Goal: Task Accomplishment & Management: Use online tool/utility

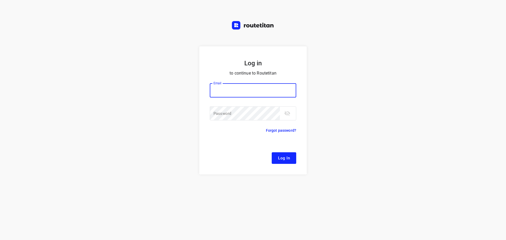
click at [252, 87] on input "email" at bounding box center [253, 90] width 86 height 14
type input "remco@fruitopjewerk.nl"
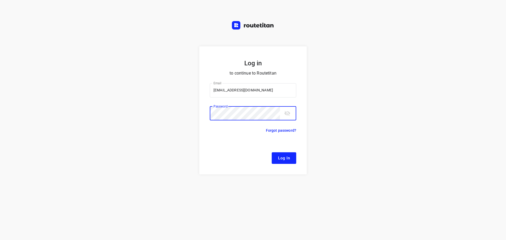
click at [272, 152] on button "Log In" at bounding box center [284, 158] width 25 height 12
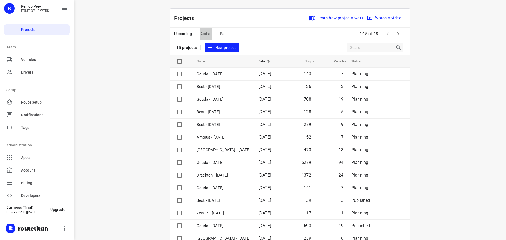
click at [204, 33] on span "Active" at bounding box center [205, 34] width 11 height 7
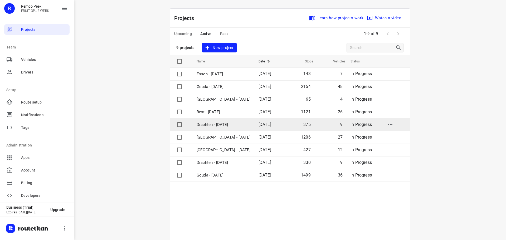
click at [209, 124] on p "Drachten - Wednesday" at bounding box center [224, 125] width 54 height 6
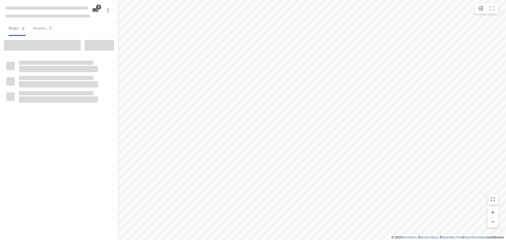
checkbox input "true"
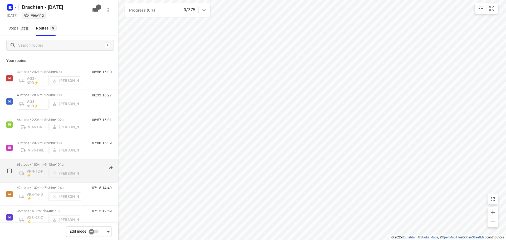
scroll to position [57, 0]
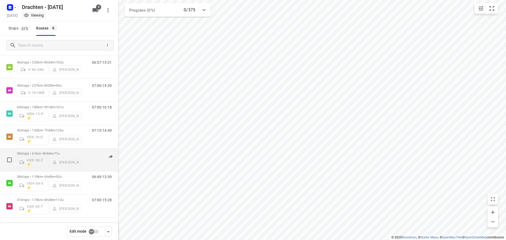
click at [52, 154] on p "35 stops • 61km • 5h44m • 71u" at bounding box center [49, 154] width 64 height 4
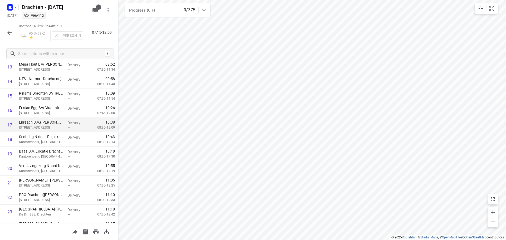
scroll to position [0, 0]
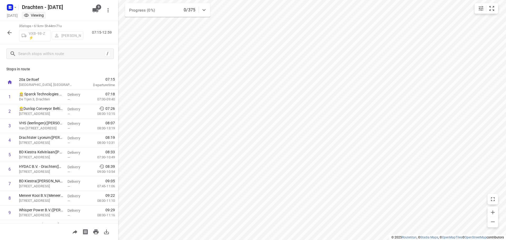
click at [9, 33] on icon "button" at bounding box center [9, 33] width 4 height 4
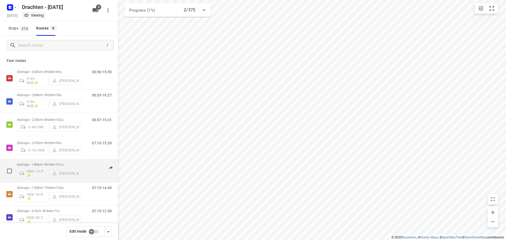
click at [54, 160] on div "63 stops • 180km • 9h18m • 101u VRN-12-P ⚡ Wilco Huisman" at bounding box center [49, 171] width 64 height 22
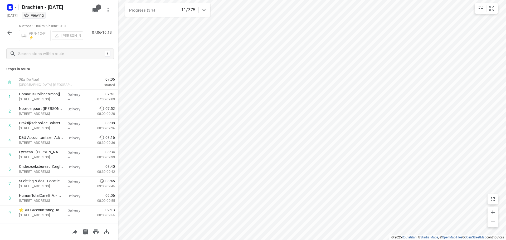
click at [12, 34] on icon "button" at bounding box center [9, 33] width 6 height 6
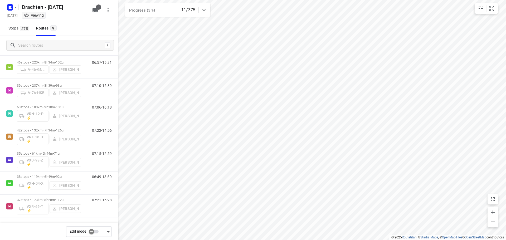
scroll to position [31, 0]
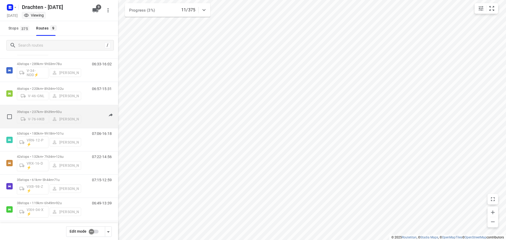
click at [46, 108] on div "39 stops • 237km • 8h39m • 93u V-76-HKB Jos Kaspers" at bounding box center [49, 116] width 64 height 19
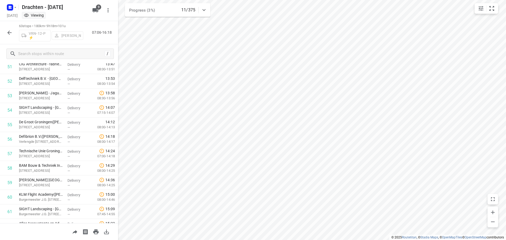
scroll to position [794, 0]
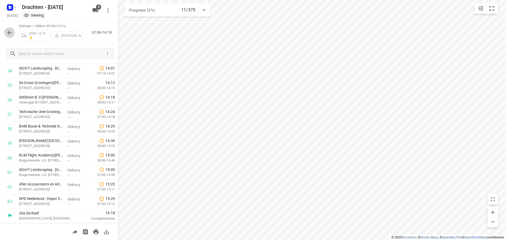
click at [11, 35] on icon "button" at bounding box center [9, 33] width 6 height 6
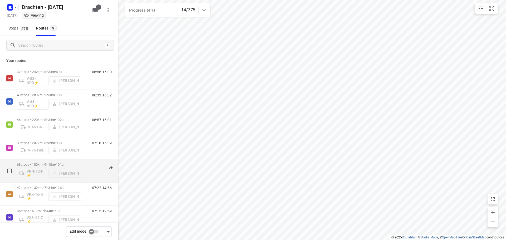
click at [50, 160] on div "63 stops • 180km • 9h18m • 101u VRN-12-P ⚡ Wilco Huisman" at bounding box center [49, 171] width 64 height 22
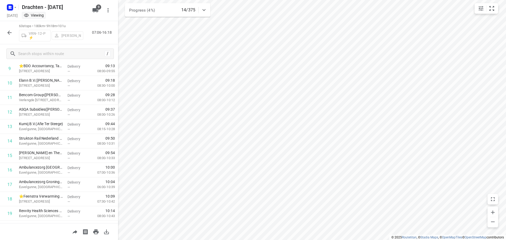
scroll to position [0, 0]
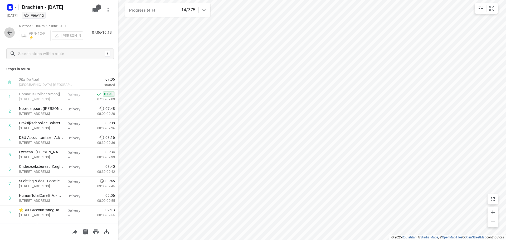
click at [11, 31] on icon "button" at bounding box center [9, 33] width 6 height 6
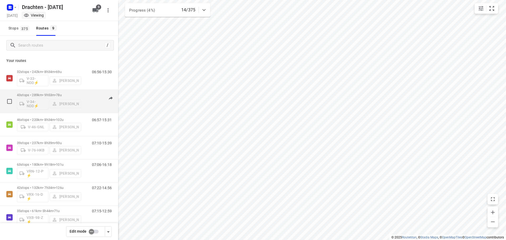
click at [50, 92] on div "43 stops • 289km • 9h53m • 78u V-34-NDD⚡ Dirk van den Berg" at bounding box center [49, 101] width 64 height 22
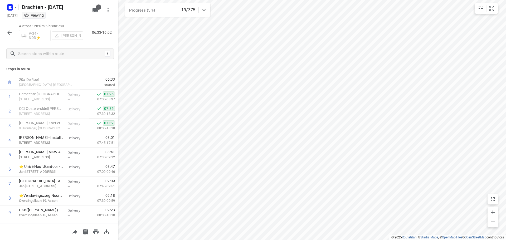
click at [9, 32] on icon "button" at bounding box center [9, 33] width 4 height 4
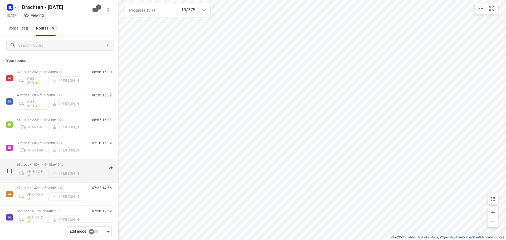
click at [56, 162] on div "63 stops • 180km • 9h18m • 101u VRN-12-P ⚡ Wilco Huisman" at bounding box center [49, 171] width 64 height 22
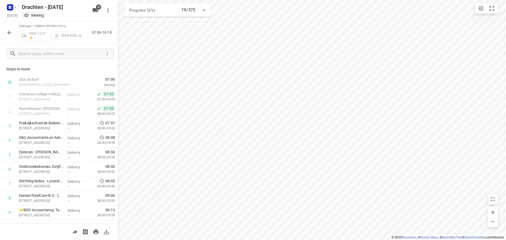
click at [12, 36] on button "button" at bounding box center [9, 32] width 11 height 11
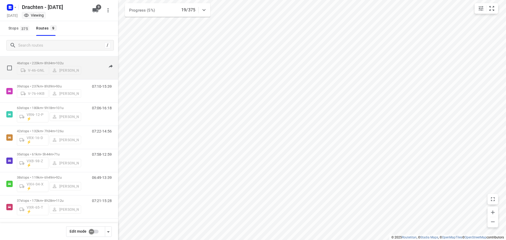
scroll to position [57, 0]
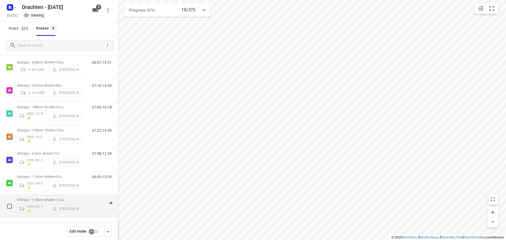
click at [43, 198] on p "37 stops • 173km • 8h28m • 112u" at bounding box center [49, 200] width 64 height 4
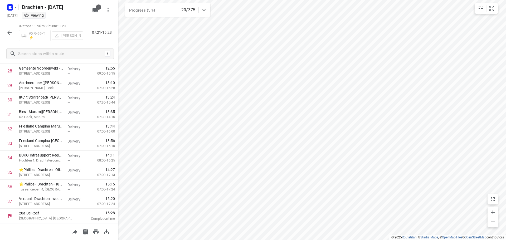
scroll to position [338, 0]
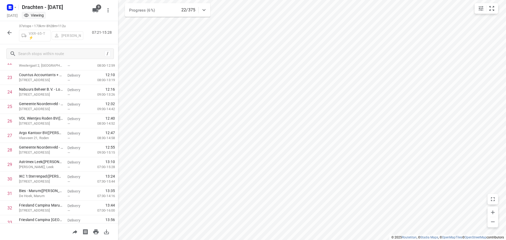
click at [7, 32] on icon "button" at bounding box center [9, 33] width 6 height 6
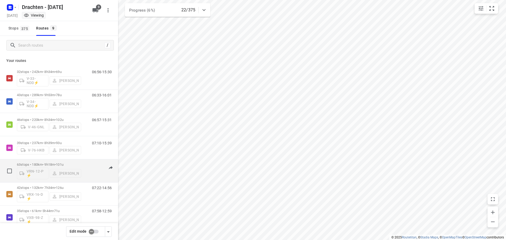
click at [60, 161] on div "63 stops • 180km • 9h18m • 101u VRN-12-P ⚡ Wilco Huisman" at bounding box center [49, 171] width 64 height 22
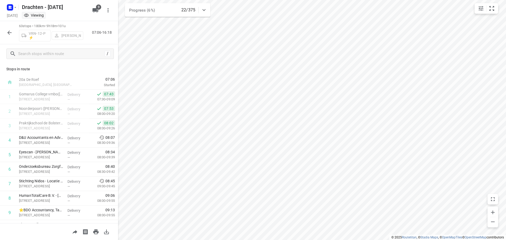
click at [5, 32] on button "button" at bounding box center [9, 32] width 11 height 11
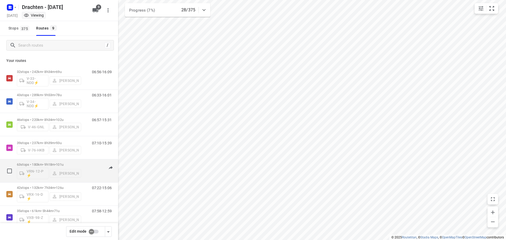
click at [69, 160] on div "63 stops • 180km • 9h18m • 101u VRN-12-P ⚡ Wilco Huisman" at bounding box center [49, 171] width 64 height 22
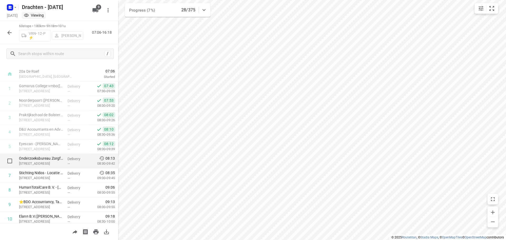
scroll to position [0, 0]
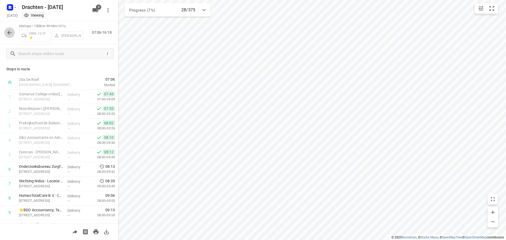
click at [10, 37] on button "button" at bounding box center [9, 32] width 11 height 11
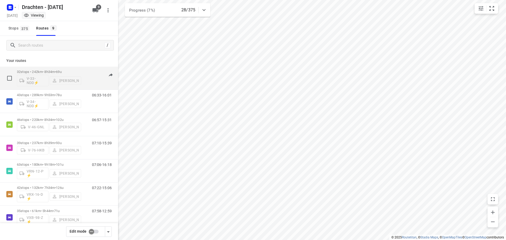
click at [52, 71] on p "32 stops • 242km • 8h34m • 69u" at bounding box center [49, 72] width 64 height 4
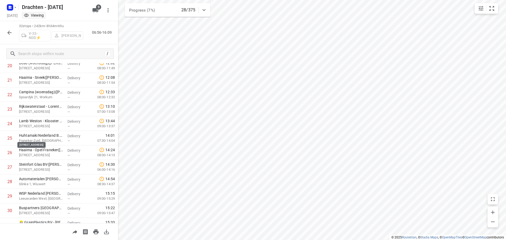
scroll to position [345, 0]
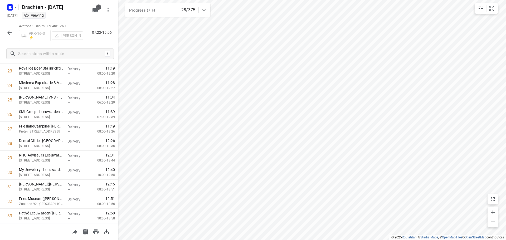
click at [10, 34] on icon "button" at bounding box center [9, 33] width 4 height 4
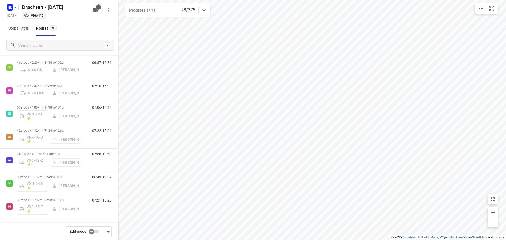
scroll to position [57, 0]
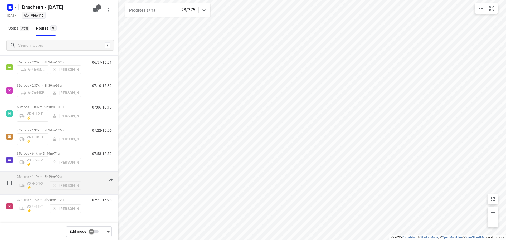
click at [61, 174] on div "38 stops • 119km • 6h49m • 92u VXH-04-X ⚡ Jurre Woudwijk" at bounding box center [49, 183] width 64 height 22
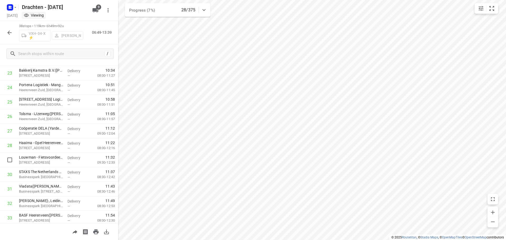
scroll to position [432, 0]
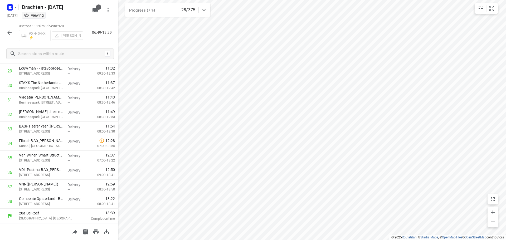
click at [10, 34] on icon "button" at bounding box center [9, 33] width 6 height 6
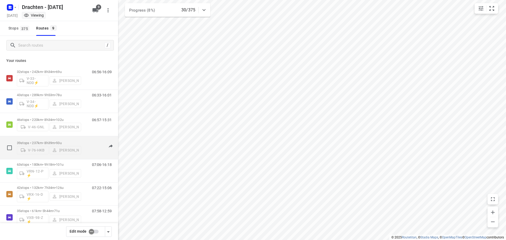
click at [55, 138] on div "39 stops • 237km • 8h39m • 93u V-76-HKB Jos Kaspers" at bounding box center [49, 147] width 64 height 19
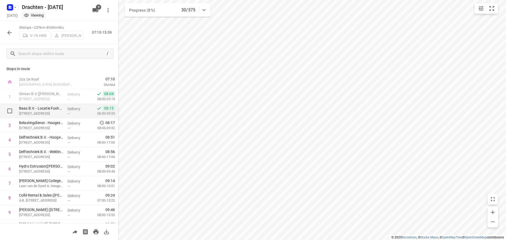
scroll to position [0, 0]
click at [13, 31] on button "button" at bounding box center [9, 32] width 11 height 11
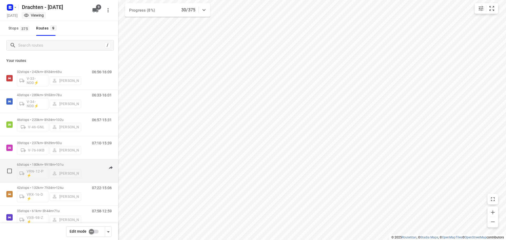
click at [56, 164] on span "•" at bounding box center [55, 165] width 1 height 4
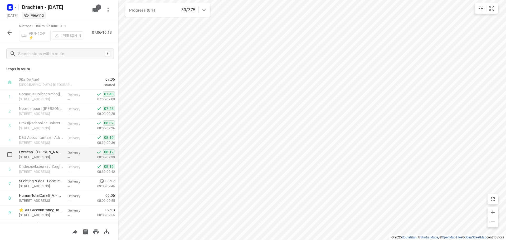
scroll to position [26, 0]
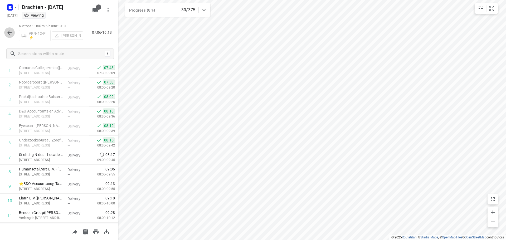
click at [11, 29] on button "button" at bounding box center [9, 32] width 11 height 11
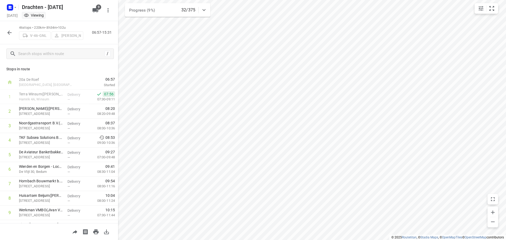
click at [10, 31] on icon "button" at bounding box center [9, 33] width 6 height 6
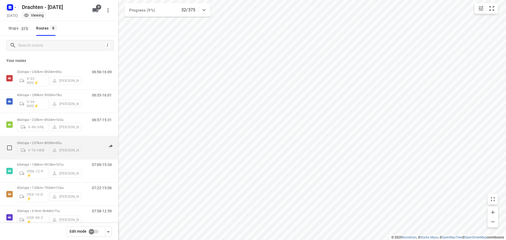
click at [61, 141] on span "93u" at bounding box center [59, 143] width 6 height 4
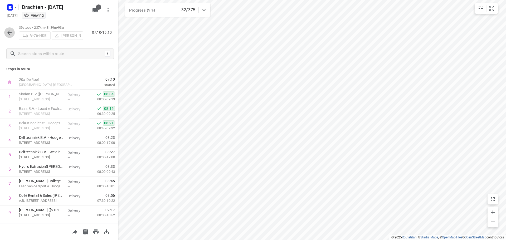
click at [13, 34] on button "button" at bounding box center [9, 32] width 11 height 11
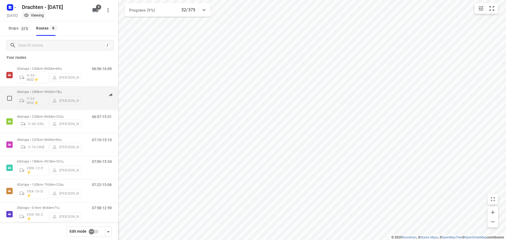
scroll to position [0, 0]
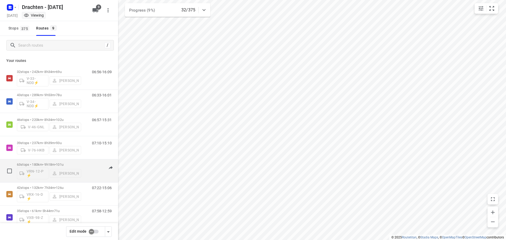
click at [64, 163] on span "101u" at bounding box center [60, 165] width 8 height 4
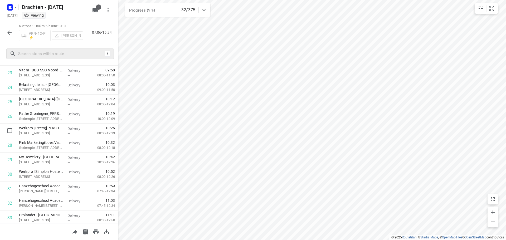
scroll to position [343, 0]
click at [11, 31] on icon "button" at bounding box center [9, 33] width 6 height 6
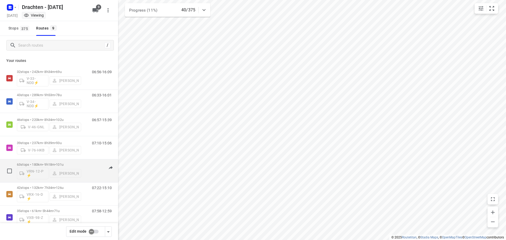
click at [57, 162] on div "63 stops • 180km • 9h18m • 101u VRN-12-P ⚡ Wilco Huisman" at bounding box center [49, 171] width 64 height 22
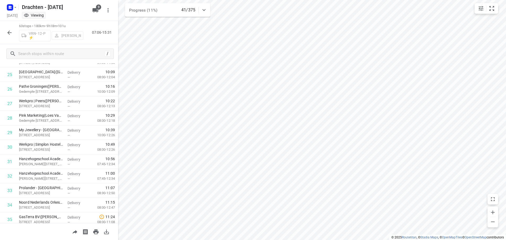
scroll to position [369, 0]
click at [9, 37] on button "button" at bounding box center [9, 32] width 11 height 11
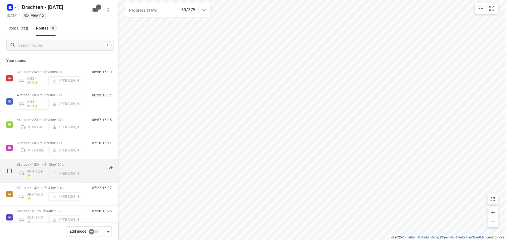
click at [63, 160] on div "63 stops • 180km • 9h18m • 101u VRN-12-P ⚡ Wilco Huisman" at bounding box center [49, 171] width 64 height 22
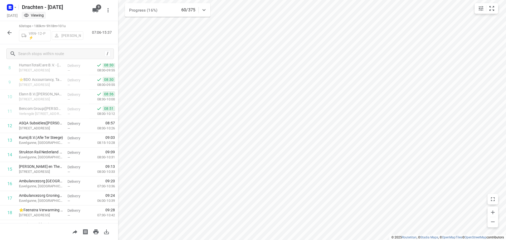
scroll to position [132, 0]
click at [9, 32] on icon "button" at bounding box center [9, 33] width 4 height 4
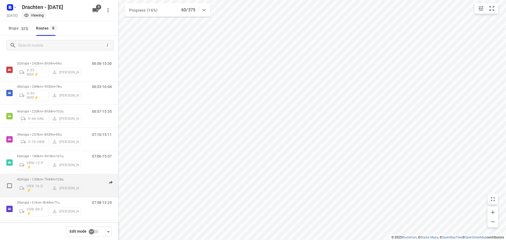
scroll to position [0, 0]
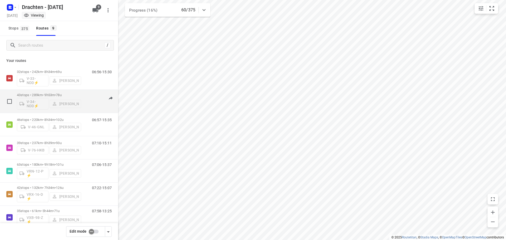
click at [66, 90] on div "43 stops • 289km • 9h53m • 78u V-34-NDD⚡ Dirk van den Berg" at bounding box center [49, 101] width 64 height 22
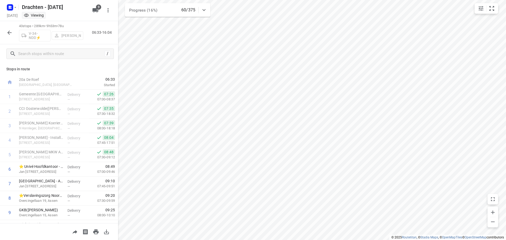
click at [11, 34] on icon "button" at bounding box center [9, 33] width 6 height 6
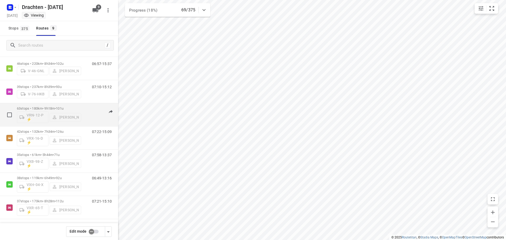
scroll to position [57, 0]
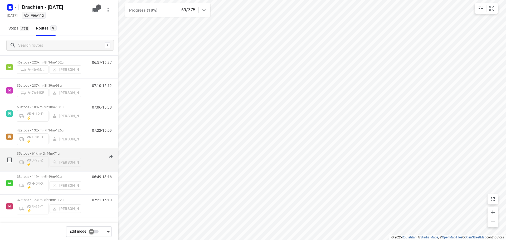
click at [55, 151] on div "35 stops • 61km • 5h44m • 71u VXB-98-Z ⚡ Janneke Zuur" at bounding box center [49, 160] width 64 height 22
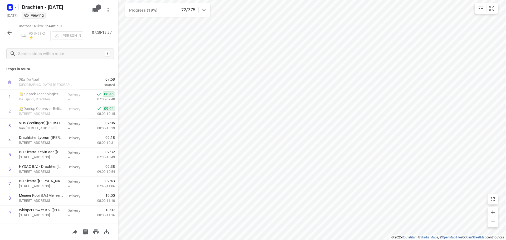
click at [13, 33] on button "button" at bounding box center [9, 32] width 11 height 11
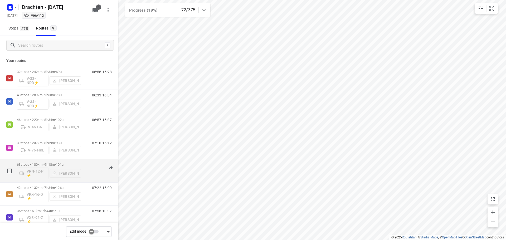
click at [55, 165] on p "63 stops • 180km • 9h18m • 101u" at bounding box center [49, 165] width 64 height 4
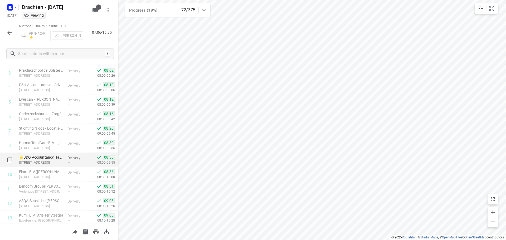
scroll to position [0, 0]
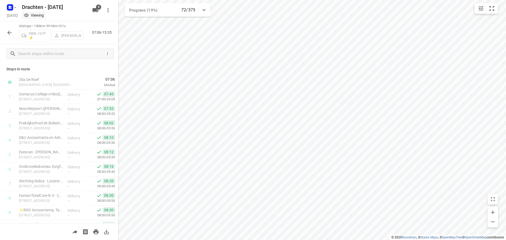
click at [5, 33] on button "button" at bounding box center [9, 32] width 11 height 11
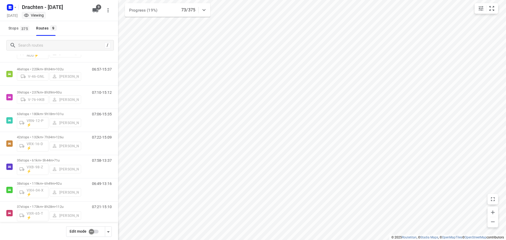
scroll to position [57, 0]
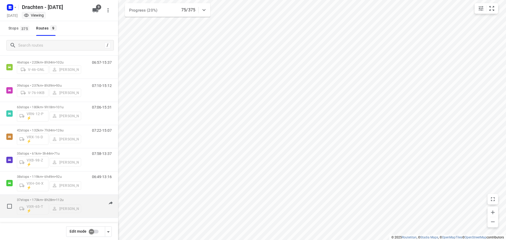
click at [47, 197] on div "37 stops • 173km • 8h28m • 112u VXR-65-T ⚡ Harm Jongsma" at bounding box center [49, 206] width 64 height 22
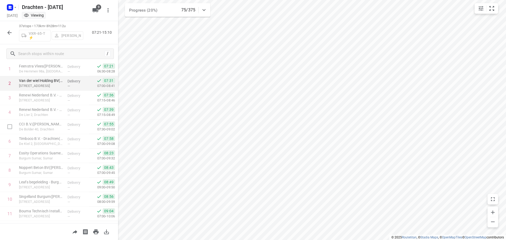
scroll to position [26, 0]
click at [7, 30] on icon "button" at bounding box center [9, 33] width 6 height 6
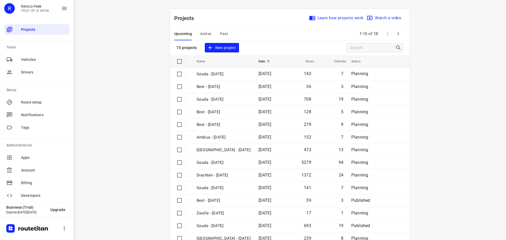
click at [222, 32] on span "Past" at bounding box center [224, 34] width 8 height 7
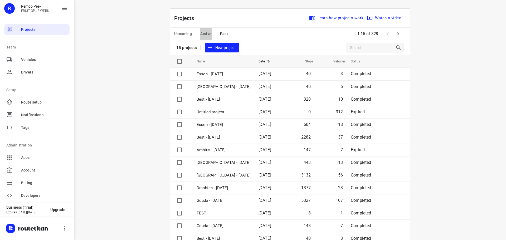
click at [206, 30] on button "Active" at bounding box center [205, 34] width 11 height 13
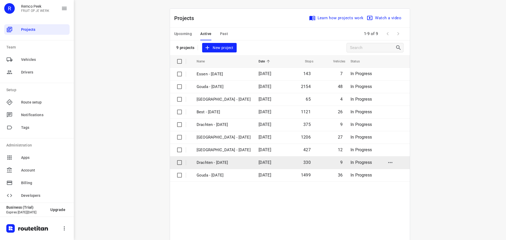
click at [218, 164] on p "Drachten - Tuesday" at bounding box center [224, 163] width 54 height 6
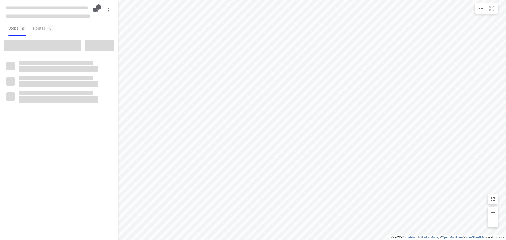
checkbox input "true"
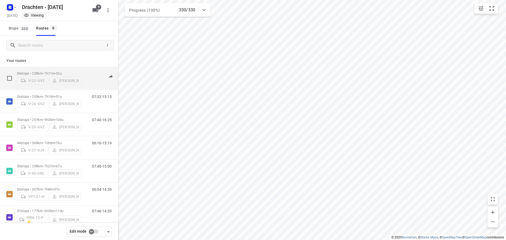
click at [56, 71] on span "•" at bounding box center [55, 73] width 1 height 4
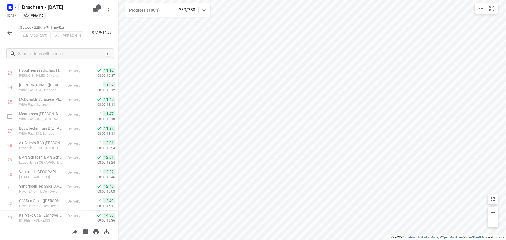
scroll to position [359, 0]
click at [11, 35] on icon "button" at bounding box center [9, 33] width 6 height 6
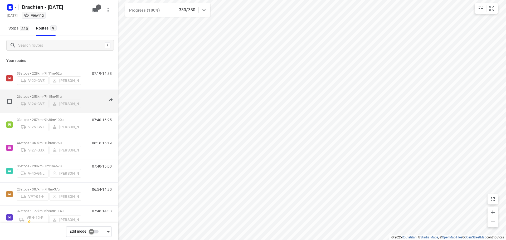
click at [46, 92] on div "26 stops • 253km • 7h15m • 51u V-24-GVZ Steijn Groothof" at bounding box center [49, 101] width 64 height 19
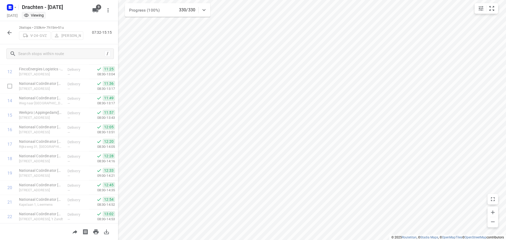
scroll to position [258, 0]
click at [6, 33] on button "button" at bounding box center [9, 32] width 11 height 11
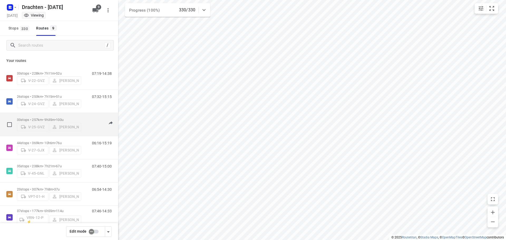
click at [52, 115] on div "33 stops • 257km • 9h35m • 100u V-25-GVZ Jelle Veenstra" at bounding box center [49, 124] width 64 height 19
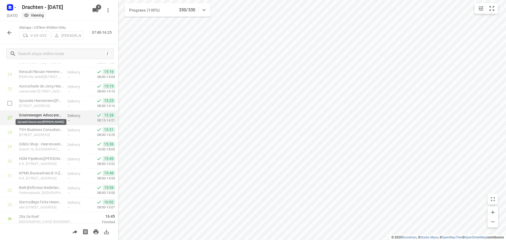
scroll to position [359, 0]
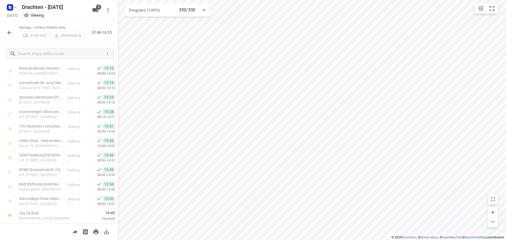
click at [11, 29] on button "button" at bounding box center [9, 32] width 11 height 11
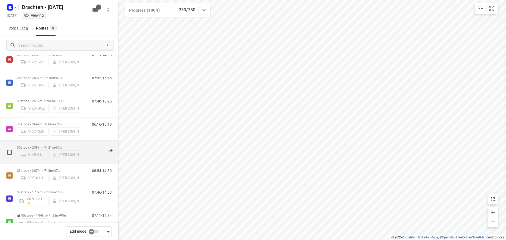
scroll to position [26, 0]
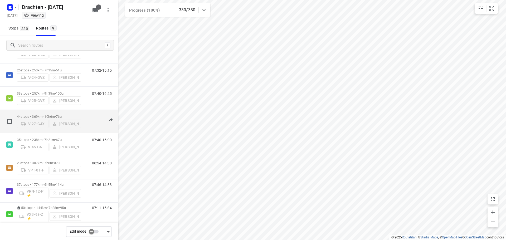
click at [49, 116] on p "44 stops • 369km • 10h6m • 76u" at bounding box center [49, 117] width 64 height 4
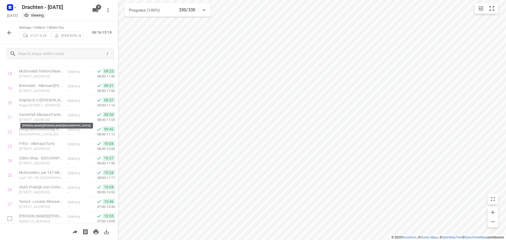
scroll to position [519, 0]
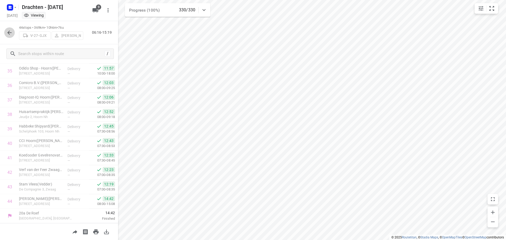
click at [8, 33] on icon "button" at bounding box center [9, 33] width 4 height 4
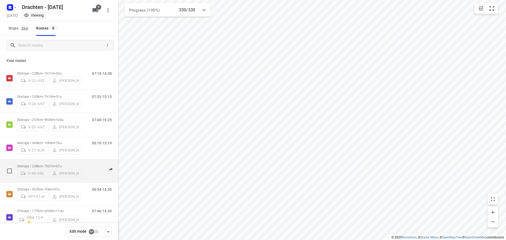
click at [50, 159] on div "35 stops • 238km • 7h21m • 67u V-45-GNL Jelmer Knol 07:40-15:00" at bounding box center [59, 170] width 118 height 23
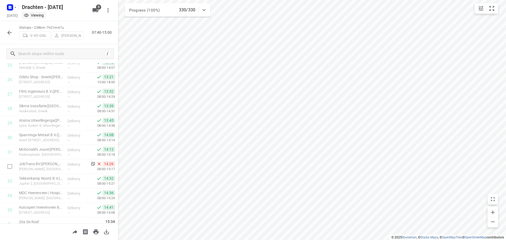
scroll to position [388, 0]
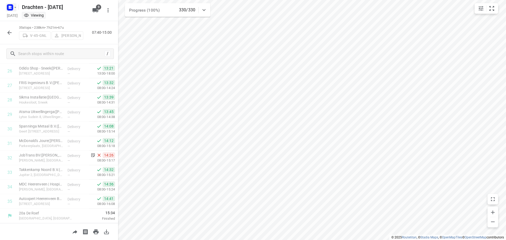
click at [13, 7] on rect "button" at bounding box center [10, 7] width 6 height 6
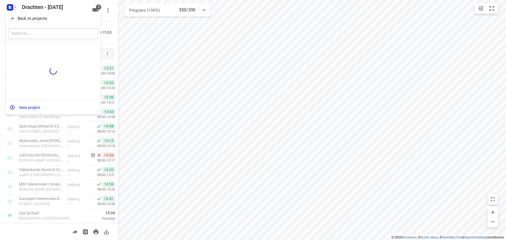
click at [28, 17] on p "Back to projects" at bounding box center [33, 19] width 30 height 6
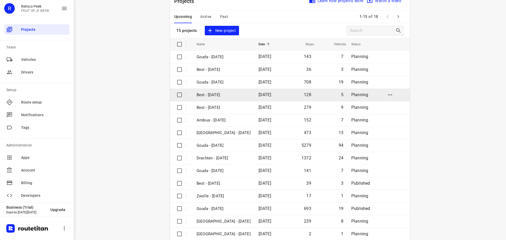
scroll to position [26, 0]
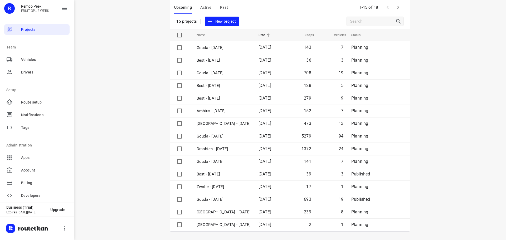
click at [397, 8] on icon "button" at bounding box center [398, 7] width 2 height 3
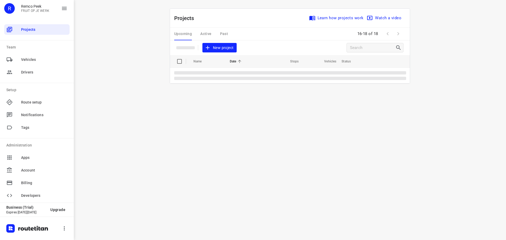
scroll to position [0, 0]
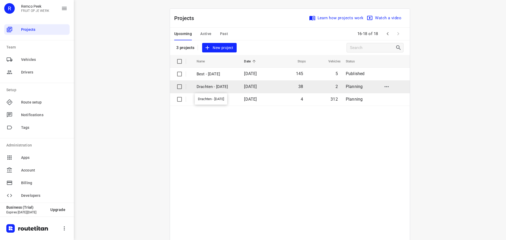
click at [213, 86] on p "Drachten - Thursday" at bounding box center [217, 87] width 40 height 6
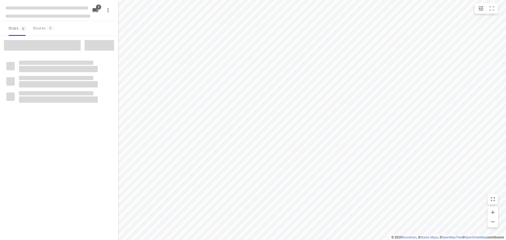
checkbox input "true"
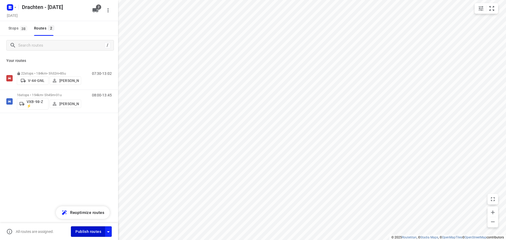
click at [92, 234] on span "Publish routes" at bounding box center [88, 231] width 26 height 7
click at [110, 231] on icon "button" at bounding box center [108, 232] width 6 height 6
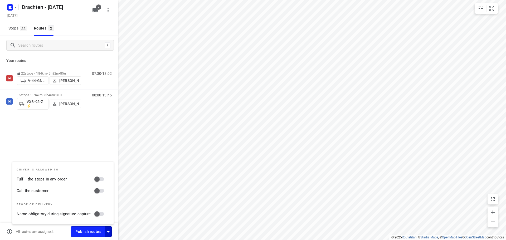
click at [99, 177] on input "Fulfill the stops in any order" at bounding box center [97, 179] width 30 height 10
checkbox input "true"
click at [99, 192] on input "Call the customer" at bounding box center [97, 191] width 30 height 10
checkbox input "true"
click at [99, 141] on div "22 stops • 184km • 5h32m • 85u V-44-GNL Jurre Woudwijk 07:30-13:02 16 stops • 1…" at bounding box center [59, 108] width 118 height 83
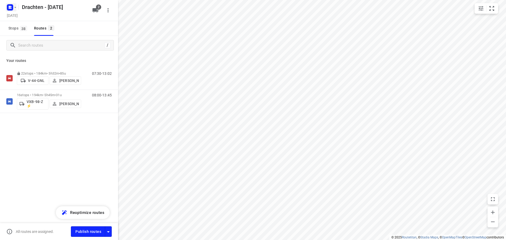
click at [8, 8] on rect "button" at bounding box center [10, 7] width 6 height 6
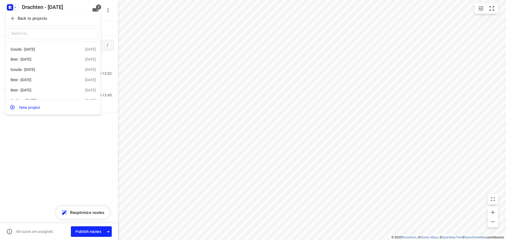
click at [33, 19] on p "Back to projects" at bounding box center [33, 19] width 30 height 6
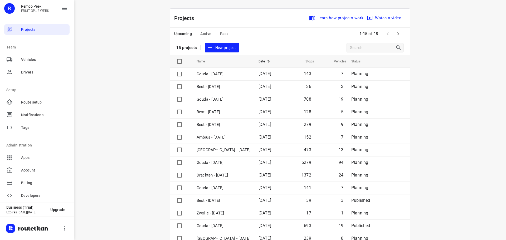
click at [211, 35] on div "Upcoming Active Past" at bounding box center [205, 34] width 62 height 13
click at [207, 34] on span "Active" at bounding box center [205, 34] width 11 height 7
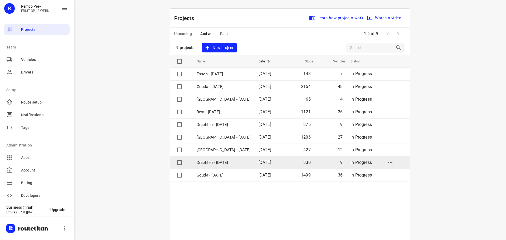
click at [214, 162] on p "Drachten - Tuesday" at bounding box center [224, 163] width 54 height 6
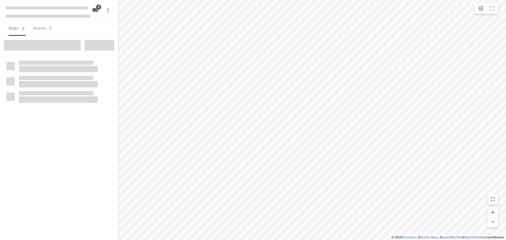
checkbox input "true"
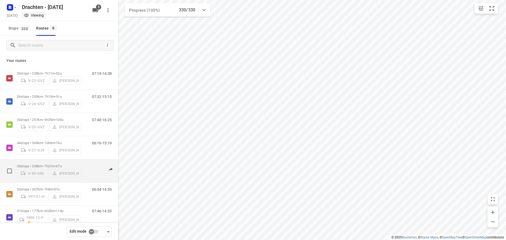
click at [62, 162] on div "35 stops • 238km • 7h21m • 67u V-45-GNL Jelmer Knol" at bounding box center [49, 171] width 64 height 19
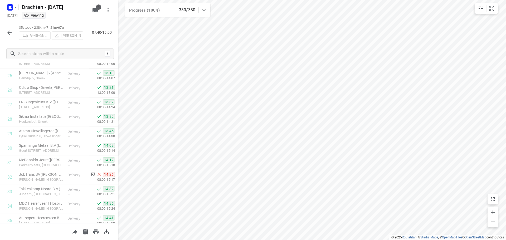
scroll to position [388, 0]
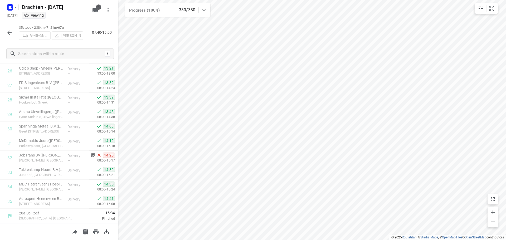
click at [7, 35] on icon "button" at bounding box center [9, 33] width 6 height 6
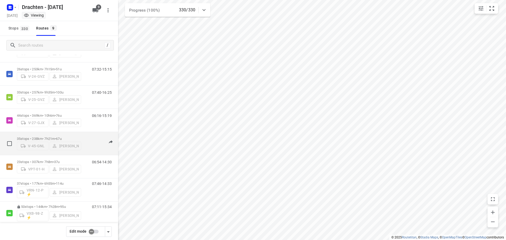
scroll to position [53, 0]
click at [60, 135] on span "37u" at bounding box center [57, 137] width 6 height 4
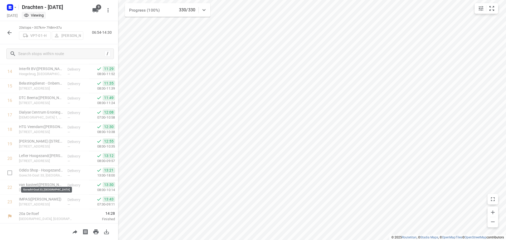
scroll to position [214, 0]
click at [9, 28] on button "button" at bounding box center [9, 32] width 11 height 11
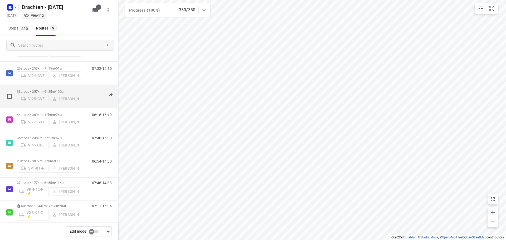
scroll to position [57, 0]
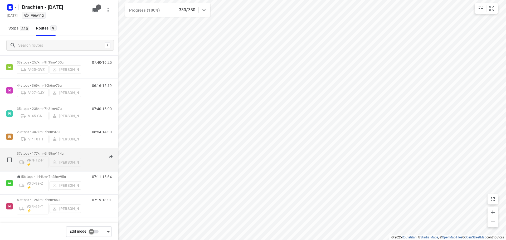
click at [58, 151] on div "37 stops • 177km • 6h55m • 114u VRN-12-P ⚡ Jos Kaspers" at bounding box center [49, 160] width 64 height 22
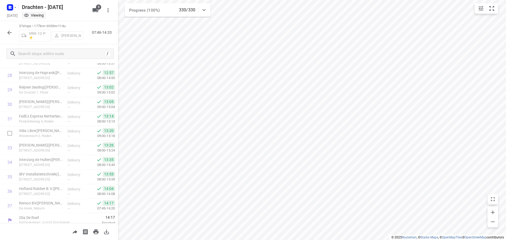
scroll to position [417, 0]
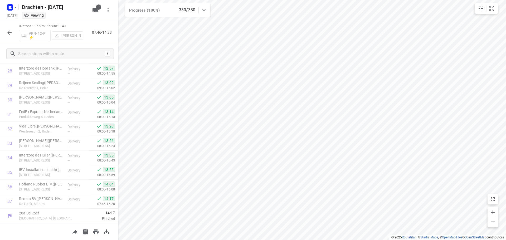
click at [10, 34] on icon "button" at bounding box center [9, 33] width 6 height 6
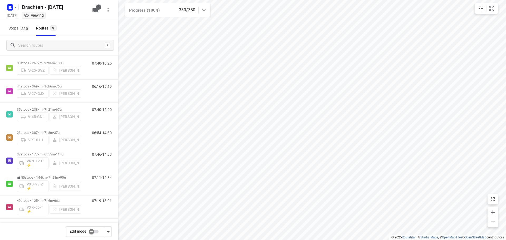
scroll to position [57, 0]
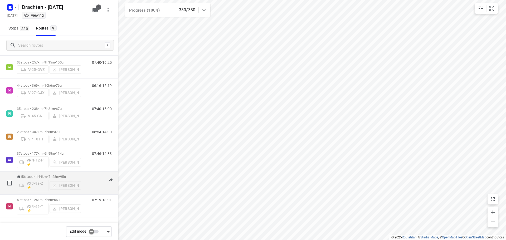
click at [48, 173] on div "50 stops • 144km • 7h28m • 95u VXB-98-Z ⚡ Kirsten Brouwer" at bounding box center [49, 183] width 64 height 22
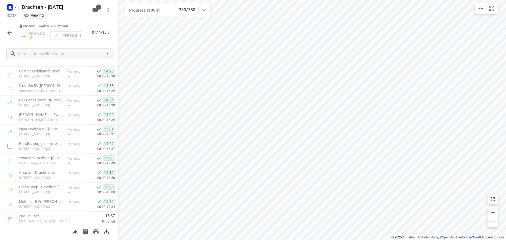
scroll to position [606, 0]
click at [4, 30] on div at bounding box center [9, 32] width 11 height 11
click at [11, 32] on icon "button" at bounding box center [9, 33] width 4 height 4
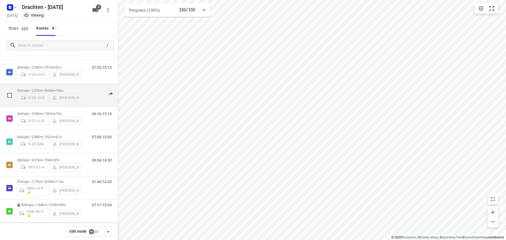
scroll to position [57, 0]
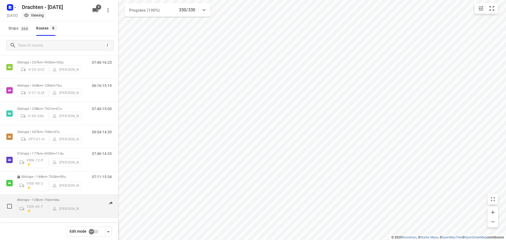
click at [43, 198] on p "49 stops • 125km • 7h6m • 66u" at bounding box center [49, 200] width 64 height 4
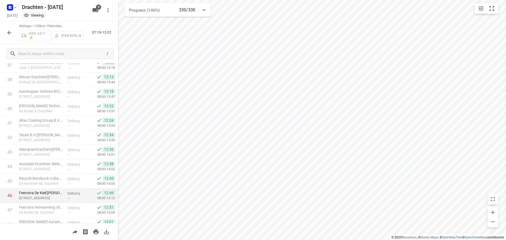
scroll to position [591, 0]
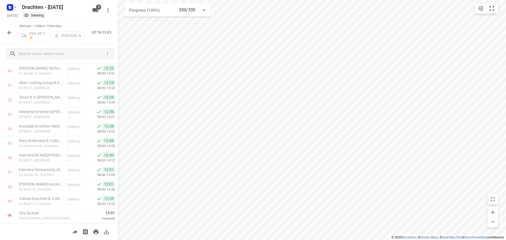
click at [6, 5] on icon "button" at bounding box center [10, 7] width 8 height 8
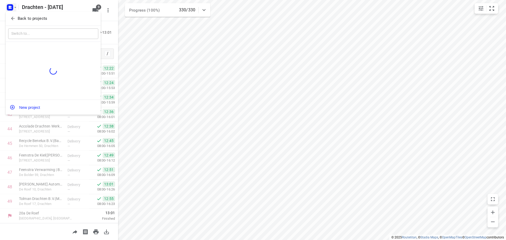
click at [48, 21] on span "Back to projects" at bounding box center [53, 19] width 86 height 6
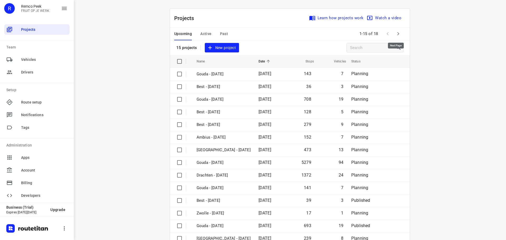
click at [395, 36] on icon "button" at bounding box center [398, 34] width 6 height 6
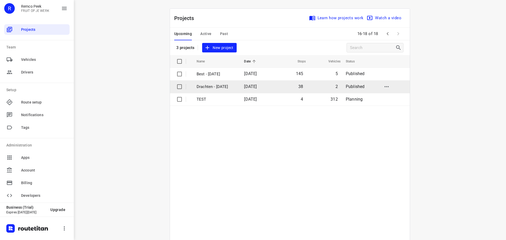
click at [206, 83] on td "Drachten - Thursday" at bounding box center [215, 86] width 48 height 13
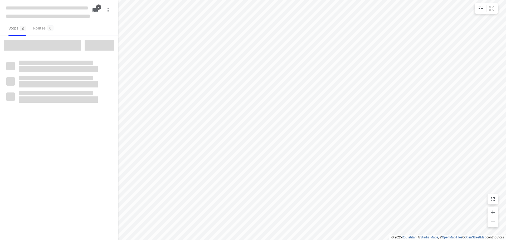
checkbox input "true"
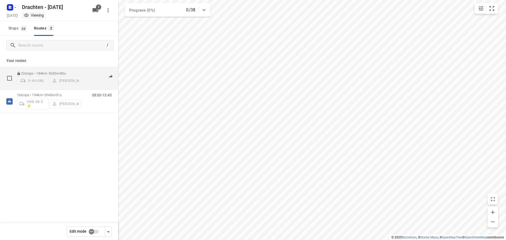
click at [47, 73] on p "22 stops • 184km • 5h32m • 85u" at bounding box center [49, 73] width 64 height 4
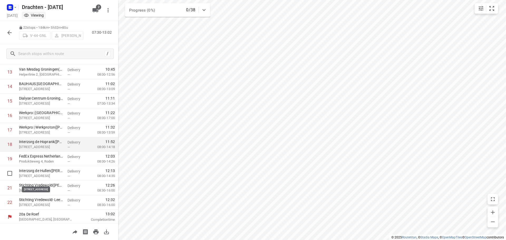
scroll to position [200, 0]
click at [7, 33] on icon "button" at bounding box center [9, 33] width 6 height 6
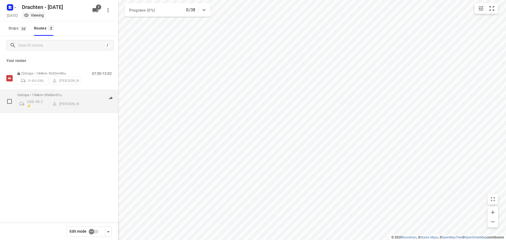
click at [56, 94] on span "•" at bounding box center [55, 95] width 1 height 4
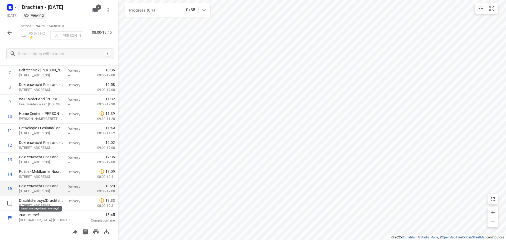
scroll to position [113, 0]
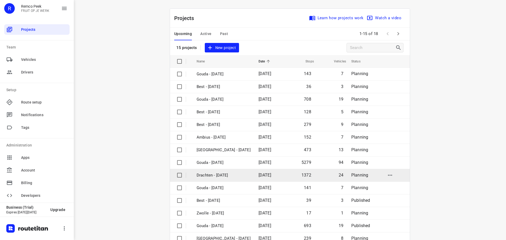
click at [208, 175] on p "Drachten - [DATE]" at bounding box center [224, 175] width 54 height 6
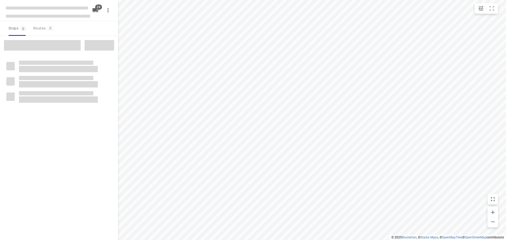
checkbox input "true"
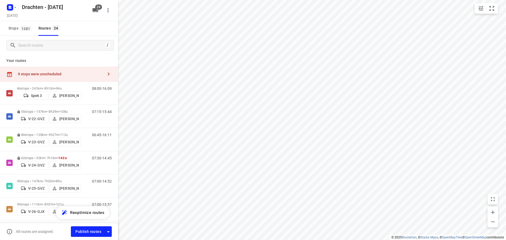
click at [91, 73] on div "9 stops were unscheduled" at bounding box center [60, 74] width 85 height 4
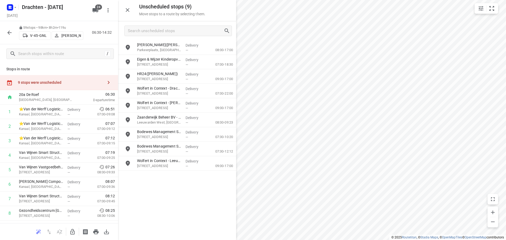
click at [71, 231] on icon "button" at bounding box center [72, 232] width 6 height 6
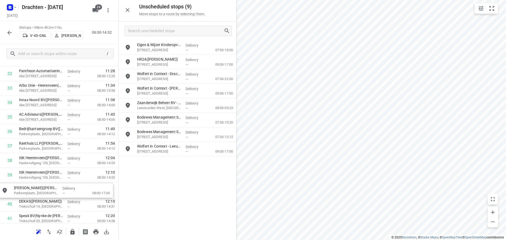
scroll to position [488, 0]
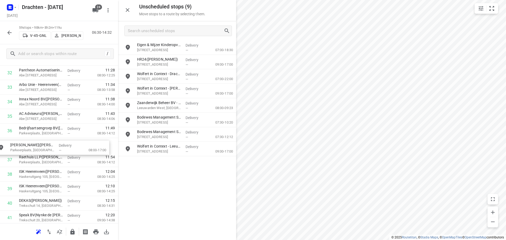
drag, startPoint x: 183, startPoint y: 51, endPoint x: 54, endPoint y: 155, distance: 164.9
click at [75, 232] on icon "button" at bounding box center [72, 232] width 6 height 6
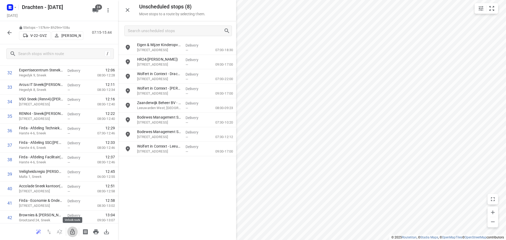
click at [71, 233] on icon "button" at bounding box center [72, 232] width 4 height 6
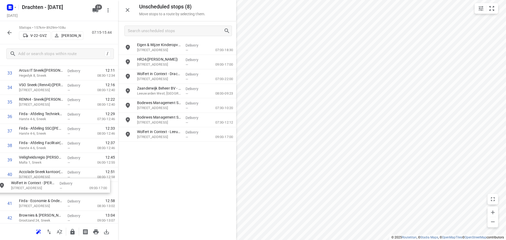
drag, startPoint x: 172, startPoint y: 95, endPoint x: 46, endPoint y: 193, distance: 159.6
click at [70, 229] on icon "button" at bounding box center [72, 232] width 6 height 6
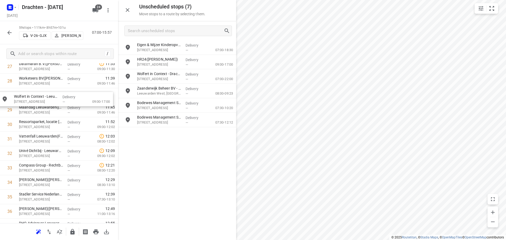
drag, startPoint x: 168, startPoint y: 138, endPoint x: 42, endPoint y: 104, distance: 130.2
click at [74, 231] on icon "button" at bounding box center [72, 232] width 4 height 6
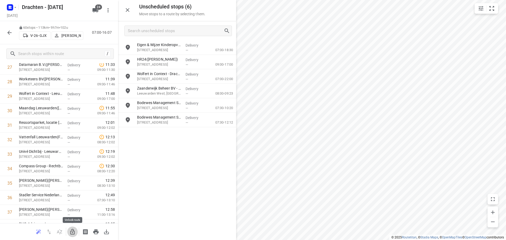
click at [73, 235] on icon "button" at bounding box center [72, 232] width 6 height 6
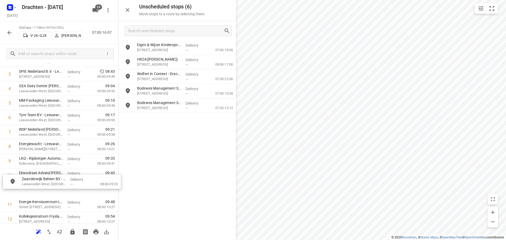
scroll to position [69, 0]
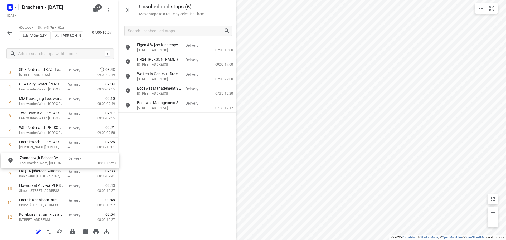
drag, startPoint x: 175, startPoint y: 91, endPoint x: 54, endPoint y: 166, distance: 141.9
click at [72, 233] on icon "button" at bounding box center [72, 232] width 6 height 6
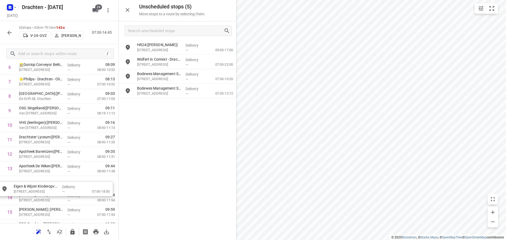
scroll to position [119, 0]
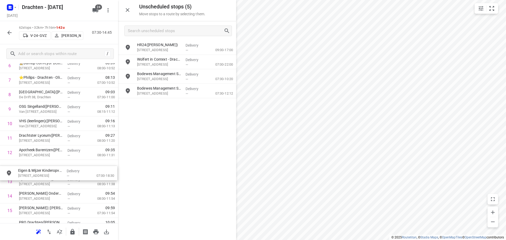
drag, startPoint x: 180, startPoint y: 53, endPoint x: 60, endPoint y: 174, distance: 170.7
click at [73, 231] on icon "button" at bounding box center [72, 232] width 4 height 6
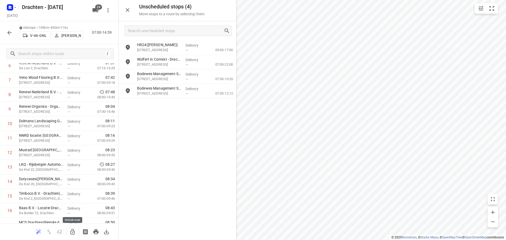
click at [71, 233] on icon "button" at bounding box center [72, 232] width 4 height 6
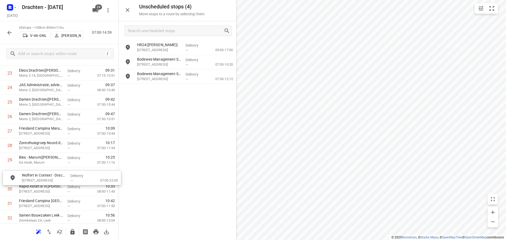
scroll to position [359, 0]
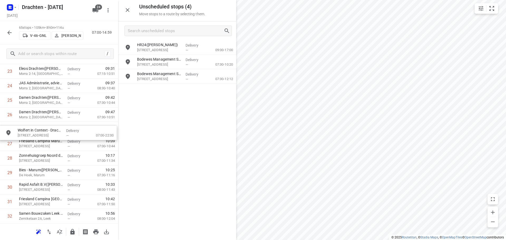
drag, startPoint x: 171, startPoint y: 65, endPoint x: 47, endPoint y: 140, distance: 144.4
click at [74, 232] on icon "button" at bounding box center [72, 232] width 4 height 6
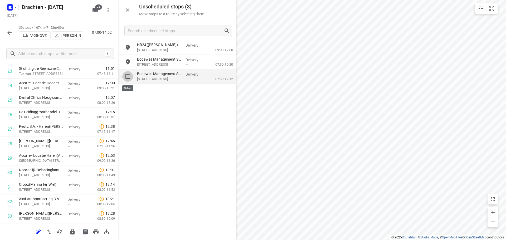
click at [126, 79] on input "grid" at bounding box center [128, 76] width 11 height 11
checkbox input "true"
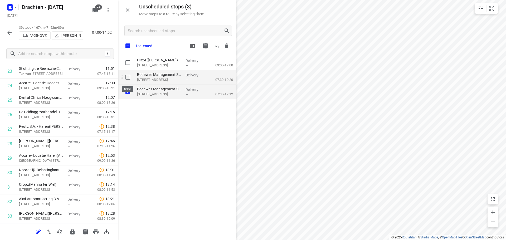
click at [126, 76] on input "grid" at bounding box center [128, 77] width 11 height 11
checkbox input "true"
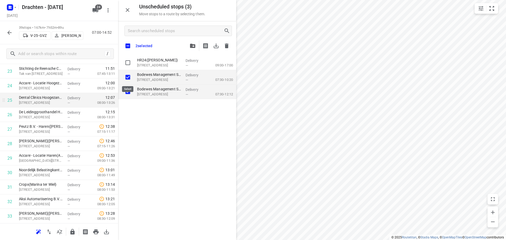
checkbox input "true"
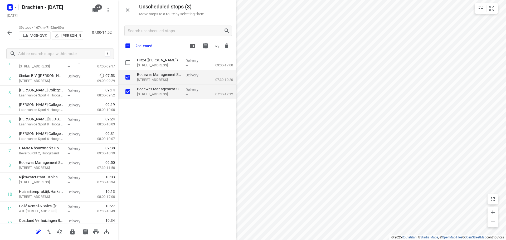
scroll to position [43, 0]
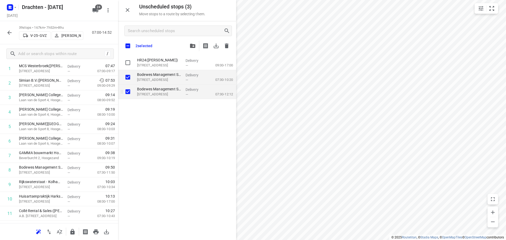
checkbox input "true"
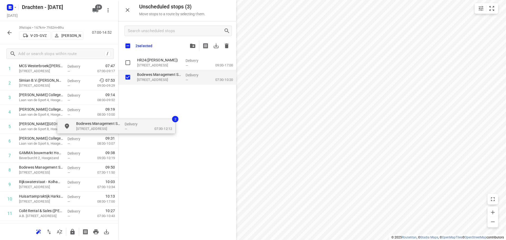
checkbox input "true"
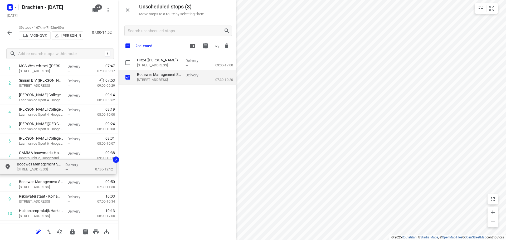
drag, startPoint x: 158, startPoint y: 92, endPoint x: 38, endPoint y: 170, distance: 143.5
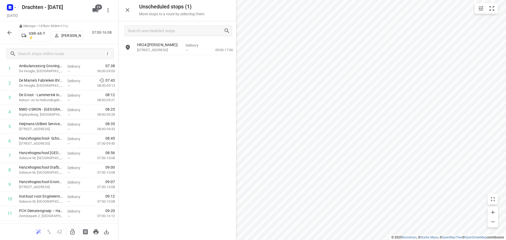
click at [71, 233] on icon "button" at bounding box center [72, 232] width 4 height 6
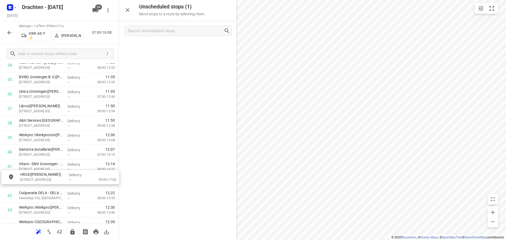
scroll to position [525, 0]
drag, startPoint x: 180, startPoint y: 52, endPoint x: 59, endPoint y: 116, distance: 136.7
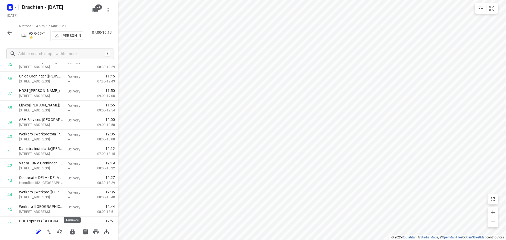
click at [74, 235] on icon "button" at bounding box center [72, 232] width 6 height 6
click at [8, 8] on rect "button" at bounding box center [10, 7] width 6 height 6
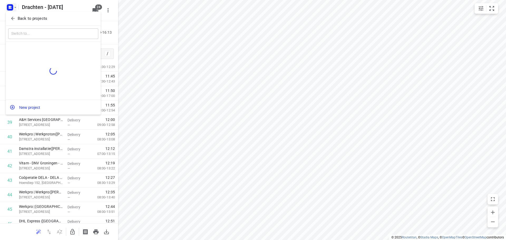
click at [36, 15] on button "Back to projects" at bounding box center [53, 18] width 90 height 9
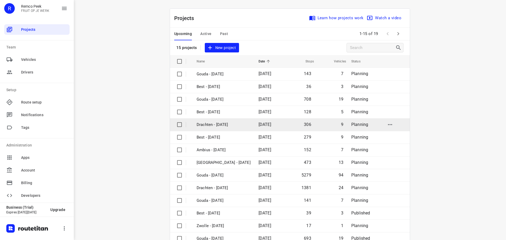
click at [213, 123] on p "Drachten - Tuesday" at bounding box center [224, 125] width 54 height 6
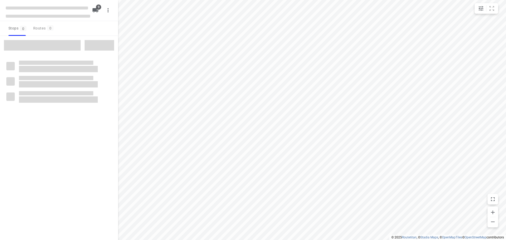
checkbox input "true"
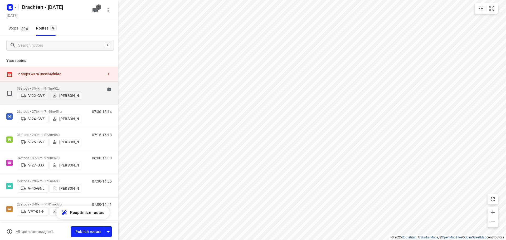
click at [66, 86] on p "33 stops • 354km • 9h3m • 52u" at bounding box center [49, 88] width 64 height 4
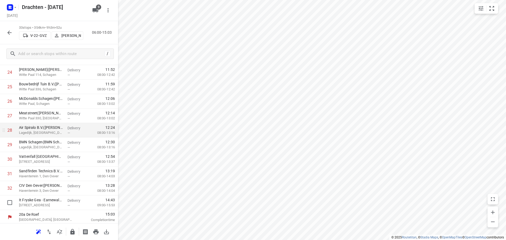
scroll to position [374, 0]
click at [70, 232] on icon "button" at bounding box center [72, 232] width 6 height 6
click at [8, 31] on icon "button" at bounding box center [9, 33] width 6 height 6
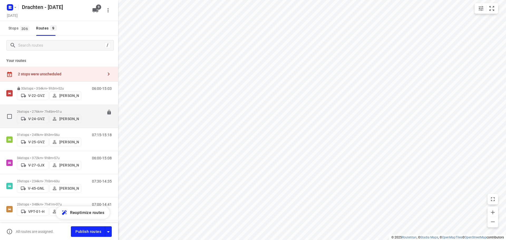
click at [45, 110] on p "26 stops • 276km • 7h45m • 51u" at bounding box center [49, 112] width 64 height 4
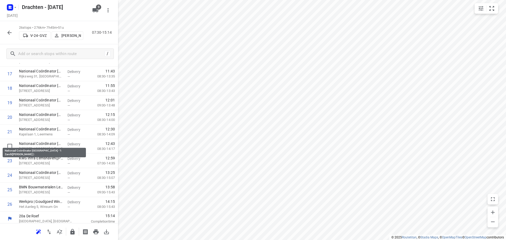
scroll to position [273, 0]
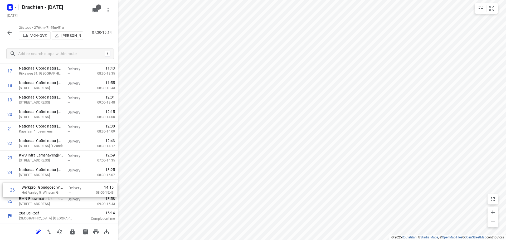
drag, startPoint x: 55, startPoint y: 206, endPoint x: 58, endPoint y: 193, distance: 13.6
click at [58, 193] on div "1 FinCo Terminal - Groningen(Tomasz Nowak) De Hoogte, Groningen Delivery — 08:0…" at bounding box center [59, 20] width 118 height 377
click at [72, 235] on icon "button" at bounding box center [72, 232] width 6 height 6
click at [8, 34] on icon "button" at bounding box center [9, 33] width 6 height 6
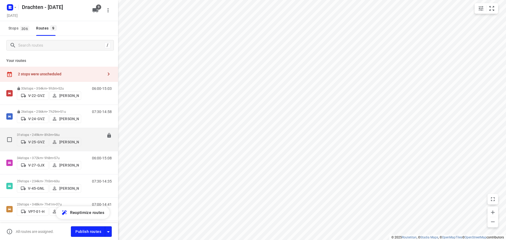
click at [70, 131] on div "31 stops • 249km • 8h3m • 56u V-25-GVZ Jelle Veenstra" at bounding box center [49, 139] width 64 height 19
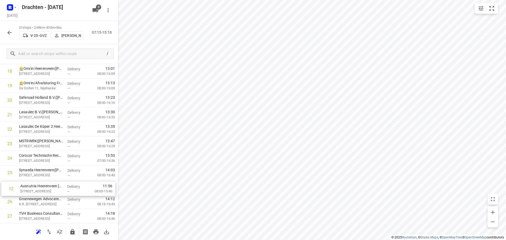
scroll to position [275, 0]
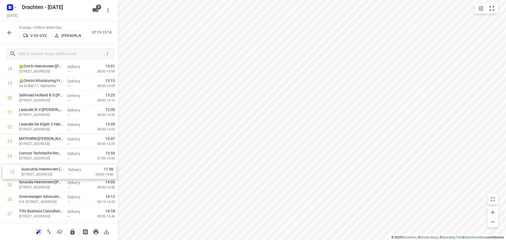
drag, startPoint x: 60, startPoint y: 114, endPoint x: 62, endPoint y: 176, distance: 61.5
click at [62, 176] on div "1 Brand Energy & Infrastructure Services - Hoogeveen(Annemarie Flegg) Industrie…" at bounding box center [59, 54] width 118 height 449
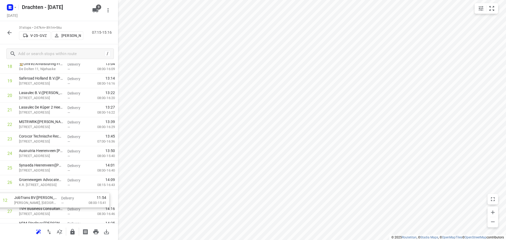
scroll to position [301, 0]
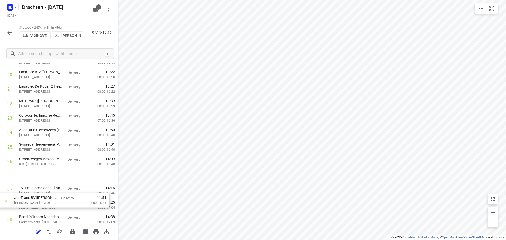
drag, startPoint x: 52, startPoint y: 102, endPoint x: 47, endPoint y: 203, distance: 101.0
click at [47, 203] on div "1 Brand Energy & Infrastructure Services - Hoogeveen(Annemarie Flegg) Industrie…" at bounding box center [59, 30] width 118 height 449
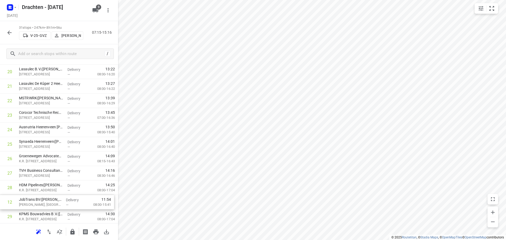
click at [49, 198] on div "1 Brand Energy & Infrastructure Services - Hoogeveen(Annemarie Flegg) Industrie…" at bounding box center [59, 28] width 118 height 449
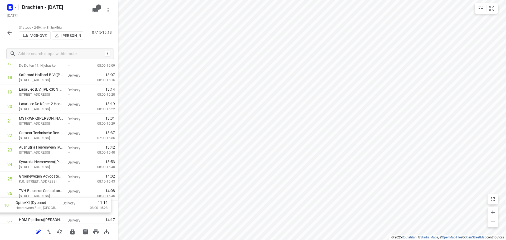
drag, startPoint x: 55, startPoint y: 125, endPoint x: 50, endPoint y: 209, distance: 84.4
click at [50, 209] on div "1 Brand Energy & Infrastructure Services - Hoogeveen(Annemarie Flegg) Industrie…" at bounding box center [59, 62] width 118 height 449
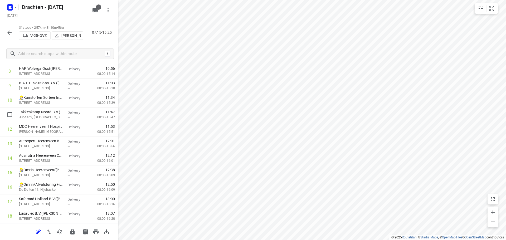
scroll to position [142, 0]
drag, startPoint x: 50, startPoint y: 175, endPoint x: 52, endPoint y: 115, distance: 60.1
click at [52, 115] on div "1 Brand Energy & Infrastructure Services - Hoogeveen(Annemarie Flegg) Industrie…" at bounding box center [59, 187] width 118 height 449
drag, startPoint x: 50, startPoint y: 190, endPoint x: 52, endPoint y: 128, distance: 62.2
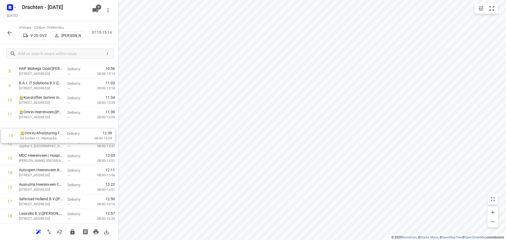
click at [52, 128] on div "1 Brand Energy & Infrastructure Services - Hoogeveen(Annemarie Flegg) Industrie…" at bounding box center [59, 187] width 118 height 449
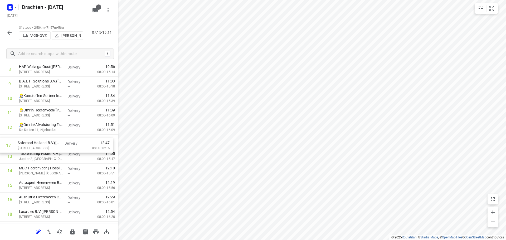
drag, startPoint x: 52, startPoint y: 201, endPoint x: 51, endPoint y: 140, distance: 61.1
click at [51, 140] on div "1 Brand Energy & Infrastructure Services - Hoogeveen(Annemarie Flegg) Industrie…" at bounding box center [59, 185] width 118 height 449
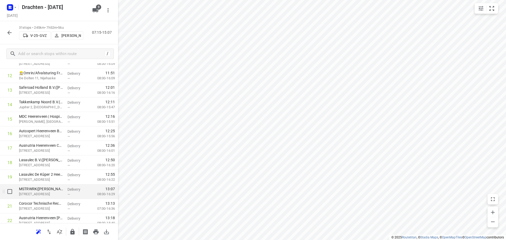
scroll to position [197, 0]
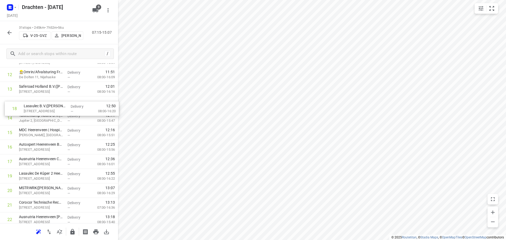
drag, startPoint x: 20, startPoint y: 164, endPoint x: 25, endPoint y: 109, distance: 55.9
click at [25, 109] on div "1 Brand Energy & Infrastructure Services - Hoogeveen(Annemarie Flegg) Industrie…" at bounding box center [59, 132] width 118 height 449
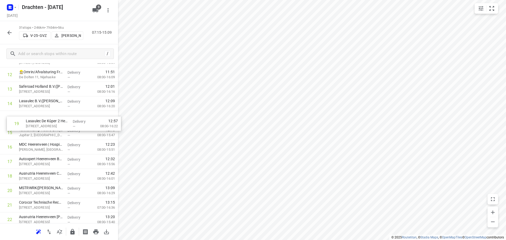
drag, startPoint x: 46, startPoint y: 176, endPoint x: 53, endPoint y: 116, distance: 60.7
click at [53, 116] on div "1 Brand Energy & Infrastructure Services - Hoogeveen(Annemarie Flegg) Industrie…" at bounding box center [59, 132] width 118 height 449
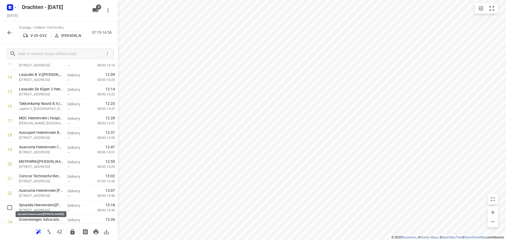
scroll to position [224, 0]
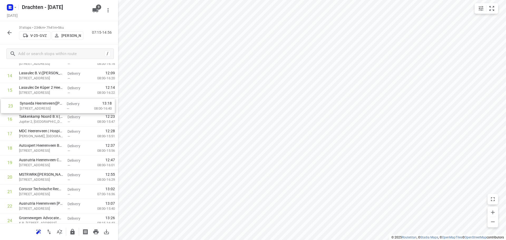
drag, startPoint x: 60, startPoint y: 207, endPoint x: 60, endPoint y: 102, distance: 104.6
click at [60, 102] on div "1 Brand Energy & Infrastructure Services - Hoogeveen(Annemarie Flegg) Industrie…" at bounding box center [59, 104] width 118 height 449
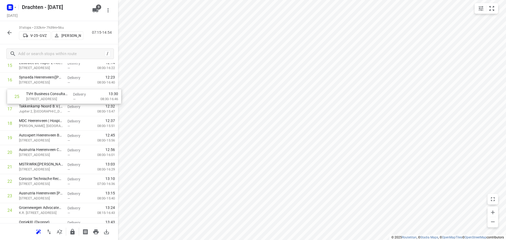
drag, startPoint x: 56, startPoint y: 209, endPoint x: 64, endPoint y: 94, distance: 115.7
click at [64, 94] on div "1 Brand Energy & Infrastructure Services - Hoogeveen(Annemarie Flegg) Industrie…" at bounding box center [59, 79] width 118 height 449
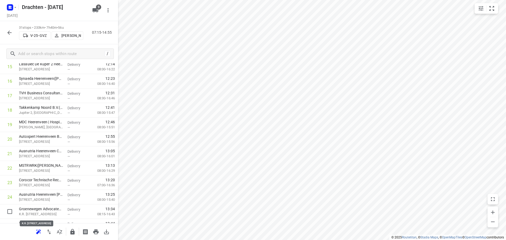
scroll to position [250, 0]
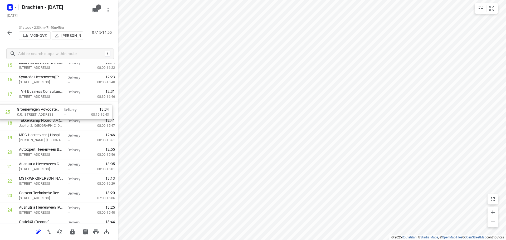
drag, startPoint x: 54, startPoint y: 215, endPoint x: 53, endPoint y: 111, distance: 103.8
click at [53, 111] on div "1 Brand Energy & Infrastructure Services - Hoogeveen(Annemarie Flegg) Industrie…" at bounding box center [59, 79] width 118 height 449
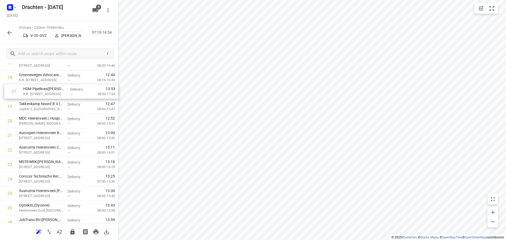
drag, startPoint x: 55, startPoint y: 187, endPoint x: 59, endPoint y: 90, distance: 97.3
click at [59, 90] on div "1 Brand Energy & Infrastructure Services - Hoogeveen(Annemarie Flegg) Industrie…" at bounding box center [59, 48] width 118 height 449
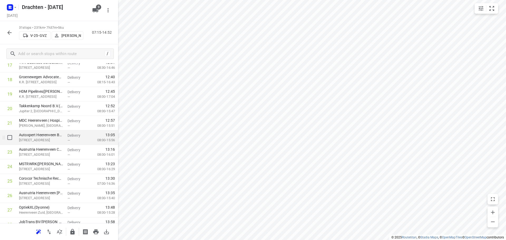
scroll to position [305, 0]
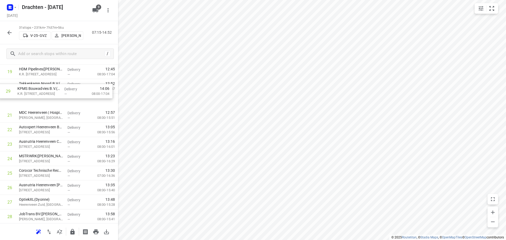
drag, startPoint x: 57, startPoint y: 212, endPoint x: 56, endPoint y: 89, distance: 123.3
click at [56, 89] on div "1 Brand Energy & Infrastructure Services - Hoogeveen(Annemarie Flegg) Industrie…" at bounding box center [59, 28] width 118 height 449
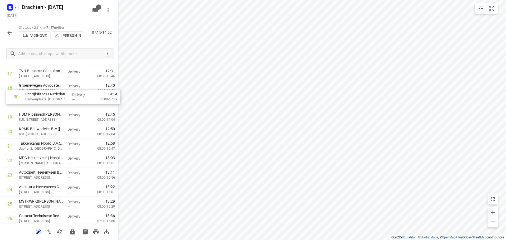
scroll to position [270, 0]
drag, startPoint x: 58, startPoint y: 210, endPoint x: 58, endPoint y: 131, distance: 79.3
click at [58, 131] on div "1 Brand Energy & Infrastructure Services - Hoogeveen(Annemarie Flegg) Industrie…" at bounding box center [59, 59] width 118 height 449
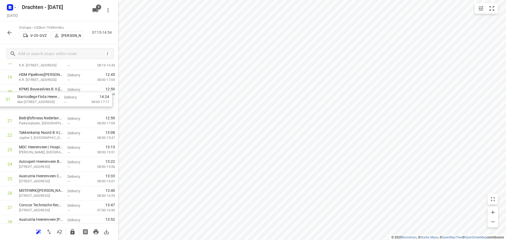
scroll to position [295, 0]
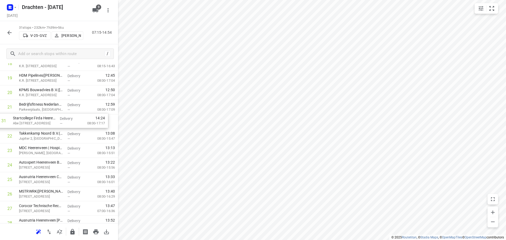
drag, startPoint x: 57, startPoint y: 202, endPoint x: 50, endPoint y: 119, distance: 82.5
click at [50, 119] on div "1 Brand Energy & Infrastructure Services - Hoogeveen(Annemarie Flegg) Industrie…" at bounding box center [59, 34] width 118 height 449
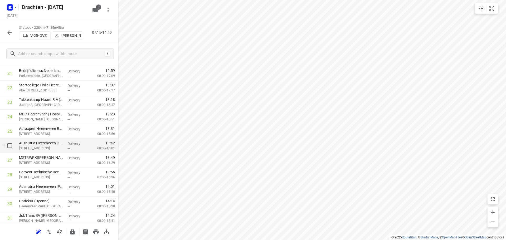
scroll to position [345, 0]
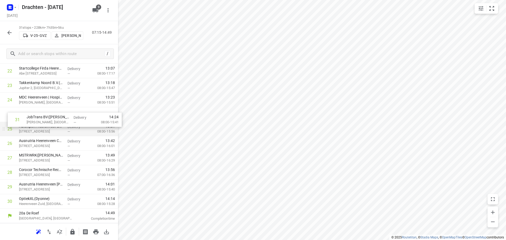
drag, startPoint x: 56, startPoint y: 207, endPoint x: 62, endPoint y: 122, distance: 85.3
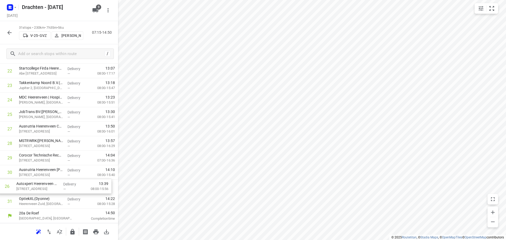
drag, startPoint x: 52, startPoint y: 129, endPoint x: 48, endPoint y: 187, distance: 58.6
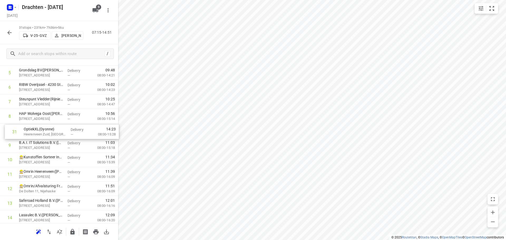
scroll to position [97, 0]
drag, startPoint x: 65, startPoint y: 203, endPoint x: 68, endPoint y: 144, distance: 58.6
click at [68, 144] on div "1 Brand Energy & Infrastructure Services - Hoogeveen(Annemarie Flegg) Industrie…" at bounding box center [59, 232] width 118 height 449
click at [71, 232] on icon "button" at bounding box center [72, 232] width 4 height 6
click at [10, 37] on button "button" at bounding box center [9, 32] width 11 height 11
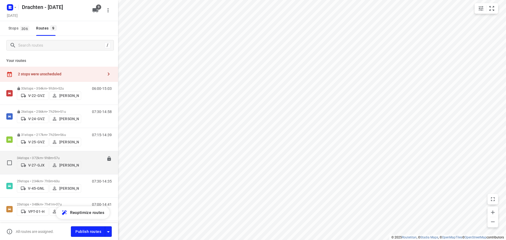
click at [60, 156] on span "57u" at bounding box center [57, 158] width 6 height 4
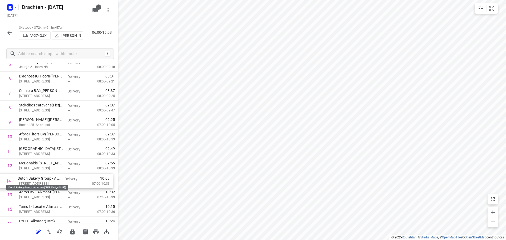
scroll to position [106, 0]
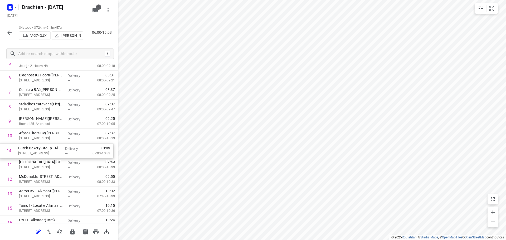
drag, startPoint x: 56, startPoint y: 196, endPoint x: 54, endPoint y: 150, distance: 46.1
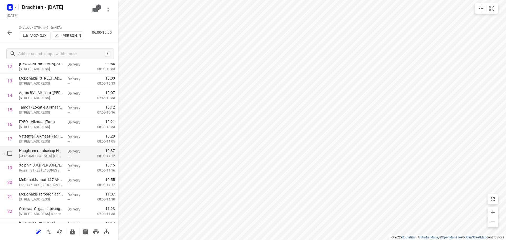
scroll to position [212, 0]
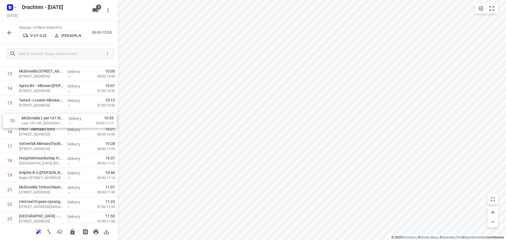
drag, startPoint x: 57, startPoint y: 178, endPoint x: 60, endPoint y: 117, distance: 60.7
click at [60, 117] on div "1 Verf van der Feer Zwaag(Arjen Stellinga) De Factorij 63D, Zwaag Delivery — 07…" at bounding box center [59, 139] width 118 height 493
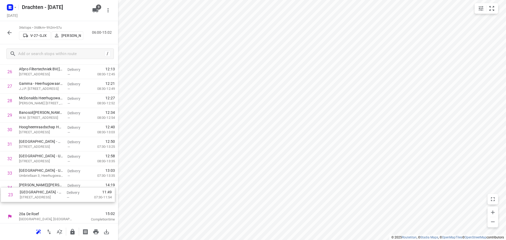
scroll to position [389, 0]
drag, startPoint x: 51, startPoint y: 141, endPoint x: 53, endPoint y: 162, distance: 21.3
click at [73, 231] on icon "button" at bounding box center [72, 232] width 4 height 6
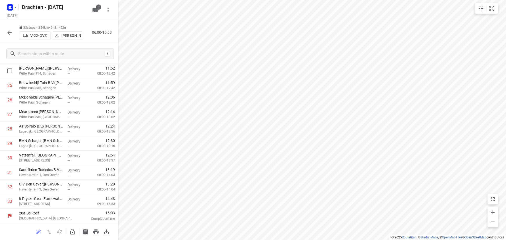
click at [10, 35] on icon "button" at bounding box center [9, 33] width 6 height 6
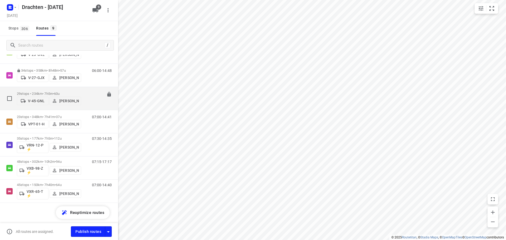
scroll to position [88, 0]
click at [51, 91] on p "29 stops • 234km • 7h5m • 60u" at bounding box center [49, 93] width 64 height 4
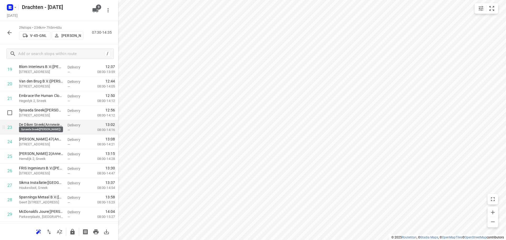
scroll to position [316, 0]
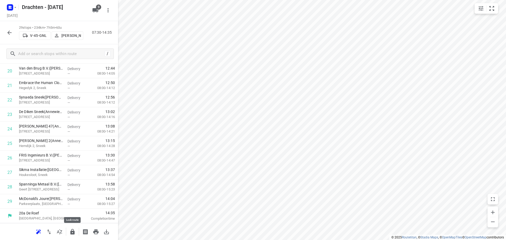
click at [70, 230] on icon "button" at bounding box center [72, 232] width 6 height 6
click at [6, 31] on button "button" at bounding box center [9, 32] width 11 height 11
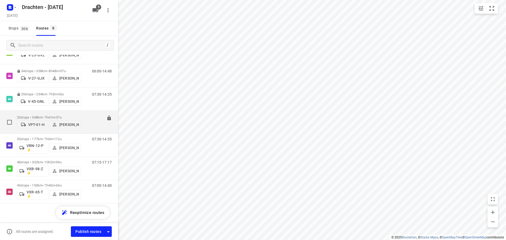
scroll to position [88, 0]
click at [61, 114] on span "37u" at bounding box center [59, 116] width 6 height 4
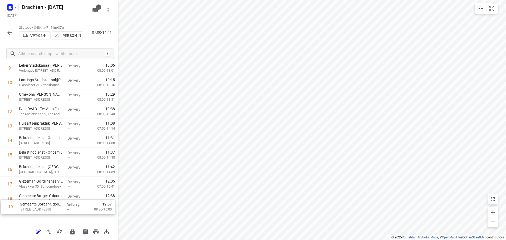
scroll to position [161, 0]
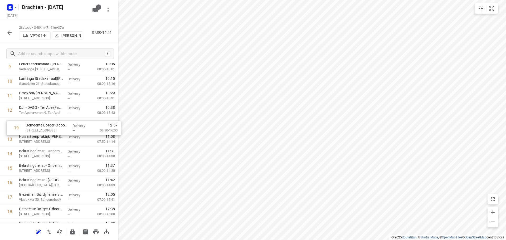
drag, startPoint x: 43, startPoint y: 213, endPoint x: 50, endPoint y: 124, distance: 89.6
click at [50, 124] on div "1 IMPAS(Bettina Snell) Scheepswervenweg 2, Westerbroek Delivery — 07:47 07:30-0…" at bounding box center [59, 110] width 118 height 333
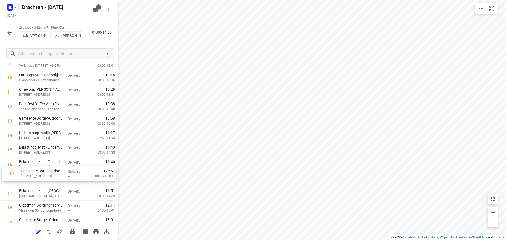
scroll to position [165, 0]
drag, startPoint x: 67, startPoint y: 211, endPoint x: 75, endPoint y: 132, distance: 78.9
click at [75, 132] on div "1 IMPAS(Bettina Snell) Scheepswervenweg 2, Westerbroek Delivery — 07:47 07:30-0…" at bounding box center [59, 106] width 118 height 333
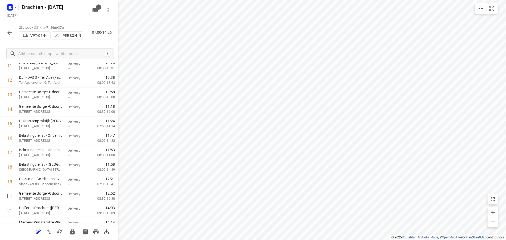
scroll to position [193, 0]
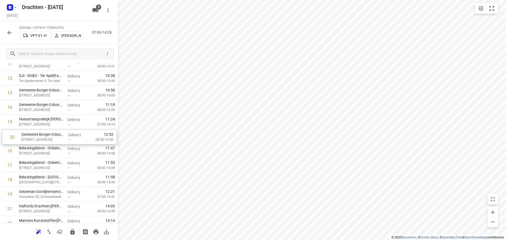
drag, startPoint x: 48, startPoint y: 198, endPoint x: 50, endPoint y: 137, distance: 61.2
click at [50, 137] on div "1 IMPAS(Bettina Snell) Scheepswervenweg 2, Westerbroek Delivery — 07:47 07:30-0…" at bounding box center [59, 78] width 118 height 333
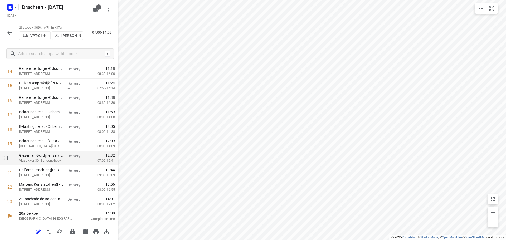
scroll to position [229, 0]
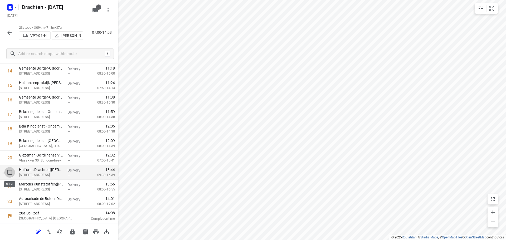
click at [11, 173] on input "checkbox" at bounding box center [9, 172] width 11 height 11
checkbox input "true"
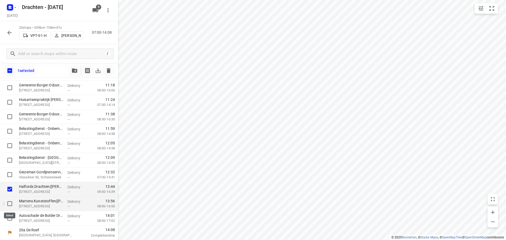
click at [9, 203] on input "checkbox" at bounding box center [9, 203] width 11 height 11
checkbox input "true"
click at [7, 218] on input "checkbox" at bounding box center [9, 218] width 11 height 11
checkbox input "true"
click at [80, 75] on div at bounding box center [91, 70] width 45 height 11
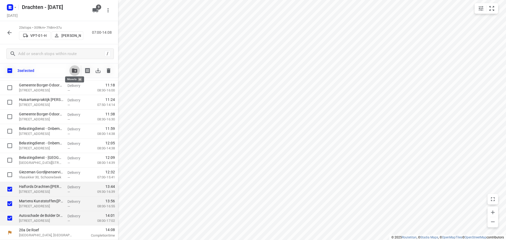
click at [74, 73] on button "button" at bounding box center [74, 70] width 11 height 11
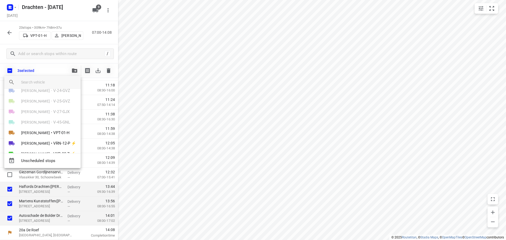
scroll to position [41, 0]
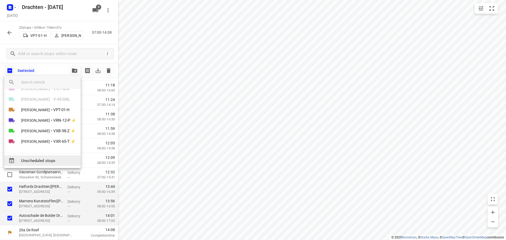
click at [47, 160] on span "Unscheduled stops" at bounding box center [48, 161] width 55 height 6
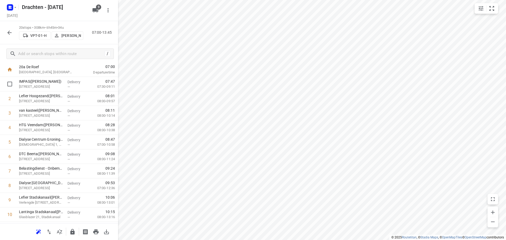
scroll to position [0, 0]
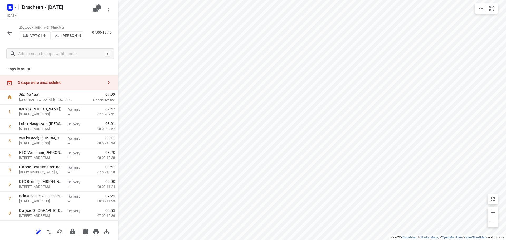
click at [53, 84] on div "5 stops were unscheduled" at bounding box center [60, 82] width 85 height 4
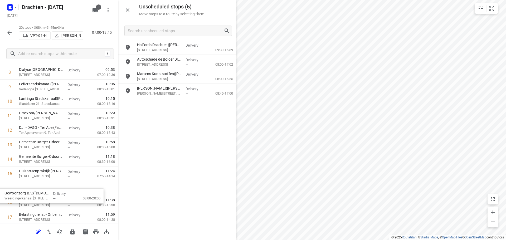
scroll to position [141, 0]
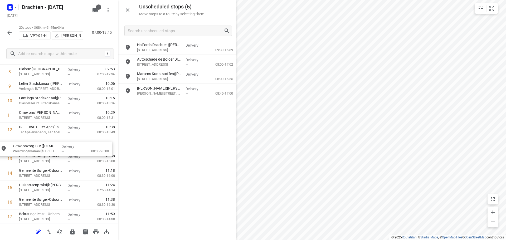
drag, startPoint x: 182, startPoint y: 93, endPoint x: 56, endPoint y: 150, distance: 138.4
click at [72, 233] on icon "button" at bounding box center [72, 232] width 6 height 6
click at [11, 31] on icon "button" at bounding box center [9, 33] width 6 height 6
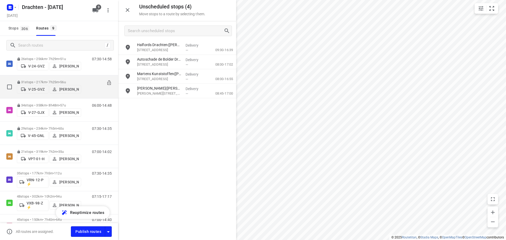
scroll to position [79, 0]
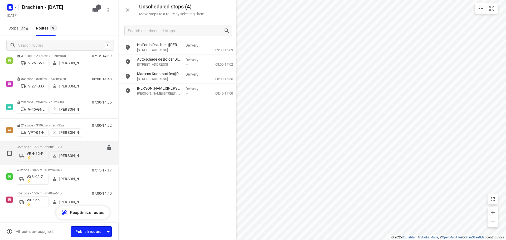
click at [62, 146] on span "112u" at bounding box center [58, 147] width 8 height 4
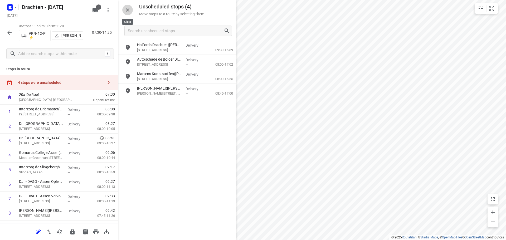
click at [129, 10] on icon "button" at bounding box center [127, 10] width 6 height 6
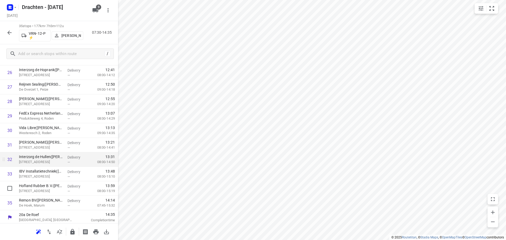
scroll to position [403, 0]
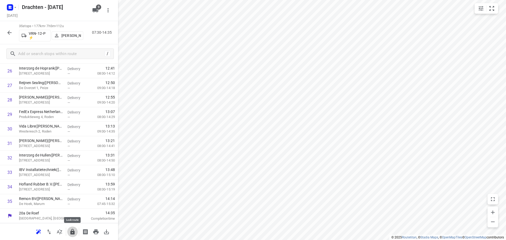
click at [71, 231] on icon "button" at bounding box center [72, 232] width 4 height 6
click at [8, 33] on icon "button" at bounding box center [9, 33] width 4 height 4
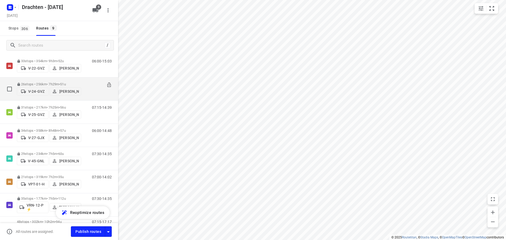
scroll to position [88, 0]
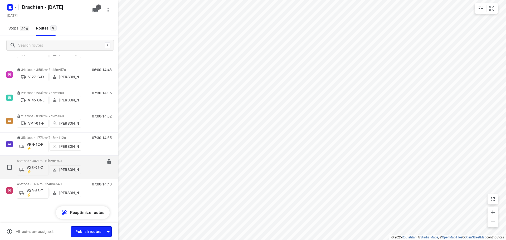
click at [47, 159] on p "48 stops • 302km • 10h2m • 94u" at bounding box center [49, 161] width 64 height 4
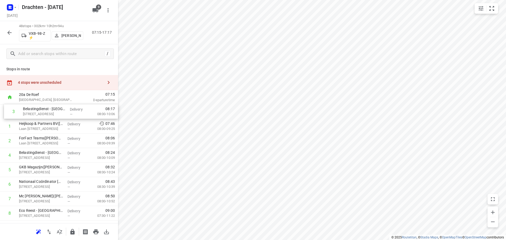
drag, startPoint x: 50, startPoint y: 140, endPoint x: 54, endPoint y: 108, distance: 32.1
drag, startPoint x: 46, startPoint y: 155, endPoint x: 50, endPoint y: 124, distance: 30.5
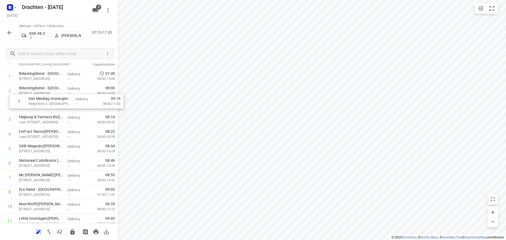
scroll to position [35, 0]
drag, startPoint x: 45, startPoint y: 173, endPoint x: 56, endPoint y: 102, distance: 71.7
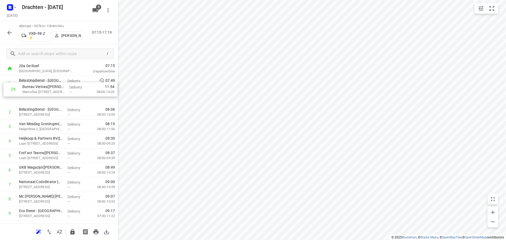
scroll to position [27, 0]
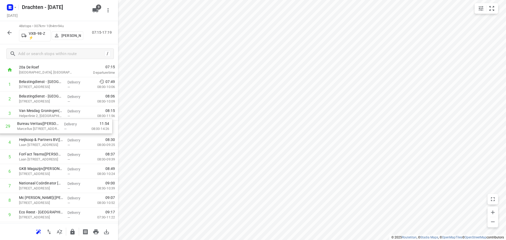
drag, startPoint x: 64, startPoint y: 194, endPoint x: 62, endPoint y: 125, distance: 69.3
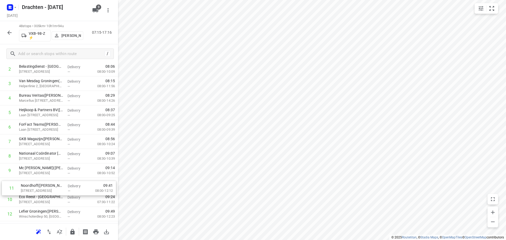
scroll to position [58, 0]
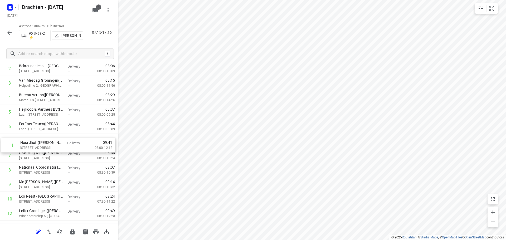
drag, startPoint x: 46, startPoint y: 203, endPoint x: 48, endPoint y: 140, distance: 63.8
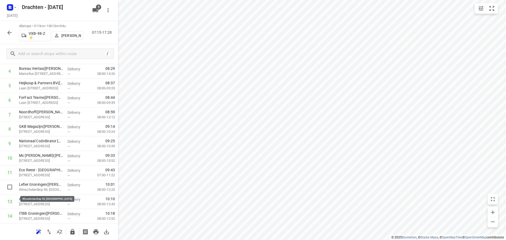
scroll to position [84, 0]
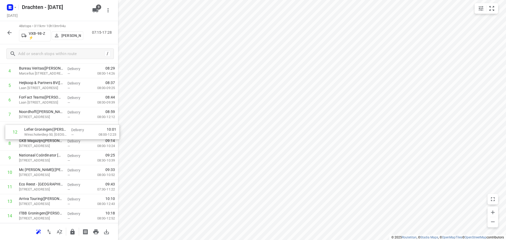
drag, startPoint x: 57, startPoint y: 189, endPoint x: 61, endPoint y: 131, distance: 57.9
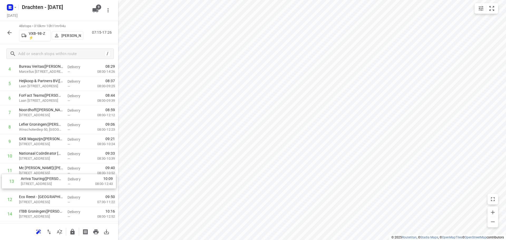
scroll to position [87, 0]
drag, startPoint x: 51, startPoint y: 201, endPoint x: 57, endPoint y: 135, distance: 66.7
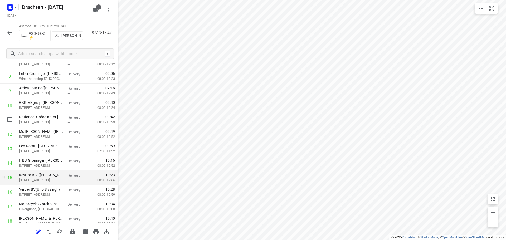
scroll to position [140, 0]
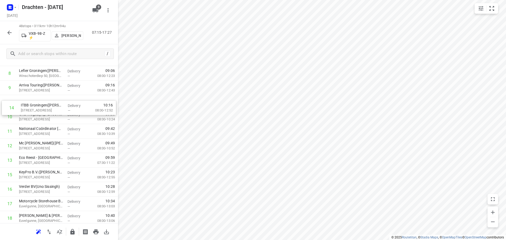
drag, startPoint x: 48, startPoint y: 161, endPoint x: 51, endPoint y: 104, distance: 57.0
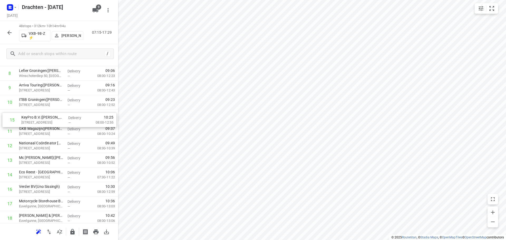
drag, startPoint x: 41, startPoint y: 175, endPoint x: 44, endPoint y: 116, distance: 58.6
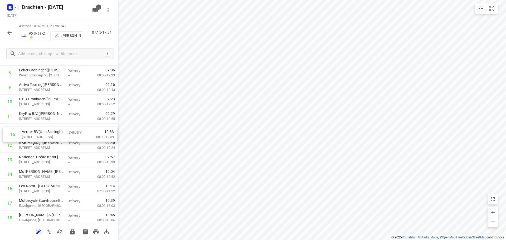
drag, startPoint x: 44, startPoint y: 191, endPoint x: 47, endPoint y: 133, distance: 57.5
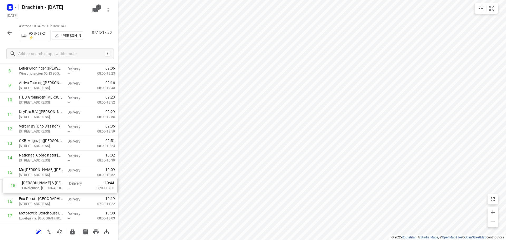
scroll to position [143, 0]
drag, startPoint x: 43, startPoint y: 216, endPoint x: 43, endPoint y: 138, distance: 78.0
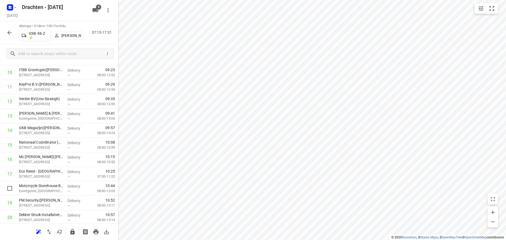
scroll to position [170, 0]
drag, startPoint x: 53, startPoint y: 193, endPoint x: 52, endPoint y: 131, distance: 61.7
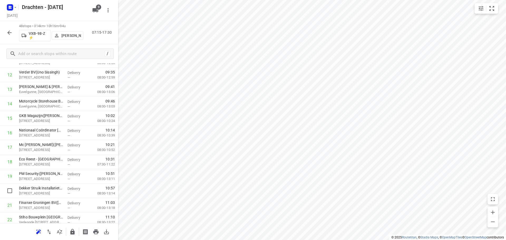
scroll to position [197, 0]
drag, startPoint x: 52, startPoint y: 191, endPoint x: 64, endPoint y: 117, distance: 75.2
drag, startPoint x: 52, startPoint y: 194, endPoint x: 62, endPoint y: 135, distance: 59.8
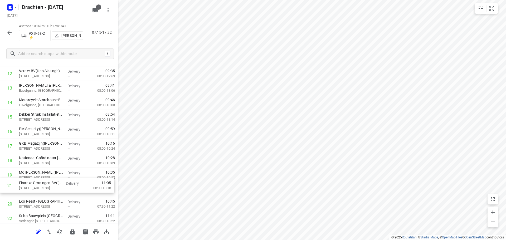
scroll to position [199, 0]
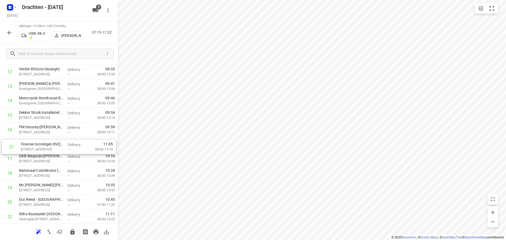
drag, startPoint x: 52, startPoint y: 203, endPoint x: 55, endPoint y: 143, distance: 60.7
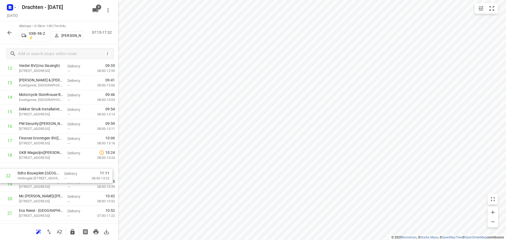
scroll to position [203, 0]
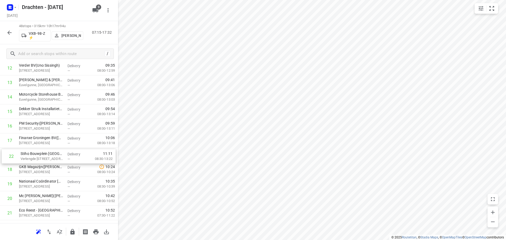
drag, startPoint x: 46, startPoint y: 218, endPoint x: 48, endPoint y: 153, distance: 64.6
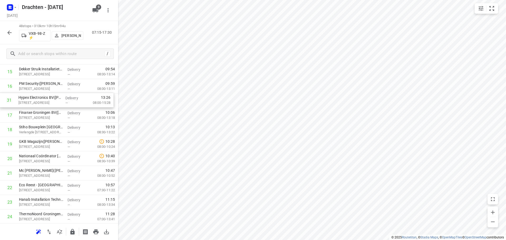
scroll to position [242, 0]
drag, startPoint x: 43, startPoint y: 212, endPoint x: 45, endPoint y: 125, distance: 86.4
click at [45, 125] on div "1 Belastingdienst - Onbemand - Groningen - Stationsweg(Operationele Afdeling Fa…" at bounding box center [59, 211] width 118 height 696
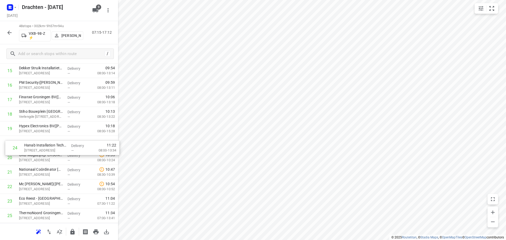
drag, startPoint x: 54, startPoint y: 203, endPoint x: 58, endPoint y: 144, distance: 58.9
click at [58, 144] on div "1 Belastingdienst - Onbemand - Groningen - Stationsweg(Operationele Afdeling Fa…" at bounding box center [59, 209] width 118 height 696
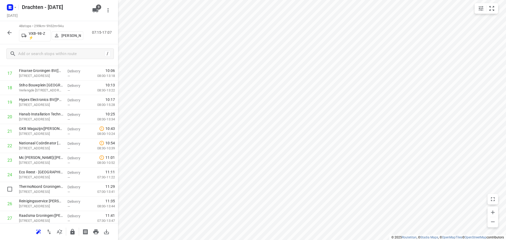
scroll to position [271, 0]
drag, startPoint x: 49, startPoint y: 192, endPoint x: 48, endPoint y: 132, distance: 60.6
click at [48, 132] on div "1 Belastingdienst - Onbemand - Groningen - Stationsweg(Operationele Afdeling Fa…" at bounding box center [59, 182] width 118 height 696
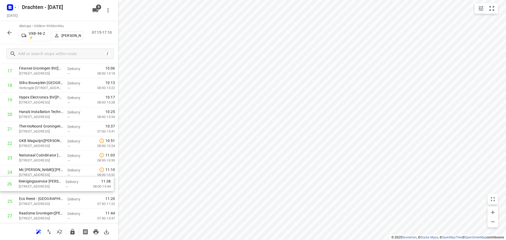
scroll to position [274, 0]
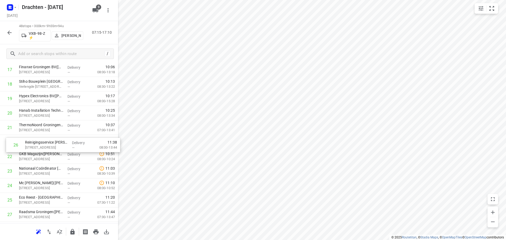
drag, startPoint x: 55, startPoint y: 203, endPoint x: 61, endPoint y: 142, distance: 60.6
click at [61, 142] on div "1 Belastingdienst - Onbemand - Groningen - Stationsweg(Operationele Afdeling Fa…" at bounding box center [59, 179] width 118 height 696
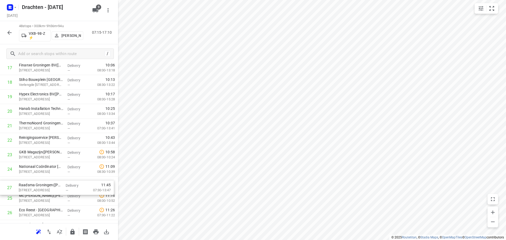
scroll to position [277, 0]
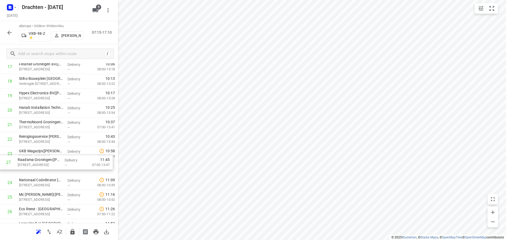
drag, startPoint x: 60, startPoint y: 214, endPoint x: 59, endPoint y: 154, distance: 60.3
click at [59, 154] on div "1 Belastingdienst - Onbemand - Groningen - Stationsweg(Operationele Afdeling Fa…" at bounding box center [59, 176] width 118 height 696
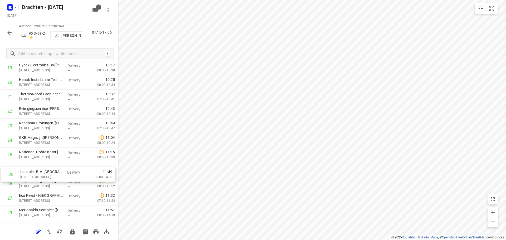
scroll to position [305, 0]
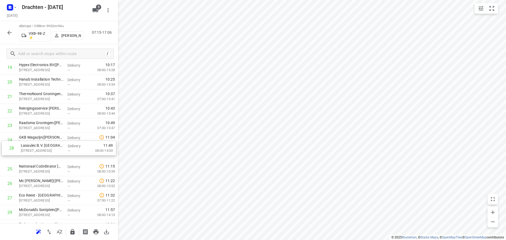
drag, startPoint x: 47, startPoint y: 201, endPoint x: 50, endPoint y: 138, distance: 62.8
click at [50, 138] on div "1 Belastingdienst - Onbemand - Groningen - Stationsweg(Operationele Afdeling Fa…" at bounding box center [59, 147] width 118 height 696
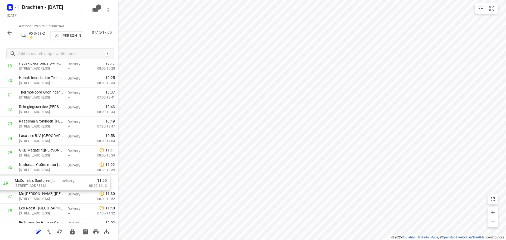
scroll to position [307, 0]
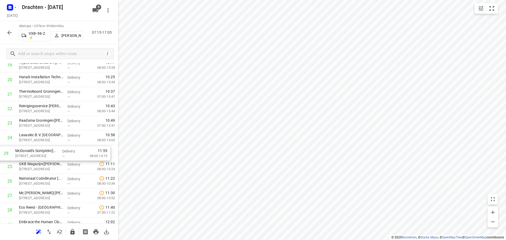
drag, startPoint x: 56, startPoint y: 213, endPoint x: 53, endPoint y: 153, distance: 60.7
click at [53, 153] on div "1 Belastingdienst - Onbemand - Groningen - Stationsweg(Operationele Afdeling Fa…" at bounding box center [59, 145] width 118 height 696
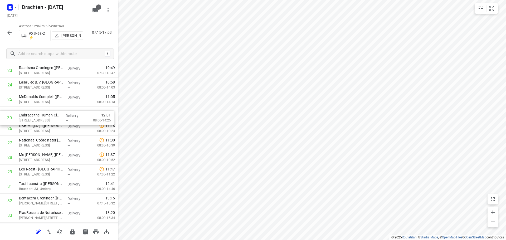
drag, startPoint x: 48, startPoint y: 171, endPoint x: 47, endPoint y: 114, distance: 56.9
click at [47, 114] on div "1 Belastingdienst - Onbemand - Groningen - Stationsweg(Operationele Afdeling Fa…" at bounding box center [59, 92] width 118 height 696
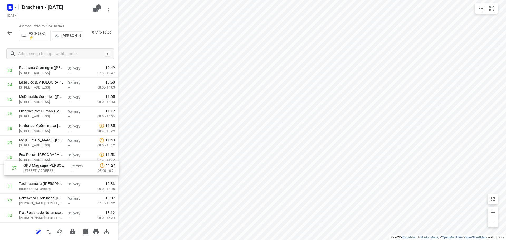
drag, startPoint x: 47, startPoint y: 128, endPoint x: 51, endPoint y: 169, distance: 41.6
click at [51, 169] on div "1 Belastingdienst - Onbemand - Groningen - Stationsweg(Operationele Afdeling Fa…" at bounding box center [59, 92] width 118 height 696
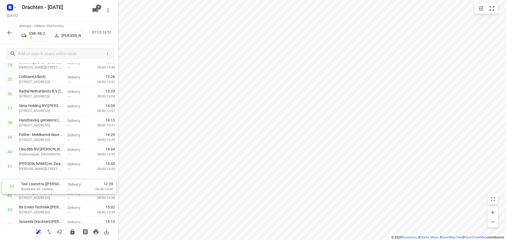
scroll to position [512, 0]
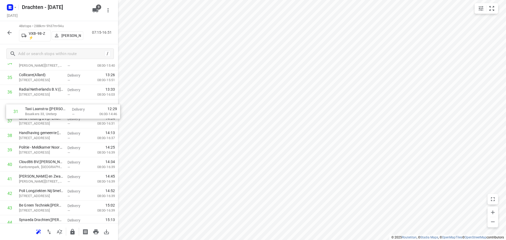
drag, startPoint x: 39, startPoint y: 185, endPoint x: 45, endPoint y: 110, distance: 75.3
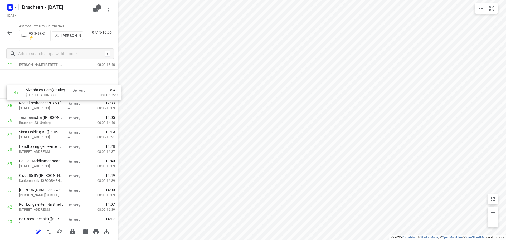
scroll to position [500, 0]
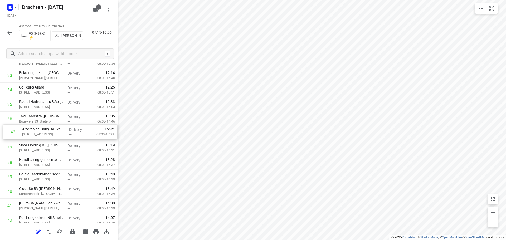
drag, startPoint x: 51, startPoint y: 187, endPoint x: 53, endPoint y: 130, distance: 56.7
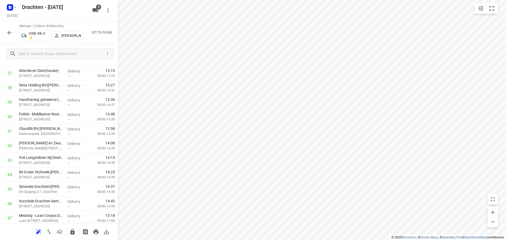
scroll to position [553, 0]
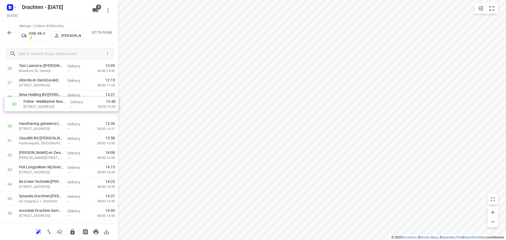
drag, startPoint x: 52, startPoint y: 126, endPoint x: 58, endPoint y: 99, distance: 27.6
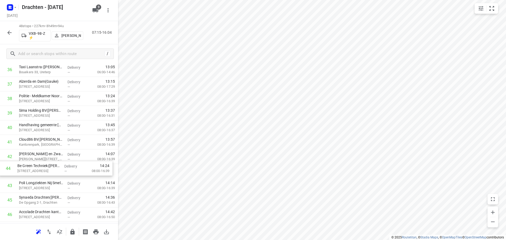
scroll to position [550, 0]
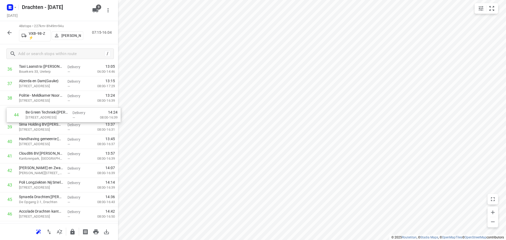
drag, startPoint x: 41, startPoint y: 187, endPoint x: 47, endPoint y: 114, distance: 73.5
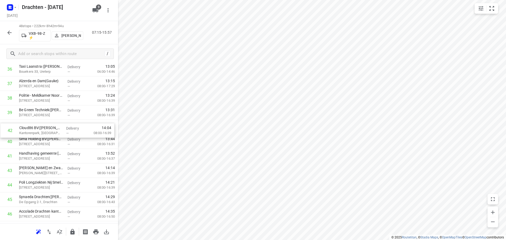
drag, startPoint x: 49, startPoint y: 157, endPoint x: 49, endPoint y: 129, distance: 28.2
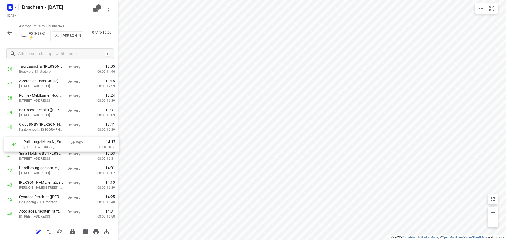
drag, startPoint x: 39, startPoint y: 185, endPoint x: 46, endPoint y: 136, distance: 49.3
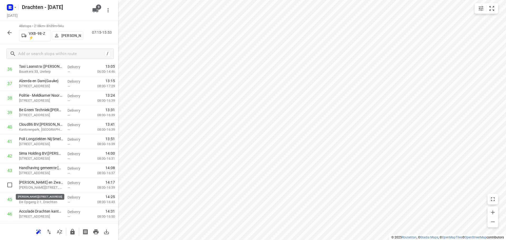
scroll to position [550, 0]
drag, startPoint x: 43, startPoint y: 189, endPoint x: 50, endPoint y: 158, distance: 32.4
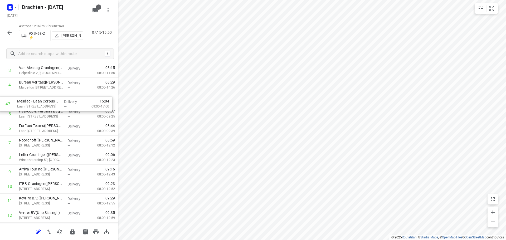
scroll to position [70, 0]
drag, startPoint x: 61, startPoint y: 188, endPoint x: 56, endPoint y: 113, distance: 75.2
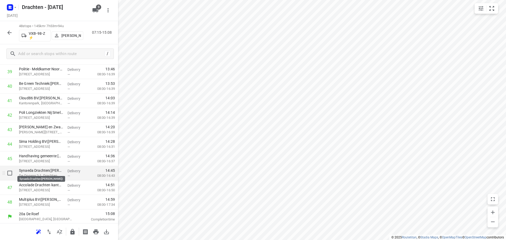
scroll to position [592, 0]
click at [71, 232] on icon "button" at bounding box center [72, 232] width 4 height 6
click at [9, 35] on icon "button" at bounding box center [9, 33] width 6 height 6
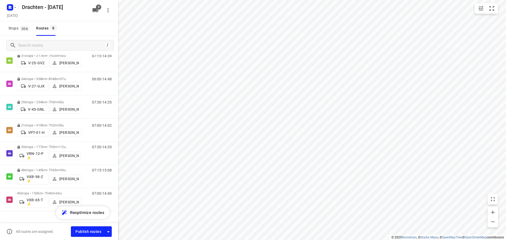
scroll to position [88, 0]
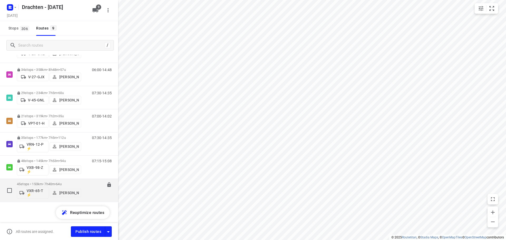
click at [56, 184] on p "45 stops • 150km • 7h40m • 64u" at bounding box center [49, 184] width 64 height 4
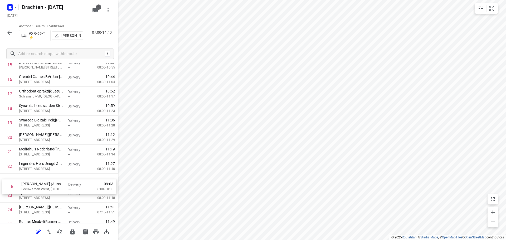
scroll to position [236, 0]
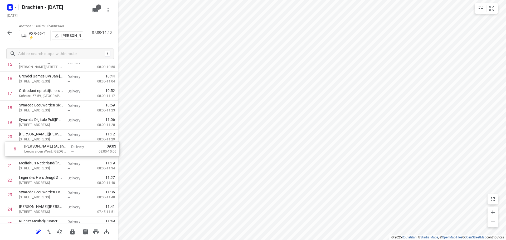
drag, startPoint x: 39, startPoint y: 186, endPoint x: 45, endPoint y: 152, distance: 33.9
click at [45, 152] on div "1 Poelier van der Wal(Marijn Van der wal) Triemsterloane 60, Kollumerzwaag Deli…" at bounding box center [59, 195] width 118 height 652
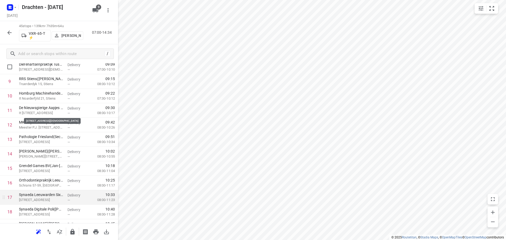
scroll to position [104, 0]
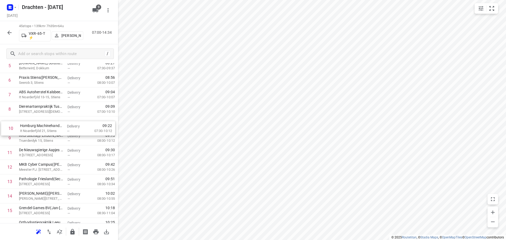
drag, startPoint x: 43, startPoint y: 137, endPoint x: 45, endPoint y: 122, distance: 14.6
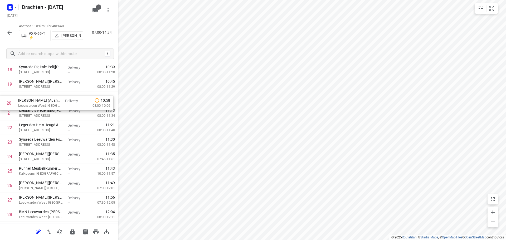
scroll to position [288, 0]
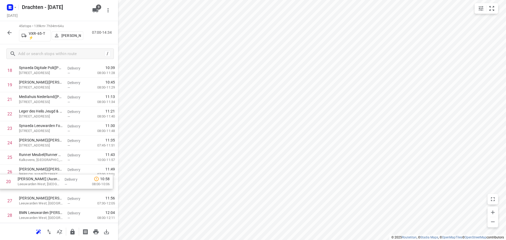
drag, startPoint x: 57, startPoint y: 101, endPoint x: 57, endPoint y: 187, distance: 85.4
click at [57, 187] on div "1 Poelier van der Wal(Marijn Van der wal) Triemsterloane 60, Kollumerzwaag Deli…" at bounding box center [59, 143] width 118 height 652
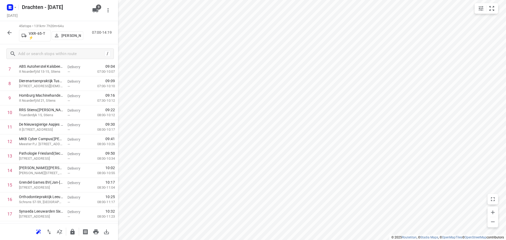
scroll to position [0, 0]
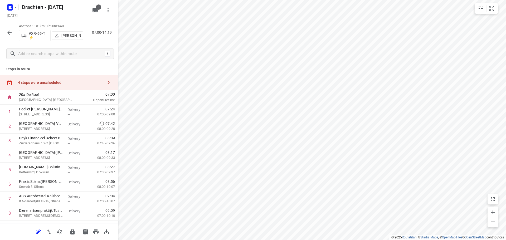
click at [88, 81] on div "4 stops were unscheduled" at bounding box center [60, 82] width 85 height 4
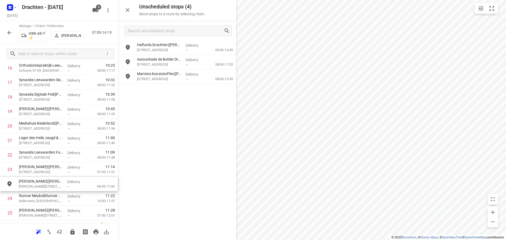
scroll to position [262, 0]
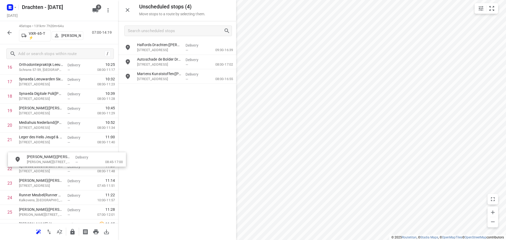
drag, startPoint x: 177, startPoint y: 94, endPoint x: 64, endPoint y: 162, distance: 131.6
click at [126, 14] on button "button" at bounding box center [127, 10] width 11 height 11
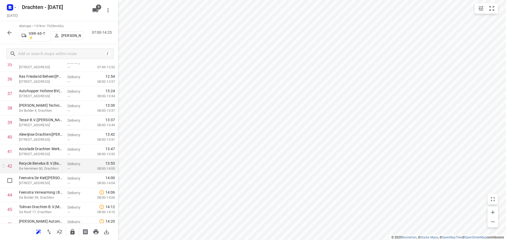
scroll to position [552, 0]
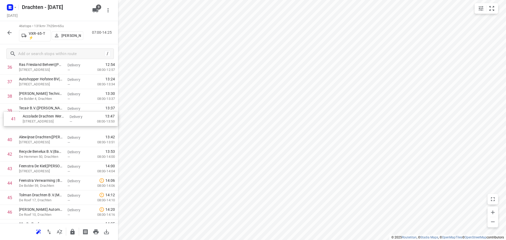
drag, startPoint x: 59, startPoint y: 131, endPoint x: 65, endPoint y: 111, distance: 20.6
drag, startPoint x: 52, startPoint y: 141, endPoint x: 54, endPoint y: 122, distance: 19.1
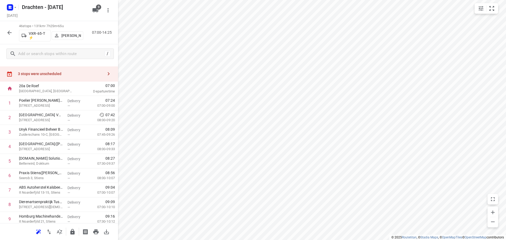
scroll to position [0, 0]
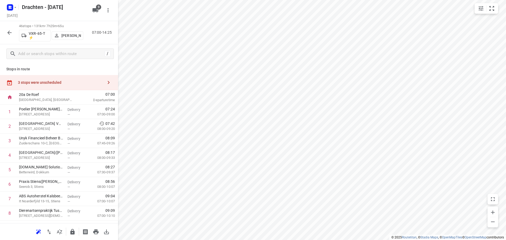
click at [64, 82] on div "3 stops were unscheduled" at bounding box center [60, 82] width 85 height 4
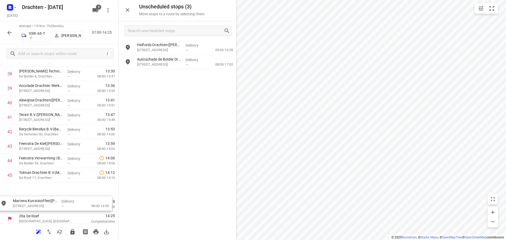
scroll to position [579, 0]
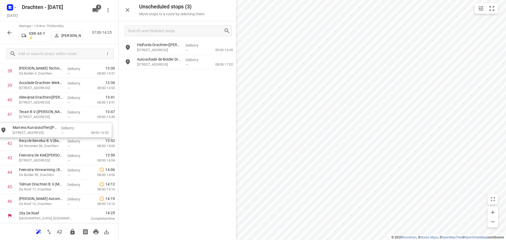
drag, startPoint x: 199, startPoint y: 77, endPoint x: 72, endPoint y: 131, distance: 138.6
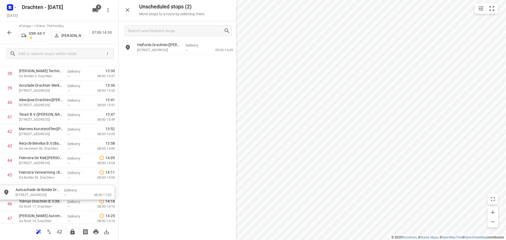
drag, startPoint x: 169, startPoint y: 59, endPoint x: 48, endPoint y: 191, distance: 179.4
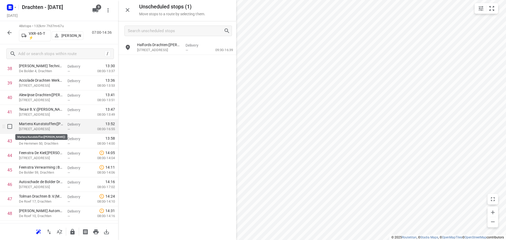
scroll to position [592, 0]
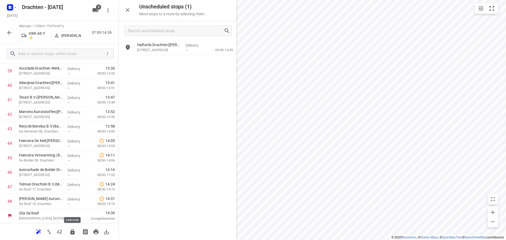
click at [70, 229] on icon "button" at bounding box center [72, 232] width 6 height 6
click at [71, 232] on icon "button" at bounding box center [72, 232] width 6 height 6
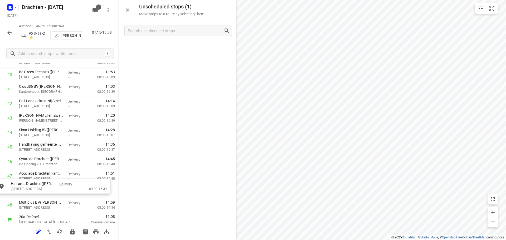
drag, startPoint x: 189, startPoint y: 48, endPoint x: 62, endPoint y: 189, distance: 189.6
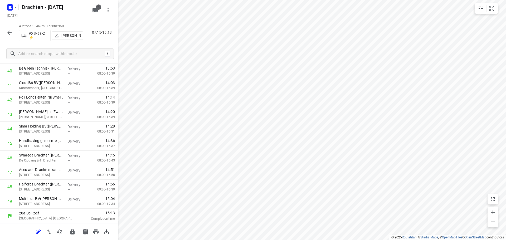
scroll to position [591, 0]
click at [75, 230] on icon "button" at bounding box center [72, 232] width 6 height 6
click at [12, 31] on icon "button" at bounding box center [9, 33] width 6 height 6
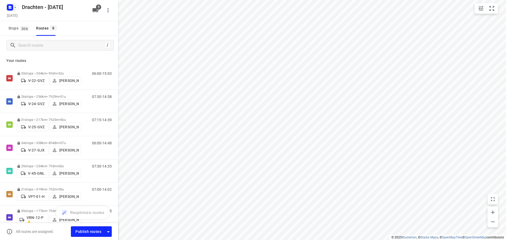
click at [13, 7] on rect "button" at bounding box center [10, 7] width 6 height 6
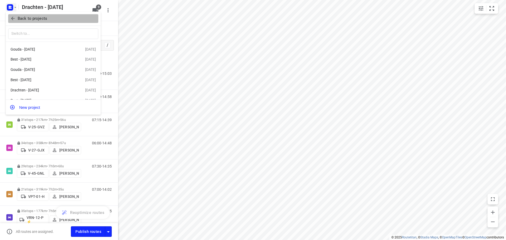
click at [30, 18] on p "Back to projects" at bounding box center [33, 19] width 30 height 6
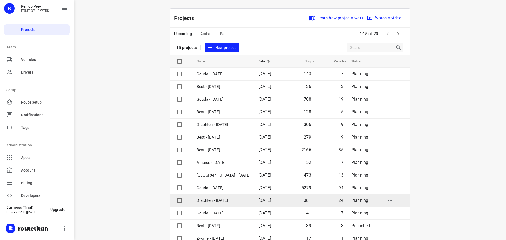
click at [223, 199] on p "Drachten - [DATE]" at bounding box center [224, 201] width 54 height 6
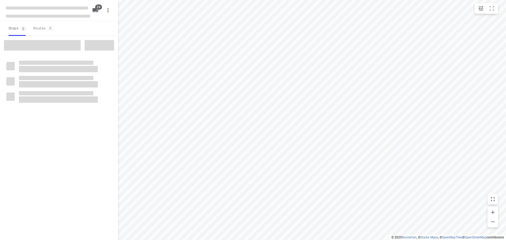
checkbox input "true"
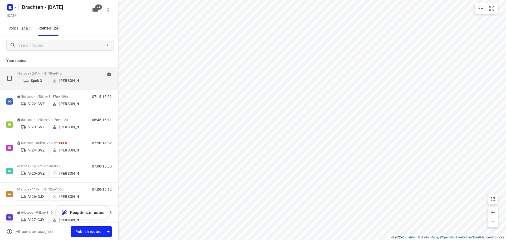
click at [57, 71] on p "46 stops • 241km • 8h10m • 94u" at bounding box center [49, 73] width 64 height 4
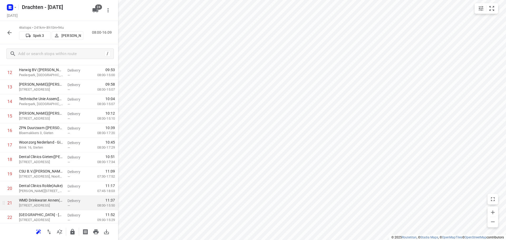
scroll to position [184, 0]
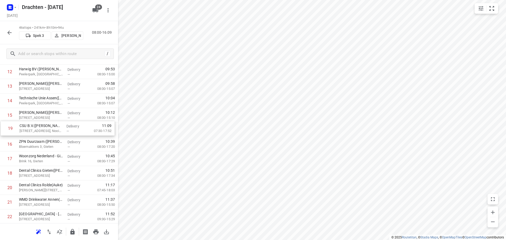
drag, startPoint x: 53, startPoint y: 178, endPoint x: 54, endPoint y: 131, distance: 46.7
click at [54, 131] on div "1 Solar - Assen(Facility Desk) Hof van Parijs 10 B, Assen Delivery — 08:49 07:0…" at bounding box center [59, 238] width 118 height 667
drag, startPoint x: 56, startPoint y: 192, endPoint x: 55, endPoint y: 133, distance: 59.0
click at [55, 133] on div "1 Solar - Assen(Facility Desk) Hof van Parijs 10 B, Assen Delivery — 08:49 07:0…" at bounding box center [59, 237] width 118 height 667
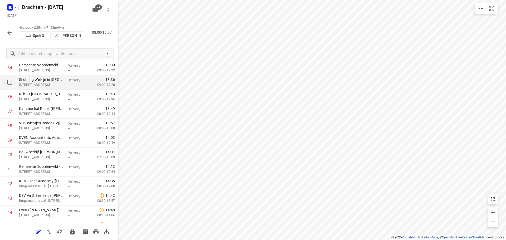
scroll to position [528, 0]
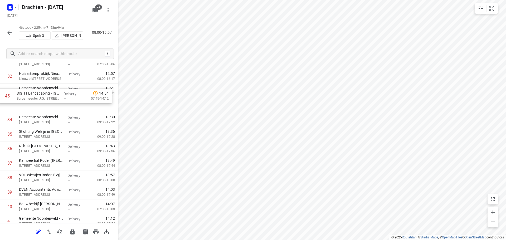
drag, startPoint x: 52, startPoint y: 210, endPoint x: 50, endPoint y: 97, distance: 113.1
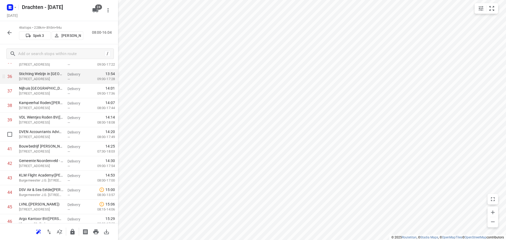
scroll to position [546, 0]
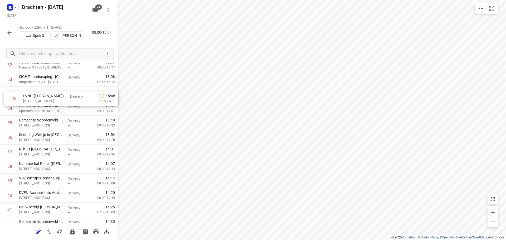
drag, startPoint x: 56, startPoint y: 193, endPoint x: 60, endPoint y: 98, distance: 94.9
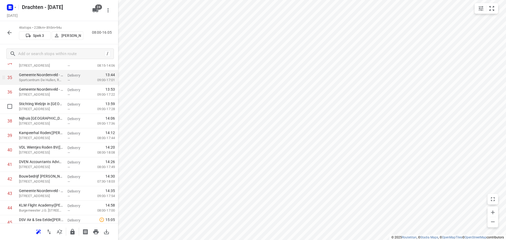
scroll to position [532, 0]
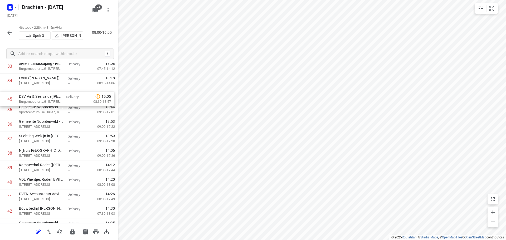
drag, startPoint x: 57, startPoint y: 201, endPoint x: 56, endPoint y: 97, distance: 104.6
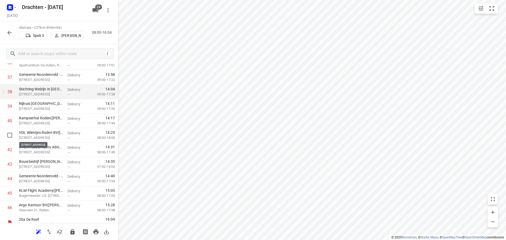
scroll to position [548, 0]
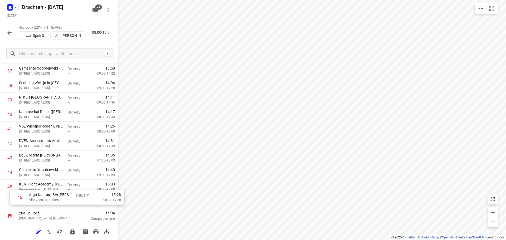
drag, startPoint x: 54, startPoint y: 202, endPoint x: 64, endPoint y: 196, distance: 11.6
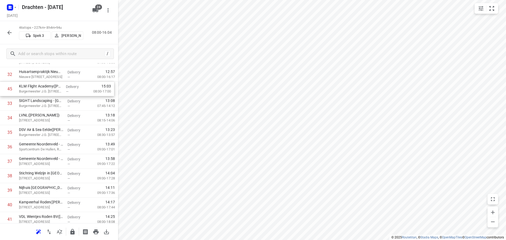
scroll to position [471, 0]
drag, startPoint x: 46, startPoint y: 187, endPoint x: 47, endPoint y: 127, distance: 60.3
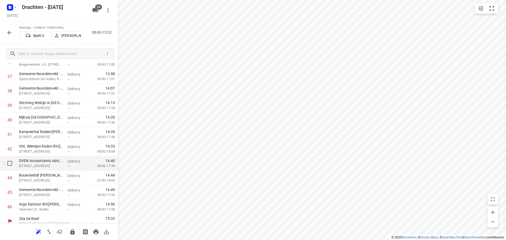
scroll to position [548, 0]
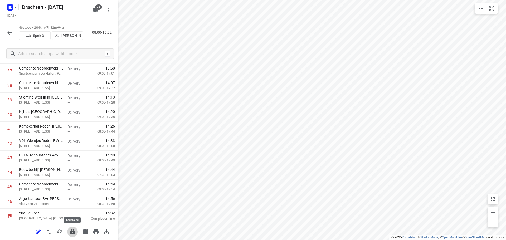
click at [73, 230] on icon "button" at bounding box center [72, 232] width 6 height 6
click at [12, 32] on icon "button" at bounding box center [9, 33] width 6 height 6
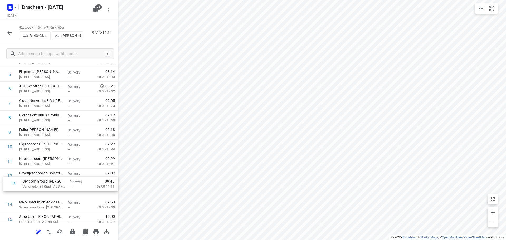
scroll to position [81, 0]
drag, startPoint x: 48, startPoint y: 192, endPoint x: 53, endPoint y: 173, distance: 19.8
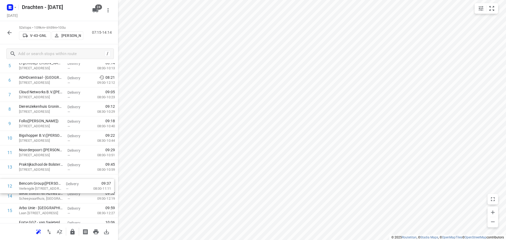
scroll to position [89, 0]
drag, startPoint x: 53, startPoint y: 173, endPoint x: 58, endPoint y: 178, distance: 7.6
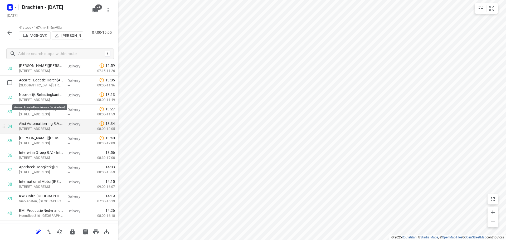
scroll to position [422, 0]
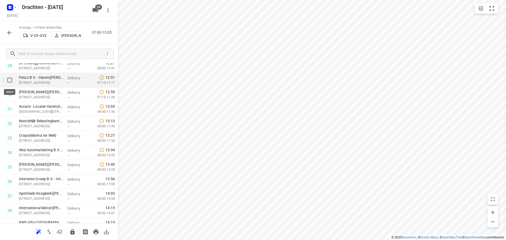
click at [12, 83] on input "checkbox" at bounding box center [9, 80] width 11 height 11
checkbox input "true"
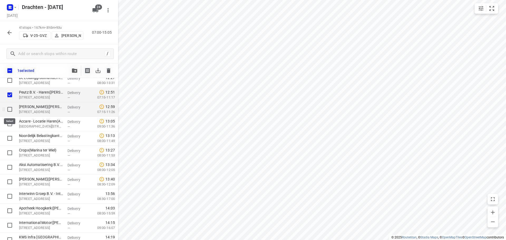
click at [11, 111] on input "checkbox" at bounding box center [9, 109] width 11 height 11
checkbox input "true"
click at [6, 123] on input "checkbox" at bounding box center [9, 124] width 11 height 11
checkbox input "true"
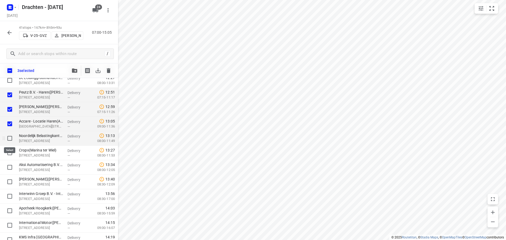
click at [8, 139] on input "checkbox" at bounding box center [9, 138] width 11 height 11
checkbox input "true"
click at [10, 150] on input "checkbox" at bounding box center [9, 153] width 11 height 11
checkbox input "true"
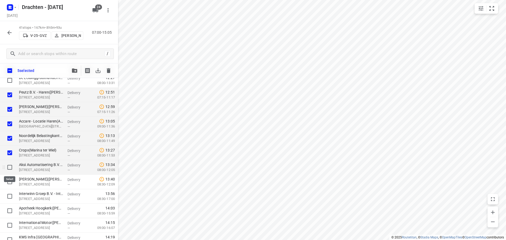
click at [12, 165] on input "checkbox" at bounding box center [9, 167] width 11 height 11
checkbox input "true"
click at [11, 184] on input "checkbox" at bounding box center [9, 182] width 11 height 11
checkbox input "true"
click at [72, 70] on icon "button" at bounding box center [74, 71] width 5 height 4
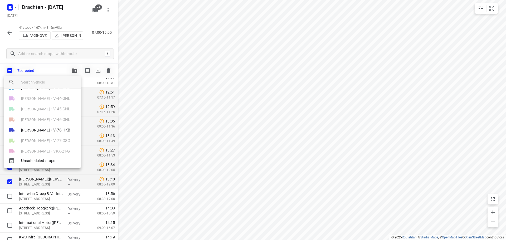
scroll to position [79, 0]
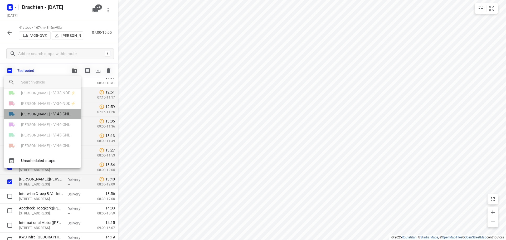
click at [48, 114] on li "Henk Hooijenga • V-43-GNL" at bounding box center [42, 114] width 76 height 11
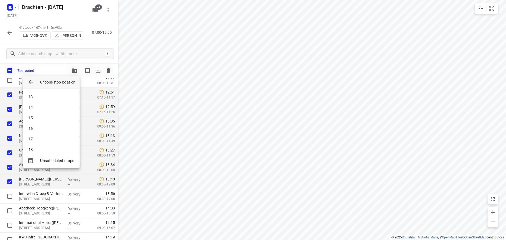
scroll to position [132, 0]
click at [41, 99] on li "14" at bounding box center [51, 101] width 56 height 11
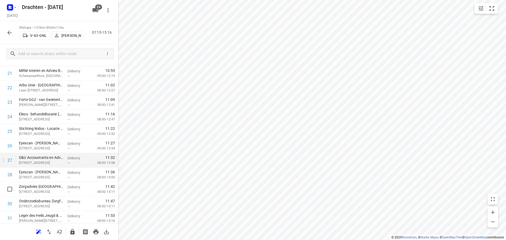
scroll to position [341, 0]
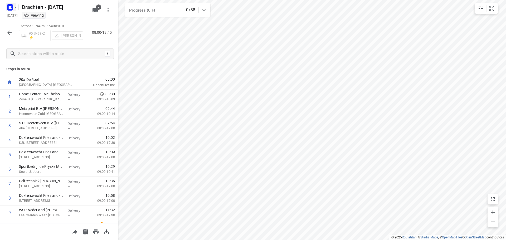
scroll to position [113, 0]
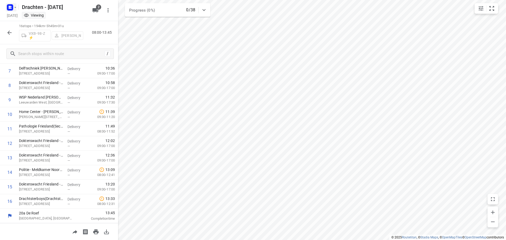
click at [14, 8] on icon "button" at bounding box center [15, 7] width 4 height 4
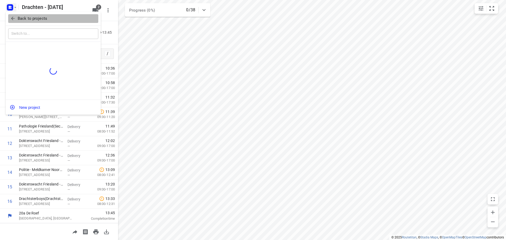
click at [34, 16] on p "Back to projects" at bounding box center [33, 19] width 30 height 6
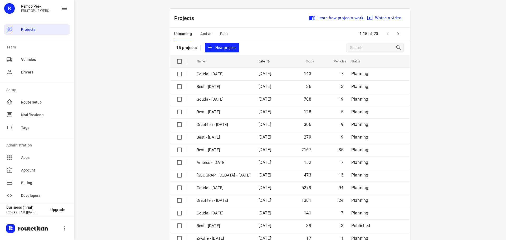
click at [205, 33] on span "Active" at bounding box center [205, 34] width 11 height 7
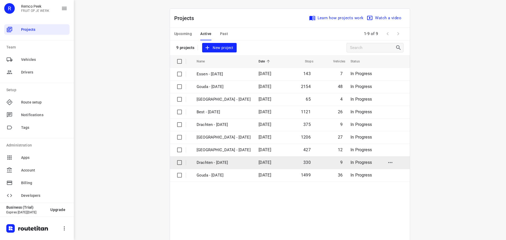
click at [215, 162] on p "Drachten - [DATE]" at bounding box center [224, 163] width 54 height 6
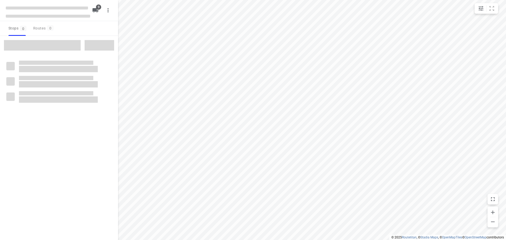
checkbox input "true"
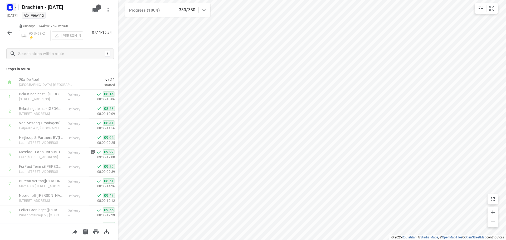
click at [8, 7] on rect "button" at bounding box center [10, 7] width 6 height 6
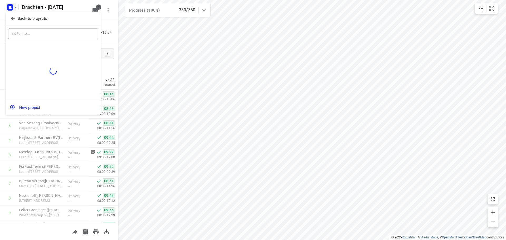
click at [27, 19] on p "Back to projects" at bounding box center [33, 19] width 30 height 6
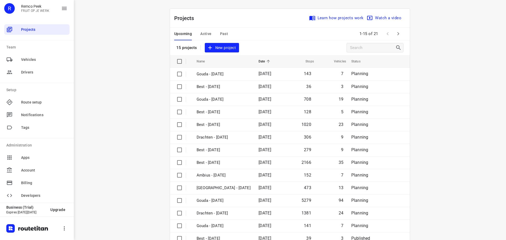
click at [224, 37] on button "Past" at bounding box center [224, 34] width 8 height 13
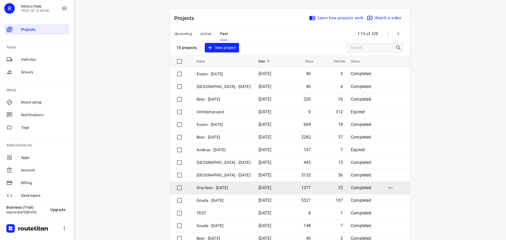
click at [207, 190] on p "Drachten - [DATE]" at bounding box center [224, 188] width 54 height 6
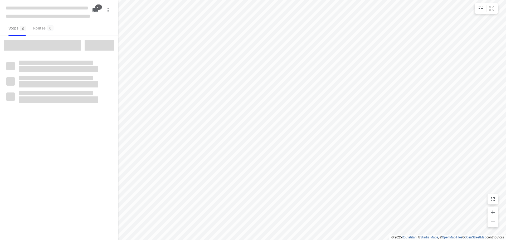
checkbox input "true"
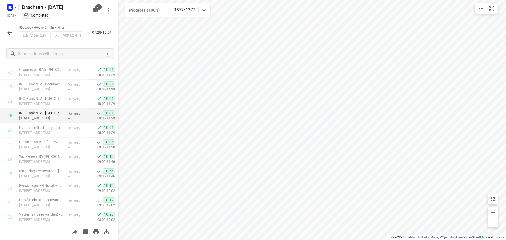
scroll to position [314, 0]
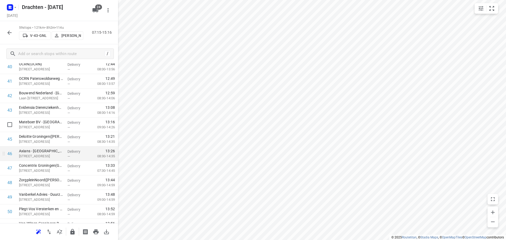
scroll to position [587, 0]
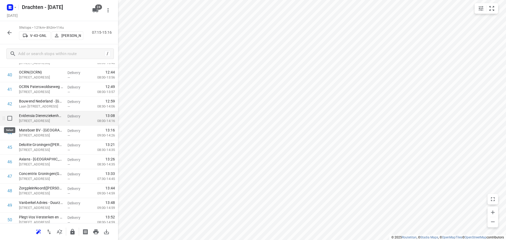
click at [9, 120] on input "checkbox" at bounding box center [9, 118] width 11 height 11
checkbox input "true"
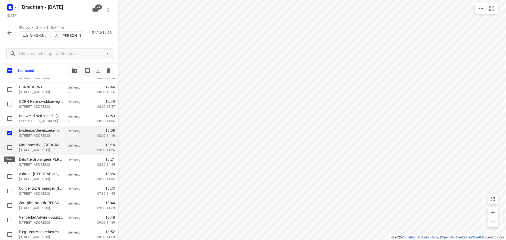
click at [9, 149] on input "checkbox" at bounding box center [9, 147] width 11 height 11
checkbox input "true"
click at [9, 163] on input "checkbox" at bounding box center [9, 162] width 11 height 11
checkbox input "true"
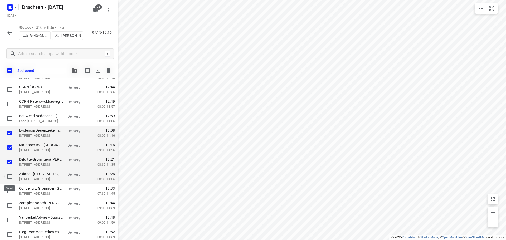
click at [12, 177] on input "checkbox" at bounding box center [9, 176] width 11 height 11
checkbox input "true"
click at [13, 194] on input "checkbox" at bounding box center [9, 191] width 11 height 11
checkbox input "true"
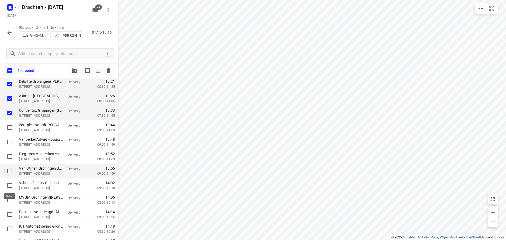
scroll to position [666, 0]
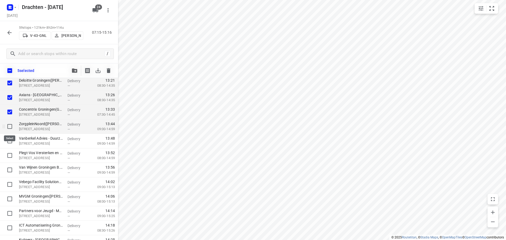
click at [8, 129] on input "checkbox" at bounding box center [9, 126] width 11 height 11
checkbox input "true"
click at [9, 141] on input "checkbox" at bounding box center [9, 141] width 11 height 11
checkbox input "true"
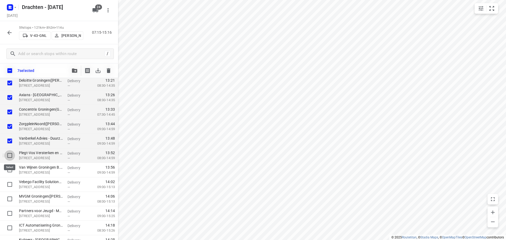
click at [8, 155] on input "checkbox" at bounding box center [9, 155] width 11 height 11
checkbox input "true"
click at [8, 169] on input "checkbox" at bounding box center [9, 170] width 11 height 11
checkbox input "true"
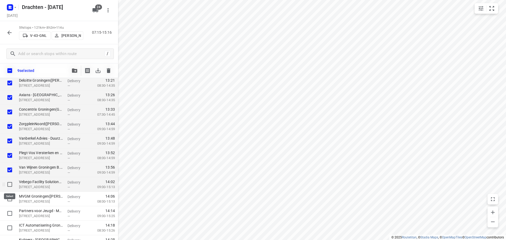
click at [8, 187] on input "checkbox" at bounding box center [9, 184] width 11 height 11
checkbox input "true"
click at [7, 200] on input "checkbox" at bounding box center [9, 199] width 11 height 11
checkbox input "true"
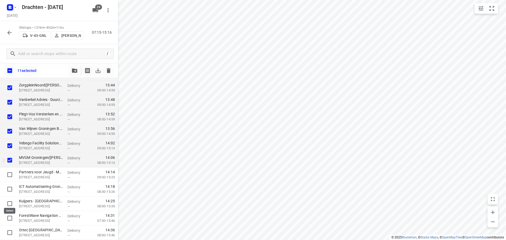
scroll to position [734, 0]
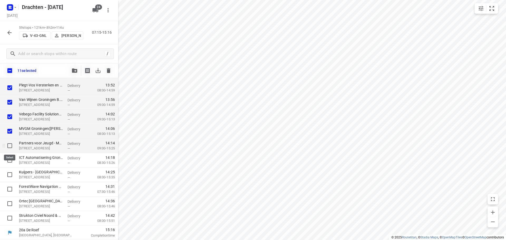
click at [9, 147] on input "checkbox" at bounding box center [9, 145] width 11 height 11
checkbox input "true"
click at [8, 159] on input "checkbox" at bounding box center [9, 160] width 11 height 11
checkbox input "true"
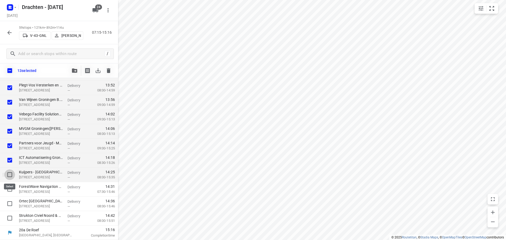
click at [8, 173] on input "checkbox" at bounding box center [9, 174] width 11 height 11
checkbox input "true"
click at [10, 191] on input "checkbox" at bounding box center [9, 189] width 11 height 11
checkbox input "true"
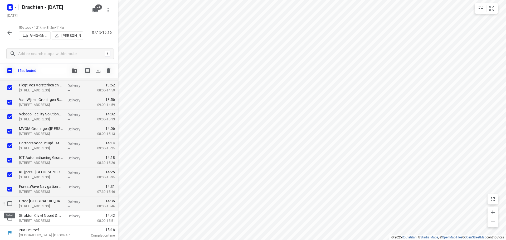
click at [7, 204] on input "checkbox" at bounding box center [9, 203] width 11 height 11
checkbox input "true"
click at [12, 217] on input "checkbox" at bounding box center [9, 218] width 11 height 11
checkbox input "true"
click at [76, 73] on button "button" at bounding box center [74, 70] width 11 height 11
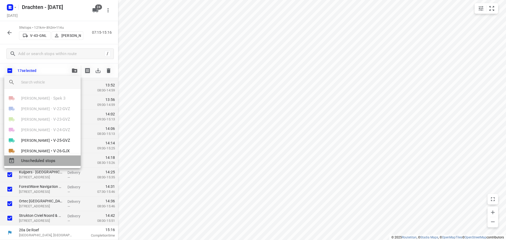
click at [51, 160] on span "Unscheduled stops" at bounding box center [48, 161] width 55 height 6
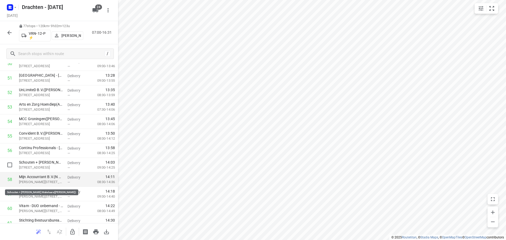
scroll to position [768, 0]
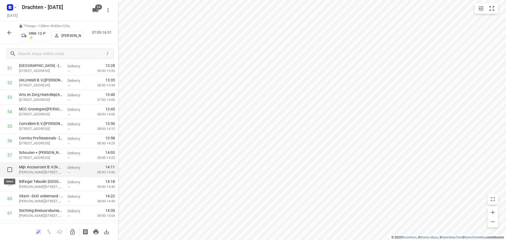
click at [9, 169] on input "checkbox" at bounding box center [9, 169] width 11 height 11
checkbox input "true"
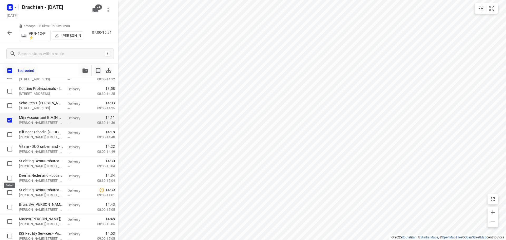
scroll to position [847, 0]
click at [11, 117] on input "checkbox" at bounding box center [9, 120] width 11 height 11
checkbox input "true"
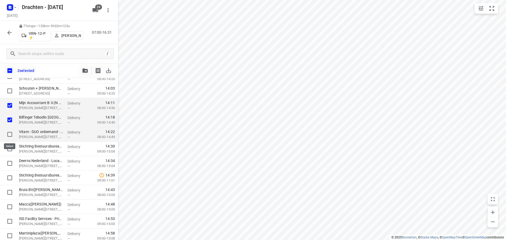
click at [8, 135] on input "checkbox" at bounding box center [9, 134] width 11 height 11
checkbox input "true"
click at [9, 150] on input "checkbox" at bounding box center [9, 149] width 11 height 11
checkbox input "true"
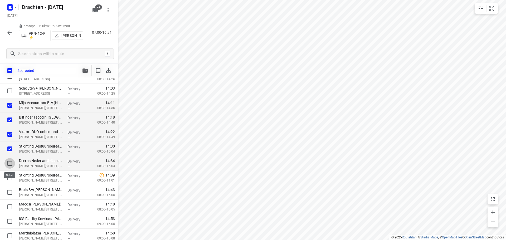
click at [10, 161] on input "checkbox" at bounding box center [9, 163] width 11 height 11
checkbox input "true"
click at [11, 179] on input "checkbox" at bounding box center [9, 178] width 11 height 11
checkbox input "true"
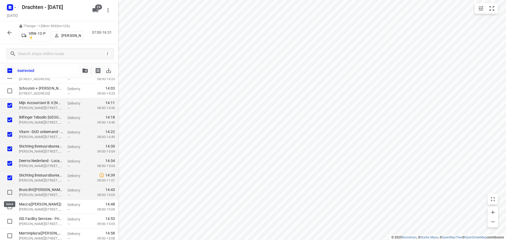
click at [9, 192] on input "checkbox" at bounding box center [9, 192] width 11 height 11
checkbox input "true"
click at [12, 207] on input "checkbox" at bounding box center [9, 207] width 11 height 11
checkbox input "true"
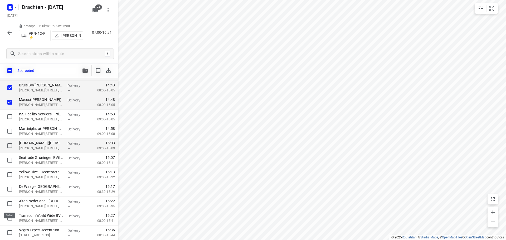
scroll to position [953, 0]
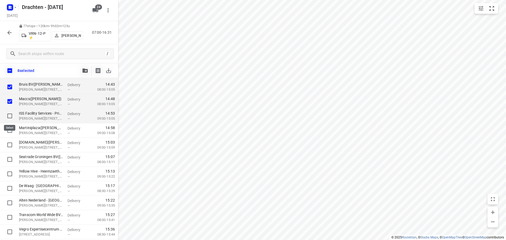
click at [11, 114] on input "checkbox" at bounding box center [9, 116] width 11 height 11
checkbox input "true"
click at [9, 130] on input "checkbox" at bounding box center [9, 130] width 11 height 11
checkbox input "true"
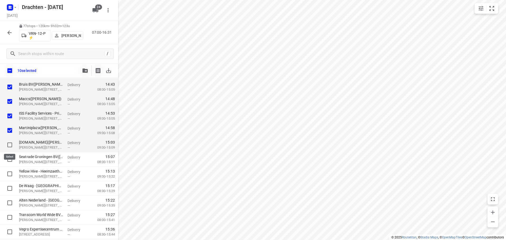
click at [9, 145] on input "checkbox" at bounding box center [9, 145] width 11 height 11
checkbox input "true"
click at [12, 157] on input "checkbox" at bounding box center [9, 159] width 11 height 11
checkbox input "true"
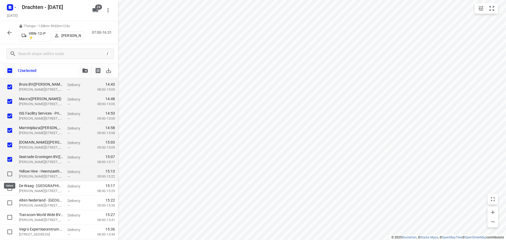
click at [10, 173] on input "checkbox" at bounding box center [9, 174] width 11 height 11
checkbox input "true"
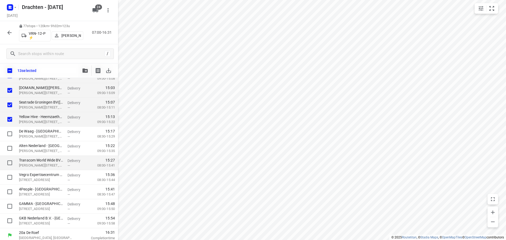
scroll to position [1010, 0]
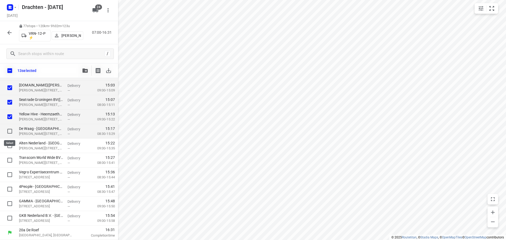
click at [9, 133] on input "checkbox" at bounding box center [9, 131] width 11 height 11
checkbox input "true"
click at [11, 145] on input "checkbox" at bounding box center [9, 145] width 11 height 11
checkbox input "true"
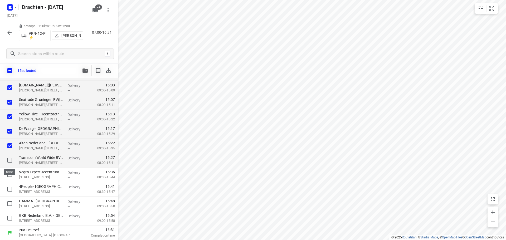
click at [11, 161] on input "checkbox" at bounding box center [9, 160] width 11 height 11
checkbox input "true"
click at [83, 70] on icon "button" at bounding box center [84, 71] width 5 height 4
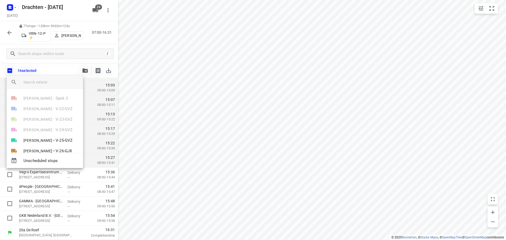
click at [235, 178] on div at bounding box center [253, 120] width 506 height 240
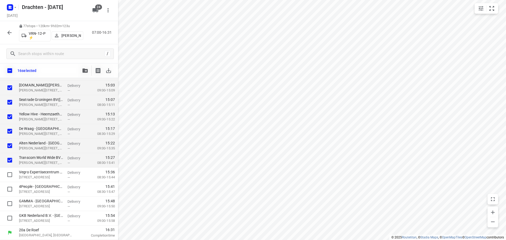
click at [84, 70] on icon "button" at bounding box center [84, 71] width 5 height 4
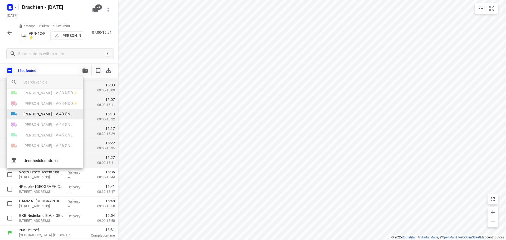
click at [49, 116] on span "[PERSON_NAME]" at bounding box center [37, 113] width 29 height 5
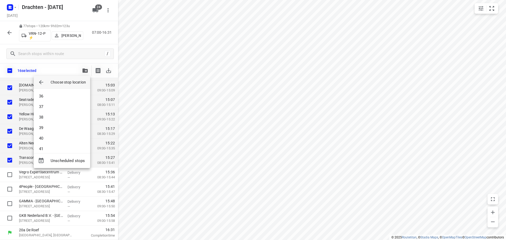
scroll to position [385, 0]
click at [49, 139] on li "42" at bounding box center [62, 143] width 56 height 11
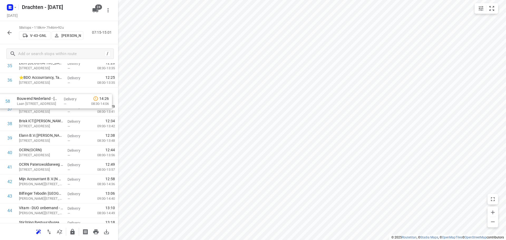
scroll to position [539, 0]
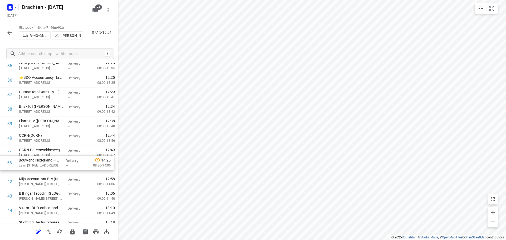
drag, startPoint x: 57, startPoint y: 204, endPoint x: 57, endPoint y: 164, distance: 39.8
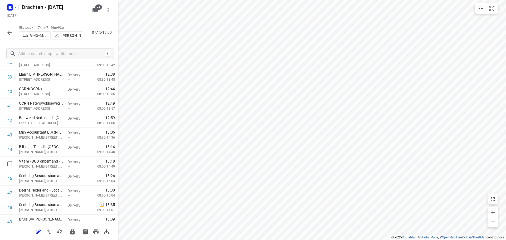
scroll to position [606, 0]
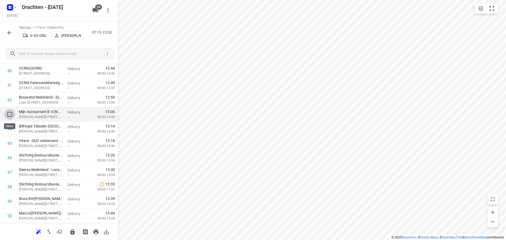
click at [9, 116] on input "checkbox" at bounding box center [9, 114] width 11 height 11
checkbox input "true"
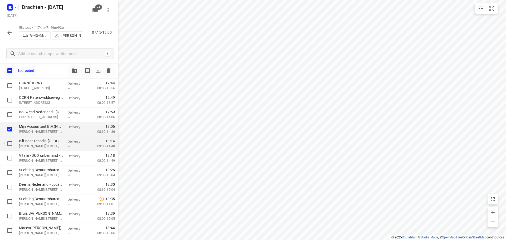
click at [16, 142] on div at bounding box center [8, 143] width 17 height 14
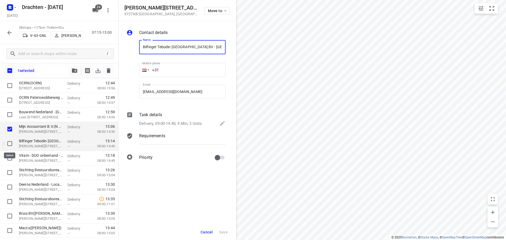
scroll to position [0, 26]
click at [202, 231] on span "Cancel" at bounding box center [207, 232] width 12 height 4
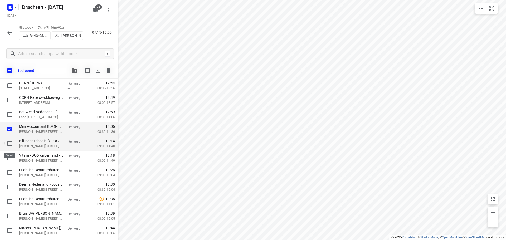
click at [14, 145] on input "checkbox" at bounding box center [9, 143] width 11 height 11
checkbox input "true"
click at [9, 161] on input "checkbox" at bounding box center [9, 158] width 11 height 11
checkbox input "true"
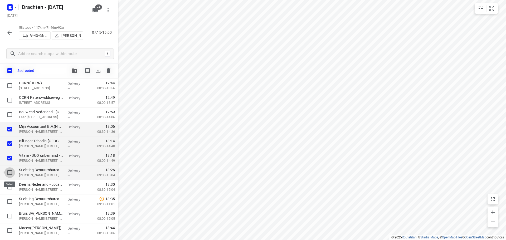
click at [8, 172] on input "checkbox" at bounding box center [9, 172] width 11 height 11
checkbox input "true"
click at [9, 189] on input "checkbox" at bounding box center [9, 187] width 11 height 11
checkbox input "true"
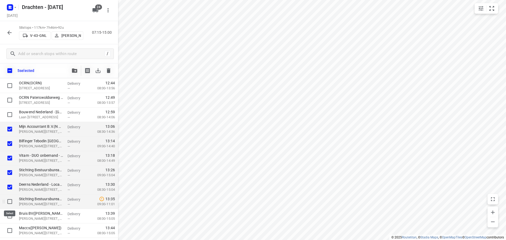
click at [8, 200] on input "checkbox" at bounding box center [9, 201] width 11 height 11
checkbox input "true"
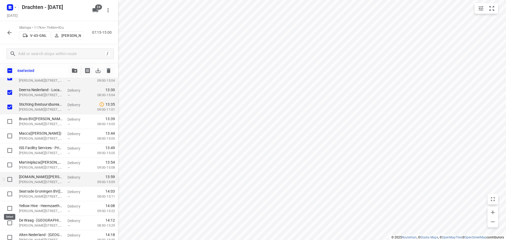
scroll to position [711, 0]
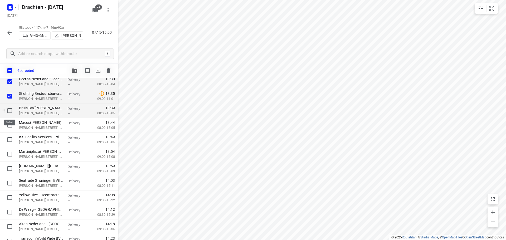
click at [12, 112] on input "checkbox" at bounding box center [9, 110] width 11 height 11
checkbox input "true"
click at [13, 126] on input "checkbox" at bounding box center [9, 125] width 11 height 11
checkbox input "true"
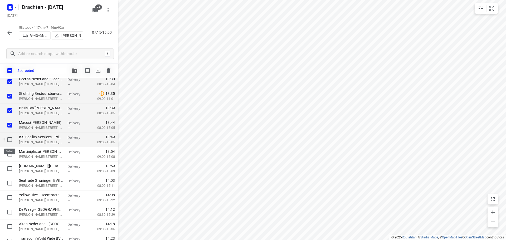
click at [11, 142] on input "checkbox" at bounding box center [9, 139] width 11 height 11
checkbox input "true"
click at [8, 156] on input "checkbox" at bounding box center [9, 154] width 11 height 11
checkbox input "true"
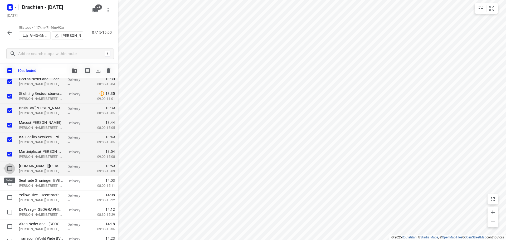
click at [8, 171] on input "checkbox" at bounding box center [9, 168] width 11 height 11
checkbox input "true"
click at [11, 183] on input "checkbox" at bounding box center [9, 183] width 11 height 11
checkbox input "true"
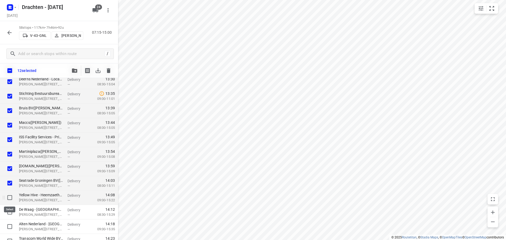
click at [9, 197] on input "checkbox" at bounding box center [9, 197] width 11 height 11
checkbox input "true"
click at [9, 212] on input "checkbox" at bounding box center [9, 212] width 11 height 11
checkbox input "true"
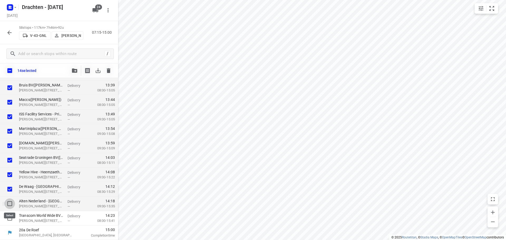
click at [9, 202] on input "checkbox" at bounding box center [9, 203] width 11 height 11
checkbox input "true"
click at [8, 217] on input "checkbox" at bounding box center [9, 218] width 11 height 11
checkbox input "true"
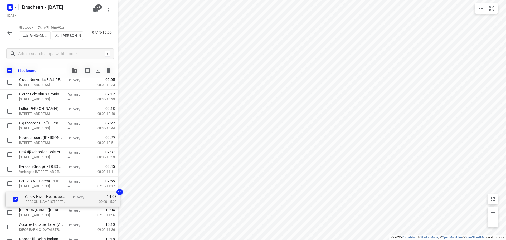
scroll to position [133, 0]
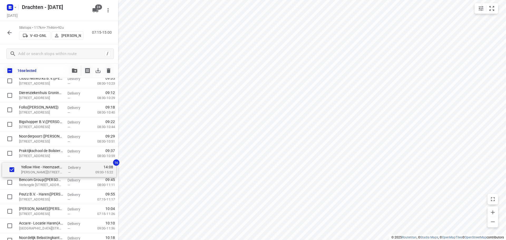
drag, startPoint x: 51, startPoint y: 169, endPoint x: 54, endPoint y: 162, distance: 8.0
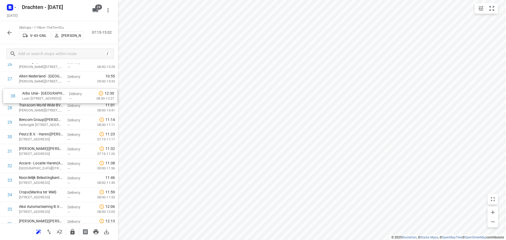
scroll to position [408, 0]
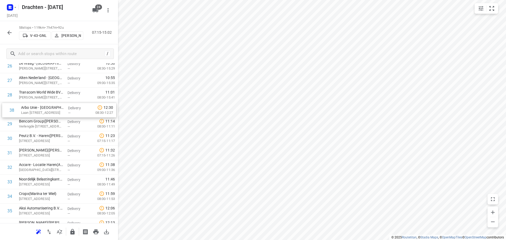
drag, startPoint x: 47, startPoint y: 197, endPoint x: 50, endPoint y: 106, distance: 91.5
click at [50, 106] on div "1 Gomarus College vmbo([PERSON_NAME]) Vondelpad 2, [GEOGRAPHIC_DATA] Delivery —…" at bounding box center [59, 116] width 118 height 841
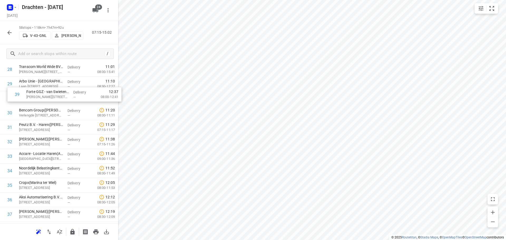
drag, startPoint x: 52, startPoint y: 202, endPoint x: 61, endPoint y: 92, distance: 110.2
click at [61, 92] on div "1 Gomarus College vmbo([PERSON_NAME]) Vondelpad 2, [GEOGRAPHIC_DATA] Delivery —…" at bounding box center [59, 91] width 118 height 841
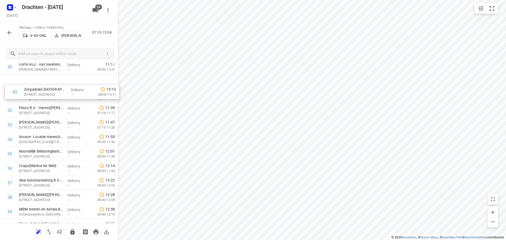
scroll to position [453, 0]
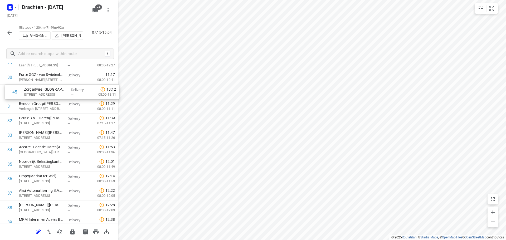
drag, startPoint x: 35, startPoint y: 162, endPoint x: 40, endPoint y: 93, distance: 69.0
click at [40, 93] on div "1 Gomarus College vmbo([PERSON_NAME]) Vondelpad 2, [GEOGRAPHIC_DATA] Delivery —…" at bounding box center [59, 70] width 118 height 841
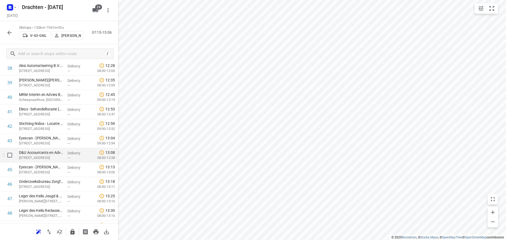
scroll to position [606, 0]
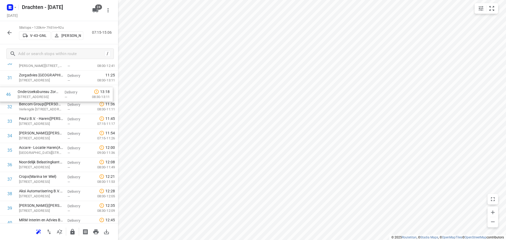
drag, startPoint x: 47, startPoint y: 159, endPoint x: 45, endPoint y: 93, distance: 66.7
click at [45, 93] on div "1 Gomarus College vmbo([PERSON_NAME]) Vondelpad 2, [GEOGRAPHIC_DATA] Delivery —…" at bounding box center [59, 56] width 118 height 841
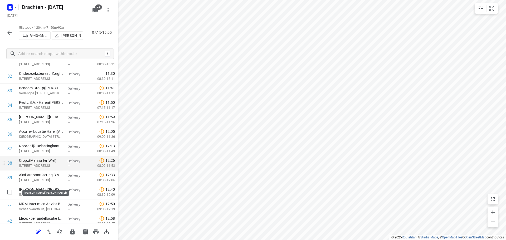
scroll to position [494, 0]
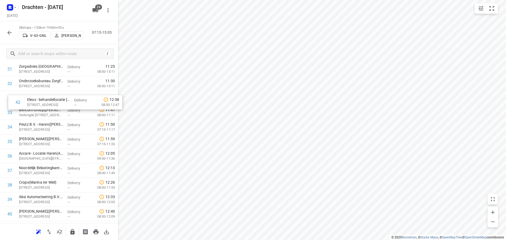
drag, startPoint x: 40, startPoint y: 212, endPoint x: 48, endPoint y: 100, distance: 112.5
click at [48, 100] on div "1 Gomarus College vmbo([PERSON_NAME]) Vondelpad 2, [GEOGRAPHIC_DATA] Delivery —…" at bounding box center [59, 47] width 118 height 841
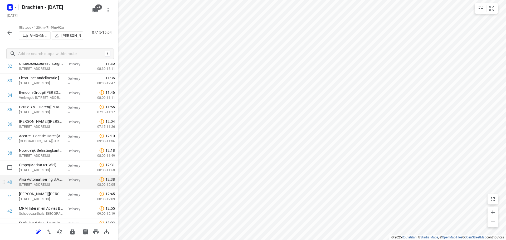
scroll to position [503, 0]
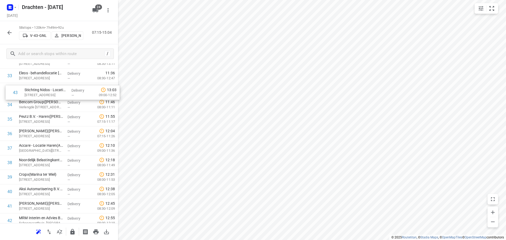
drag, startPoint x: 47, startPoint y: 217, endPoint x: 53, endPoint y: 90, distance: 127.1
click at [53, 90] on div "1 Gomarus College vmbo([PERSON_NAME]) Vondelpad 2, [GEOGRAPHIC_DATA] Delivery —…" at bounding box center [59, 25] width 118 height 841
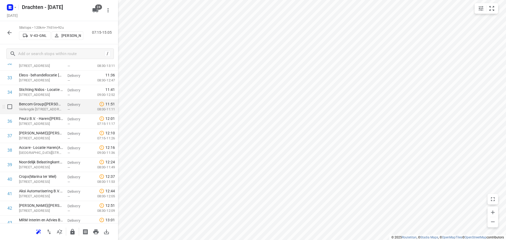
scroll to position [524, 0]
drag, startPoint x: 55, startPoint y: 211, endPoint x: 54, endPoint y: 92, distance: 119.1
click at [54, 92] on div "1 Gomarus College vmbo([PERSON_NAME]) Vondelpad 2, [GEOGRAPHIC_DATA] Delivery —…" at bounding box center [59, 12] width 118 height 841
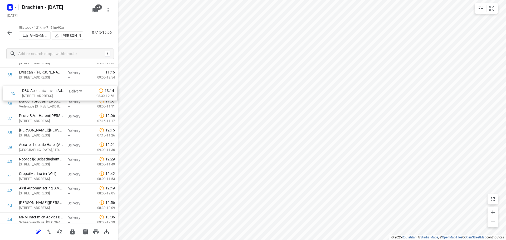
scroll to position [525, 0]
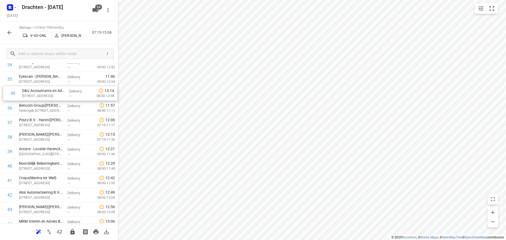
drag, startPoint x: 47, startPoint y: 217, endPoint x: 43, endPoint y: 98, distance: 118.4
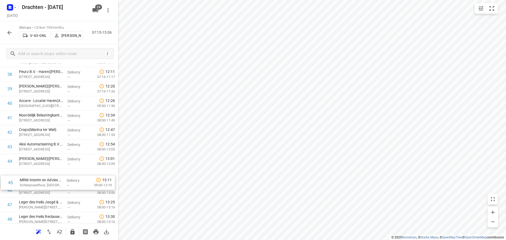
scroll to position [574, 0]
drag, startPoint x: 66, startPoint y: 201, endPoint x: 67, endPoint y: 175, distance: 25.6
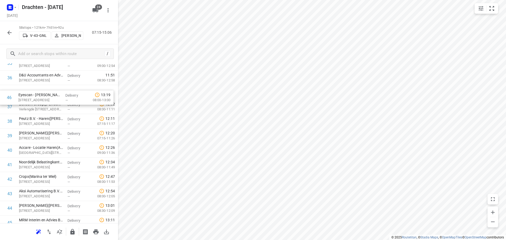
scroll to position [538, 0]
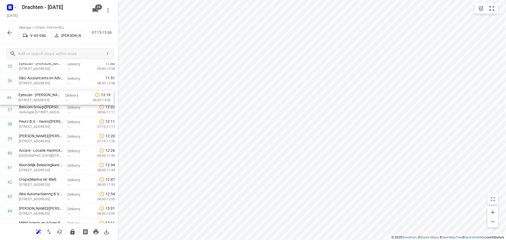
drag, startPoint x: 52, startPoint y: 193, endPoint x: 52, endPoint y: 98, distance: 94.6
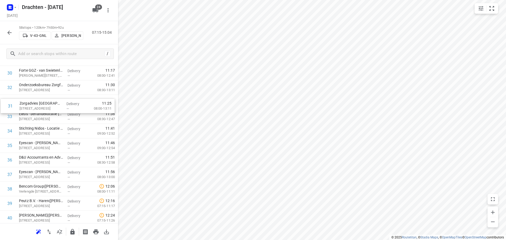
scroll to position [458, 0]
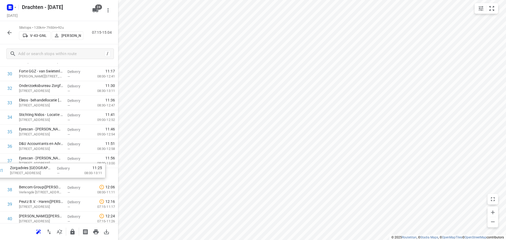
drag, startPoint x: 56, startPoint y: 87, endPoint x: 47, endPoint y: 172, distance: 85.1
click at [47, 172] on div "1 Gomarus College vmbo([PERSON_NAME]) Vondelpad 2, [GEOGRAPHIC_DATA] Delivery —…" at bounding box center [59, 66] width 118 height 841
drag, startPoint x: 56, startPoint y: 92, endPoint x: 52, endPoint y: 168, distance: 76.7
click at [52, 168] on div "1 Gomarus College vmbo([PERSON_NAME]) Vondelpad 2, [GEOGRAPHIC_DATA] Delivery —…" at bounding box center [59, 68] width 118 height 841
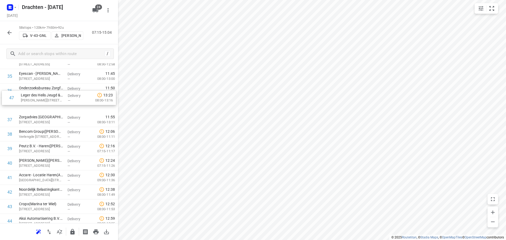
scroll to position [528, 0]
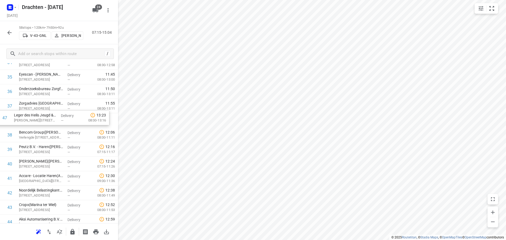
drag, startPoint x: 62, startPoint y: 192, endPoint x: 56, endPoint y: 117, distance: 74.5
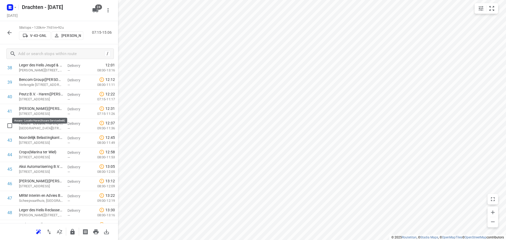
scroll to position [607, 0]
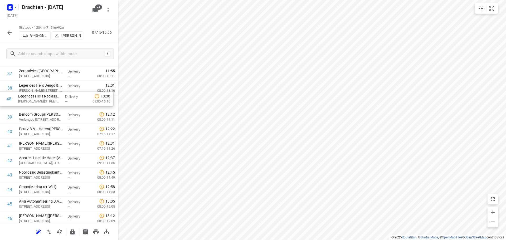
drag, startPoint x: 57, startPoint y: 185, endPoint x: 57, endPoint y: 98, distance: 87.5
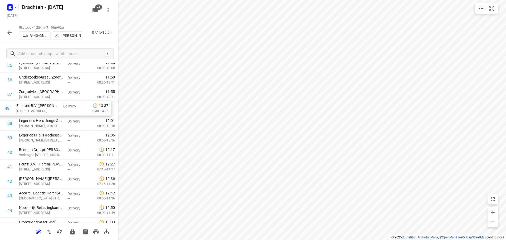
scroll to position [538, 0]
drag, startPoint x: 64, startPoint y: 195, endPoint x: 63, endPoint y: 133, distance: 62.2
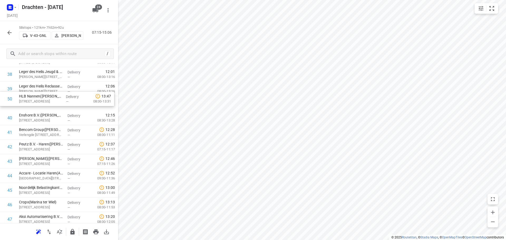
scroll to position [573, 0]
drag, startPoint x: 52, startPoint y: 205, endPoint x: 52, endPoint y: 107, distance: 98.0
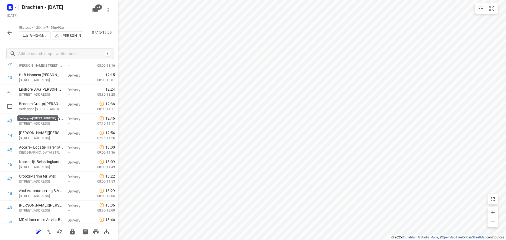
scroll to position [626, 0]
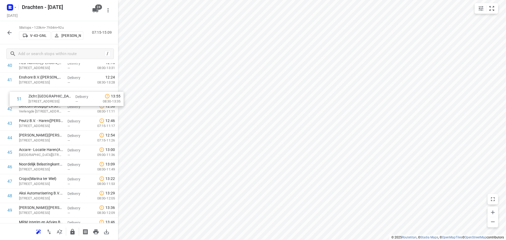
drag, startPoint x: 52, startPoint y: 210, endPoint x: 61, endPoint y: 96, distance: 114.2
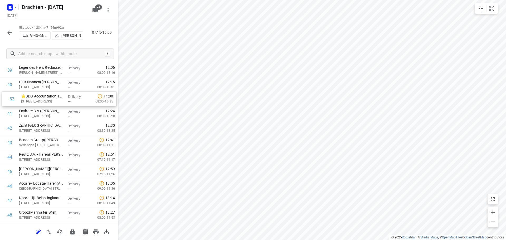
scroll to position [591, 0]
drag, startPoint x: 63, startPoint y: 164, endPoint x: 58, endPoint y: 127, distance: 36.7
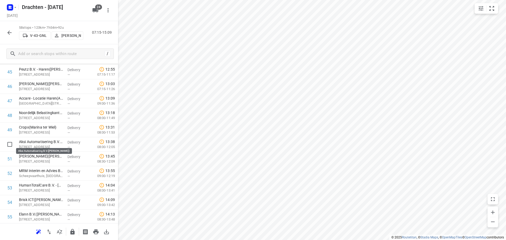
scroll to position [723, 0]
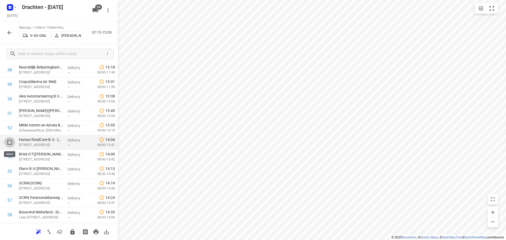
click at [9, 144] on input "checkbox" at bounding box center [9, 142] width 11 height 11
checkbox input "true"
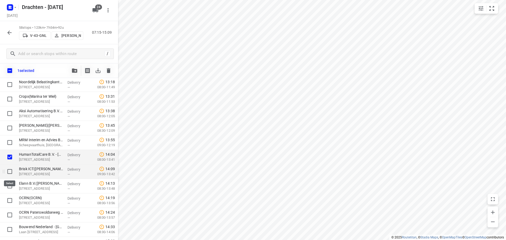
click at [12, 170] on input "checkbox" at bounding box center [9, 171] width 11 height 11
checkbox input "true"
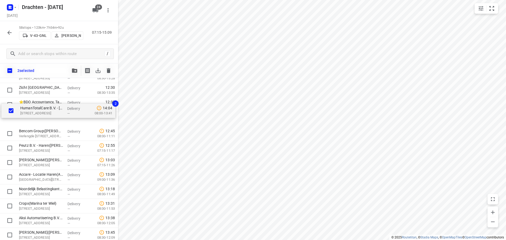
scroll to position [629, 0]
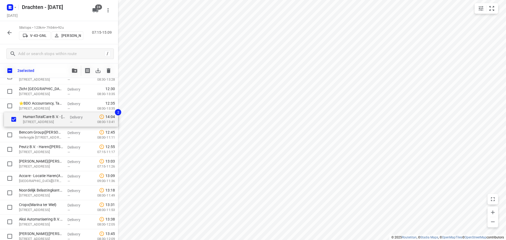
drag, startPoint x: 24, startPoint y: 159, endPoint x: 28, endPoint y: 118, distance: 41.3
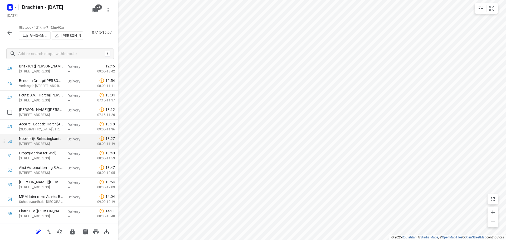
scroll to position [682, 0]
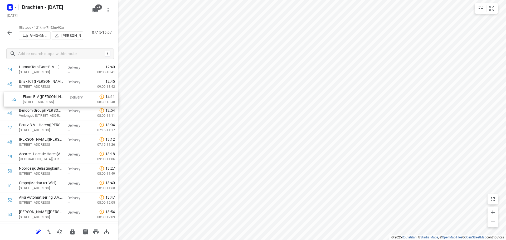
drag, startPoint x: 43, startPoint y: 213, endPoint x: 46, endPoint y: 96, distance: 116.2
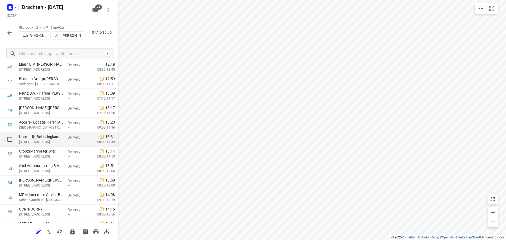
scroll to position [716, 0]
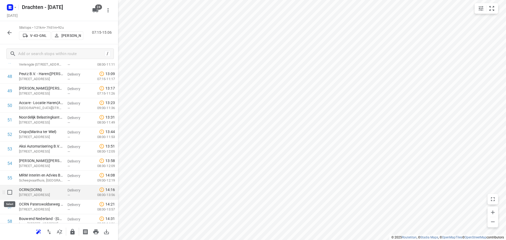
click at [9, 194] on input "checkbox" at bounding box center [9, 192] width 11 height 11
checkbox input "true"
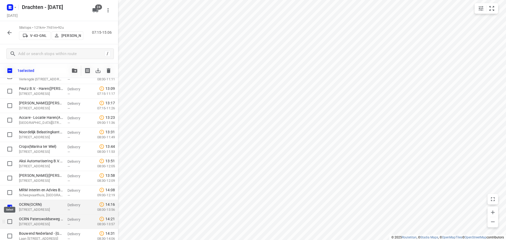
click at [9, 223] on input "checkbox" at bounding box center [9, 221] width 11 height 11
checkbox input "true"
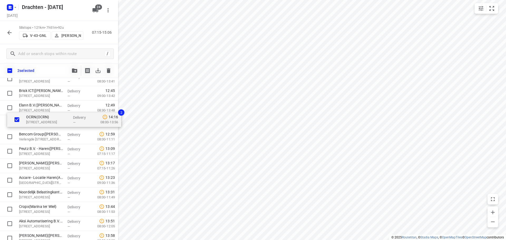
scroll to position [671, 0]
drag, startPoint x: 27, startPoint y: 209, endPoint x: 31, endPoint y: 123, distance: 86.8
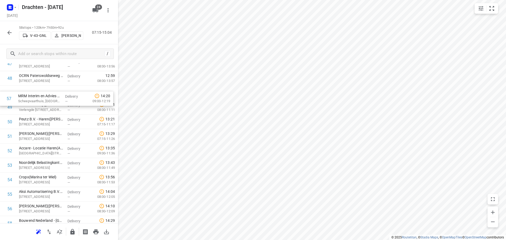
scroll to position [712, 0]
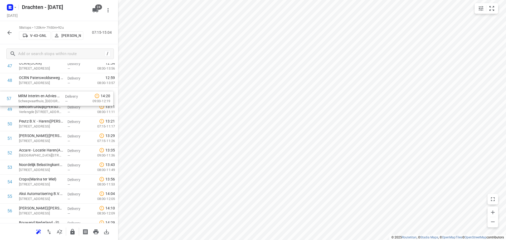
drag, startPoint x: 50, startPoint y: 202, endPoint x: 49, endPoint y: 99, distance: 103.3
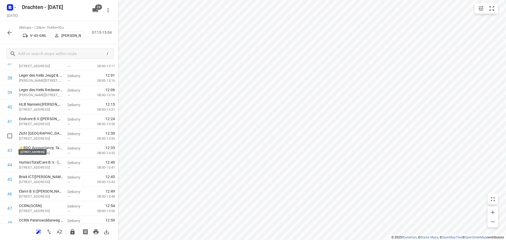
scroll to position [580, 0]
drag, startPoint x: 55, startPoint y: 146, endPoint x: 55, endPoint y: 99, distance: 46.9
click at [55, 99] on div "1 Gomarus College vmbo([PERSON_NAME]) Vondelpad 2, [GEOGRAPHIC_DATA] Delivery —…" at bounding box center [59, 70] width 118 height 841
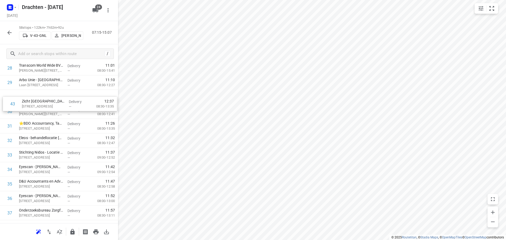
scroll to position [433, 0]
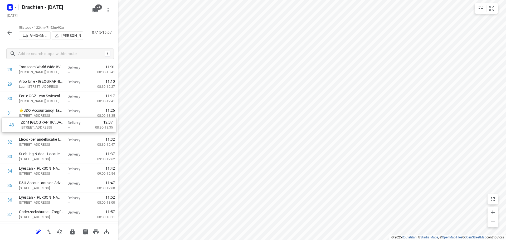
drag, startPoint x: 48, startPoint y: 217, endPoint x: 51, endPoint y: 125, distance: 91.7
click at [51, 125] on div "1 Gomarus College vmbo([PERSON_NAME]) Vondelpad 2, [GEOGRAPHIC_DATA] Delivery —…" at bounding box center [59, 91] width 118 height 841
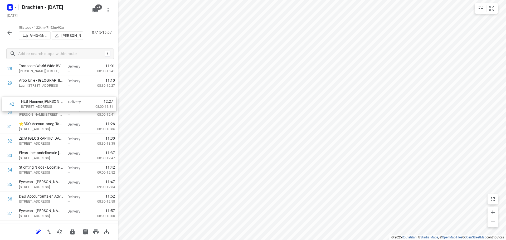
scroll to position [434, 0]
drag, startPoint x: 59, startPoint y: 193, endPoint x: 58, endPoint y: 109, distance: 83.8
click at [58, 109] on div "1 Gomarus College vmbo([PERSON_NAME]) Vondelpad 2, [GEOGRAPHIC_DATA] Delivery —…" at bounding box center [59, 91] width 118 height 841
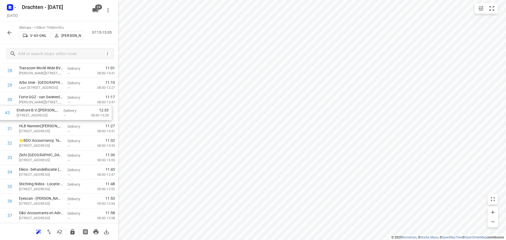
drag, startPoint x: 53, startPoint y: 186, endPoint x: 51, endPoint y: 115, distance: 71.2
click at [51, 115] on div "1 Gomarus College vmbo([PERSON_NAME]) Vondelpad 2, [GEOGRAPHIC_DATA] Delivery —…" at bounding box center [59, 92] width 118 height 841
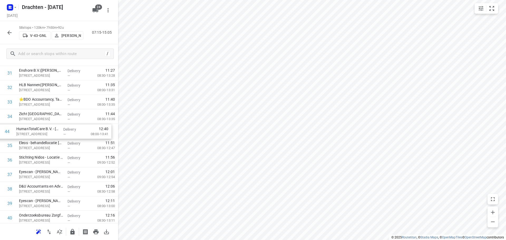
drag, startPoint x: 53, startPoint y: 201, endPoint x: 51, endPoint y: 133, distance: 67.8
click at [51, 133] on div "1 Gomarus College vmbo([PERSON_NAME]) Vondelpad 2, [GEOGRAPHIC_DATA] Delivery —…" at bounding box center [59, 51] width 118 height 841
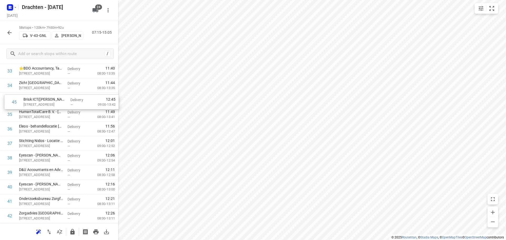
scroll to position [505, 0]
drag, startPoint x: 56, startPoint y: 176, endPoint x: 57, endPoint y: 116, distance: 59.8
click at [57, 116] on div "1 Gomarus College vmbo([PERSON_NAME]) Vondelpad 2, [GEOGRAPHIC_DATA] Delivery —…" at bounding box center [59, 20] width 118 height 841
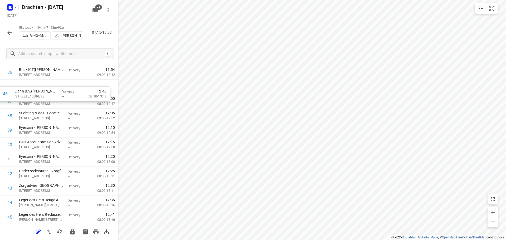
scroll to position [541, 0]
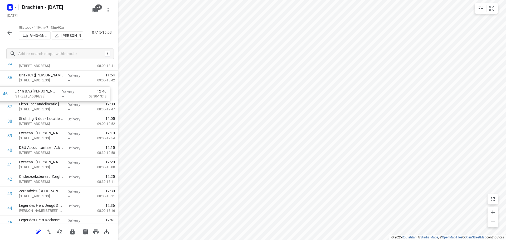
drag, startPoint x: 62, startPoint y: 206, endPoint x: 57, endPoint y: 91, distance: 115.3
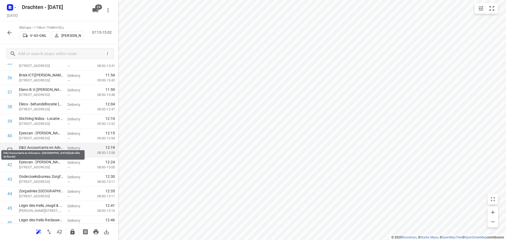
scroll to position [568, 0]
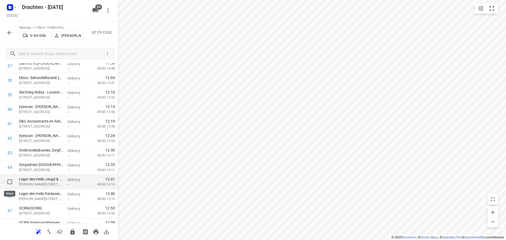
click at [8, 181] on input "checkbox" at bounding box center [9, 182] width 11 height 11
checkbox input "true"
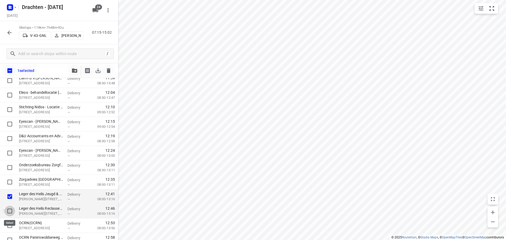
click at [8, 212] on input "checkbox" at bounding box center [9, 211] width 11 height 11
checkbox input "true"
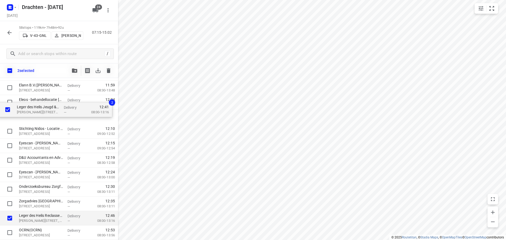
scroll to position [553, 0]
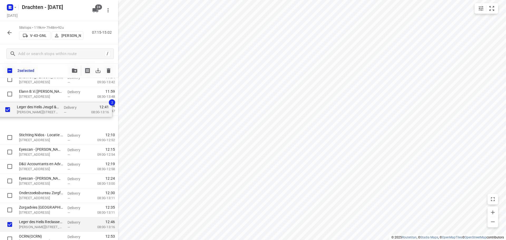
drag, startPoint x: 55, startPoint y: 199, endPoint x: 55, endPoint y: 109, distance: 90.4
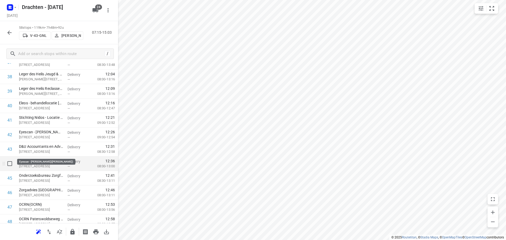
scroll to position [580, 0]
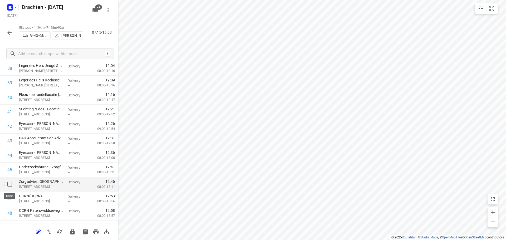
click at [8, 185] on input "checkbox" at bounding box center [9, 184] width 11 height 11
checkbox input "true"
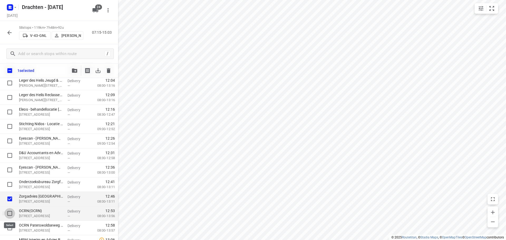
click at [11, 213] on input "checkbox" at bounding box center [9, 213] width 11 height 11
checkbox input "true"
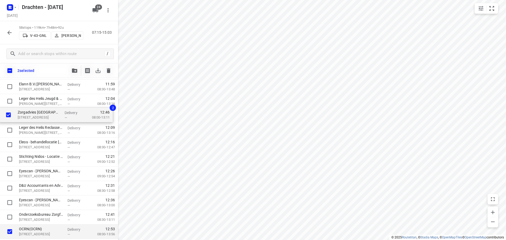
scroll to position [562, 0]
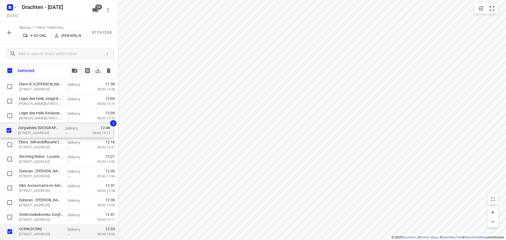
drag, startPoint x: 28, startPoint y: 202, endPoint x: 28, endPoint y: 131, distance: 70.6
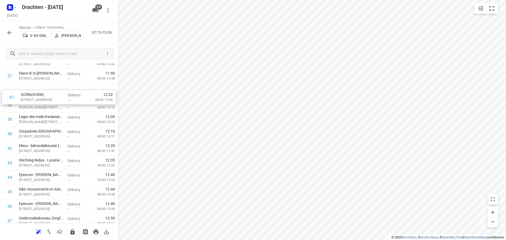
scroll to position [555, 0]
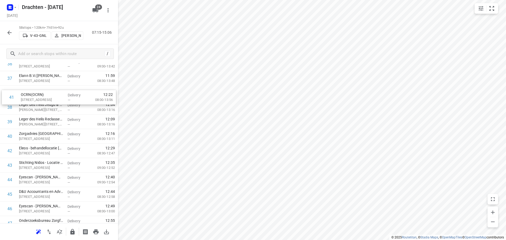
drag, startPoint x: 64, startPoint y: 136, endPoint x: 66, endPoint y: 100, distance: 36.1
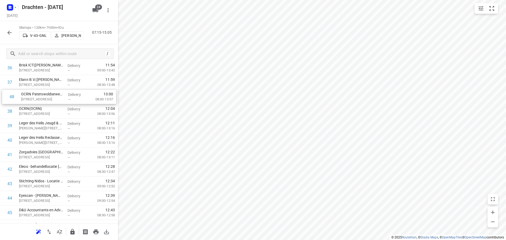
scroll to position [550, 0]
drag, startPoint x: 51, startPoint y: 186, endPoint x: 49, endPoint y: 111, distance: 75.4
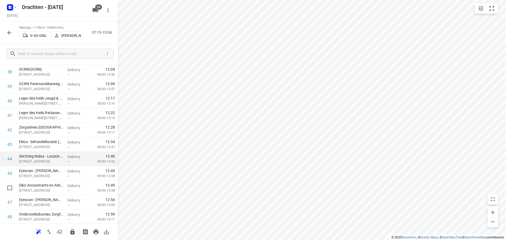
scroll to position [602, 0]
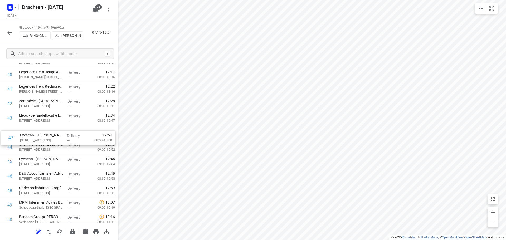
drag, startPoint x: 40, startPoint y: 179, endPoint x: 41, endPoint y: 136, distance: 43.0
drag, startPoint x: 49, startPoint y: 177, endPoint x: 50, endPoint y: 150, distance: 27.4
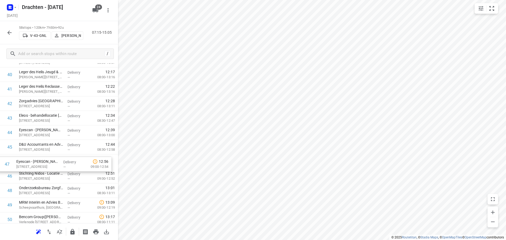
drag, startPoint x: 56, startPoint y: 180, endPoint x: 53, endPoint y: 166, distance: 14.5
drag, startPoint x: 43, startPoint y: 104, endPoint x: 32, endPoint y: 177, distance: 74.6
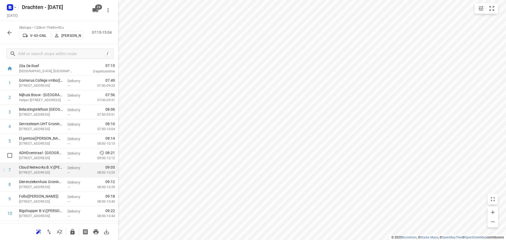
scroll to position [0, 0]
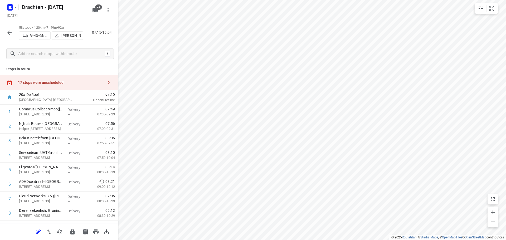
click at [72, 232] on icon "button" at bounding box center [72, 232] width 6 height 6
click at [76, 84] on div "17 stops were unscheduled" at bounding box center [60, 82] width 85 height 4
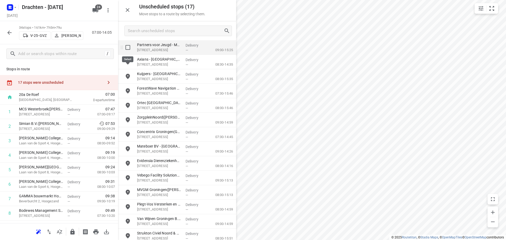
click at [130, 48] on input "grid" at bounding box center [128, 47] width 11 height 11
checkbox input "true"
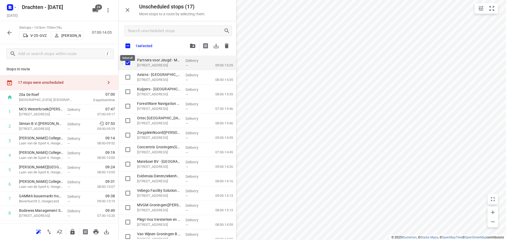
click at [130, 48] on input "checkbox" at bounding box center [127, 45] width 11 height 11
checkbox input "true"
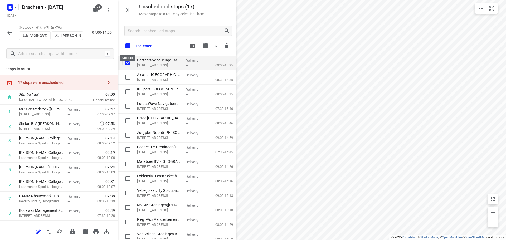
checkbox input "true"
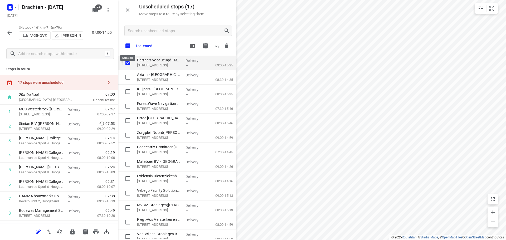
checkbox input "true"
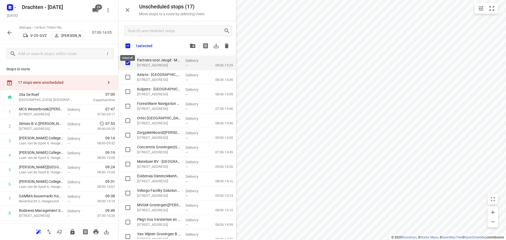
checkbox input "true"
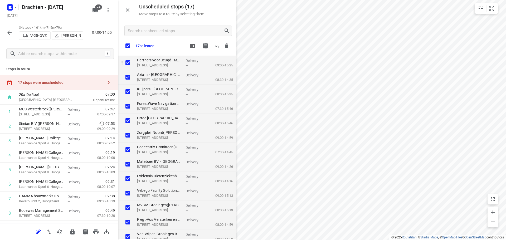
checkbox input "true"
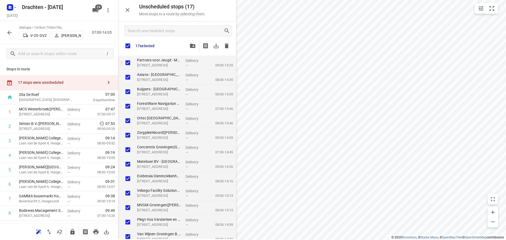
checkbox input "true"
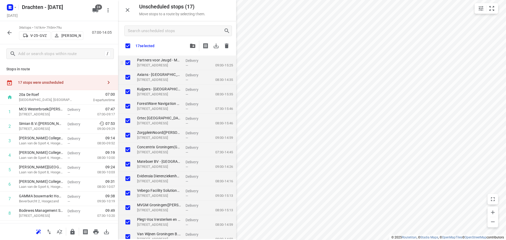
checkbox input "true"
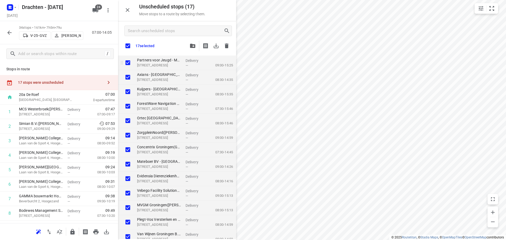
checkbox input "true"
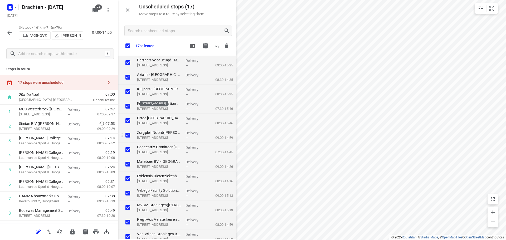
checkbox input "true"
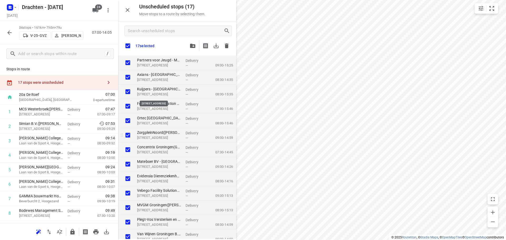
checkbox input "true"
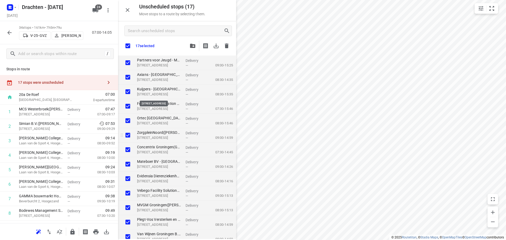
checkbox input "true"
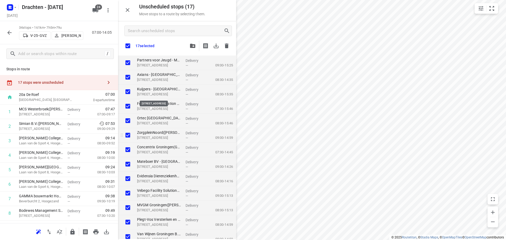
checkbox input "true"
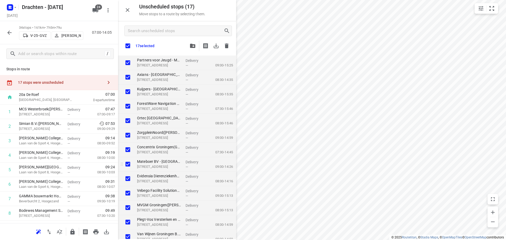
checkbox input "true"
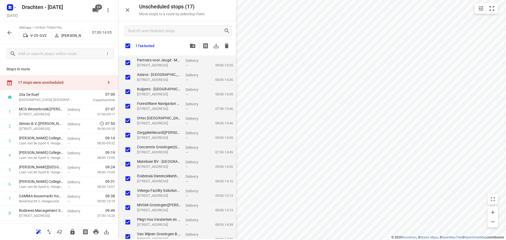
checkbox input "true"
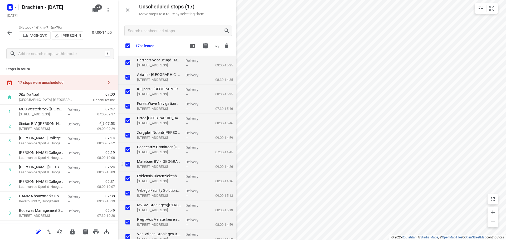
checkbox input "true"
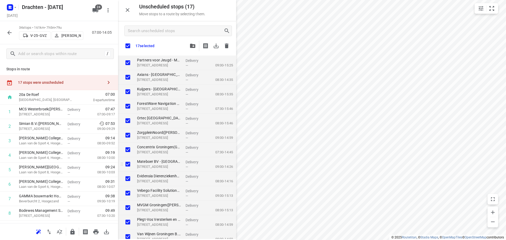
checkbox input "true"
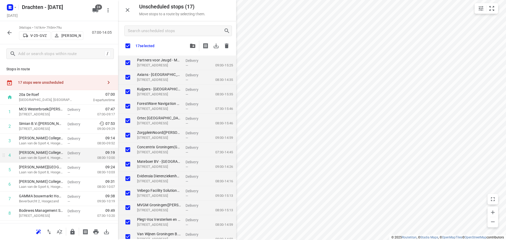
checkbox input "true"
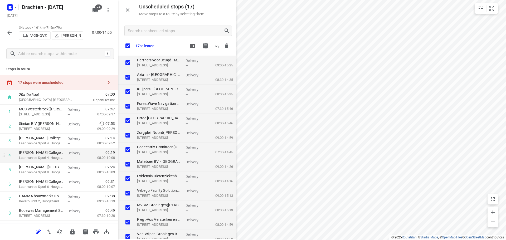
checkbox input "true"
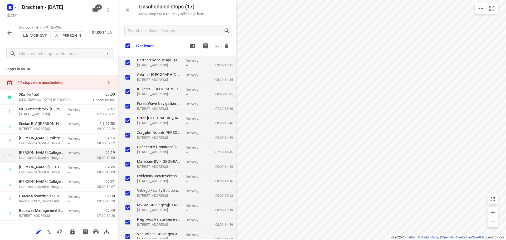
checkbox input "true"
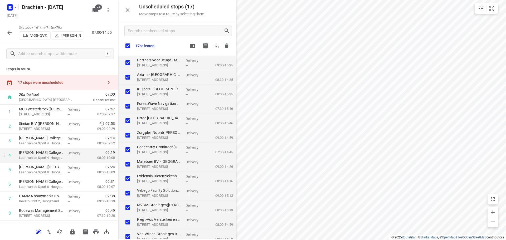
checkbox input "true"
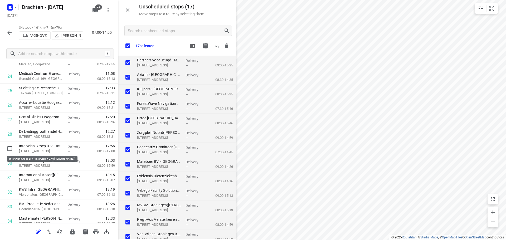
scroll to position [343, 0]
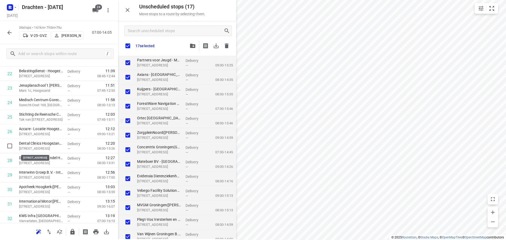
checkbox input "true"
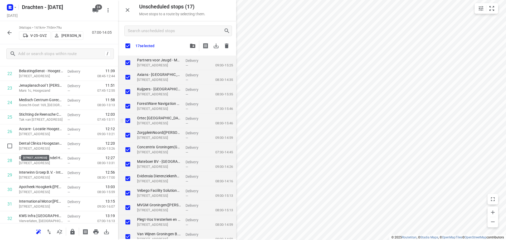
checkbox input "true"
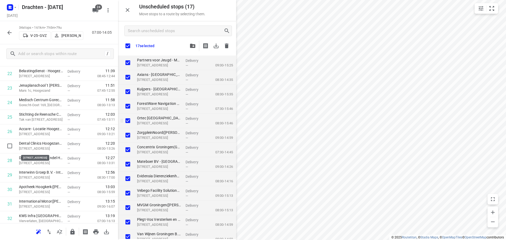
checkbox input "true"
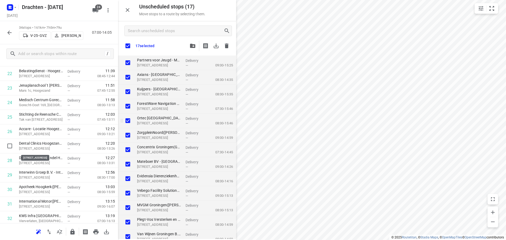
checkbox input "true"
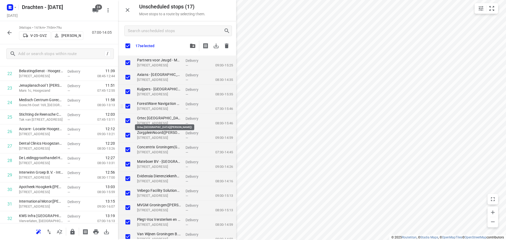
checkbox input "true"
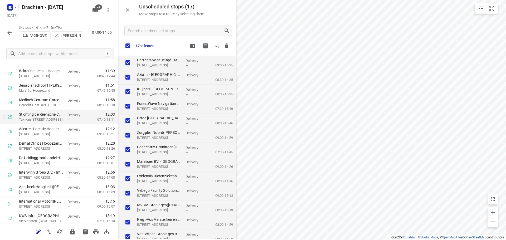
checkbox input "true"
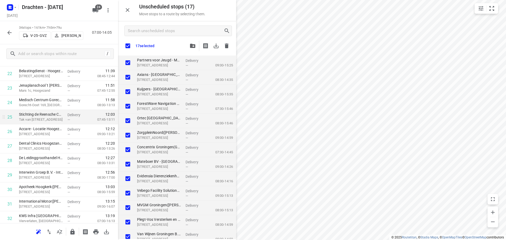
checkbox input "true"
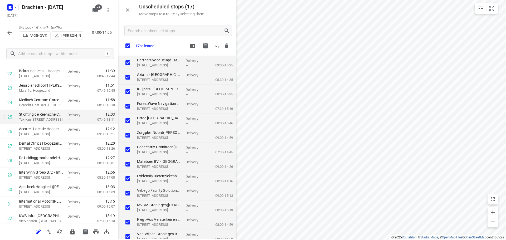
checkbox input "true"
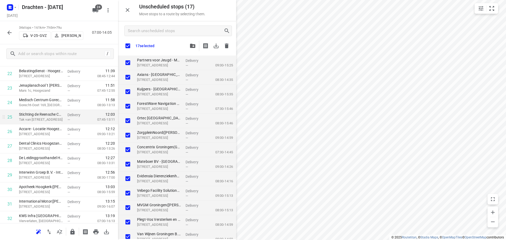
checkbox input "true"
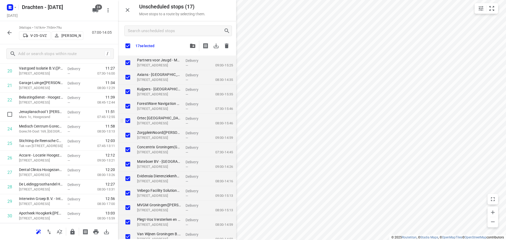
checkbox input "true"
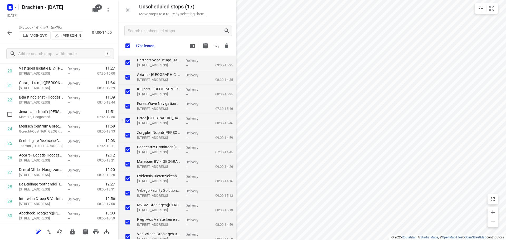
checkbox input "true"
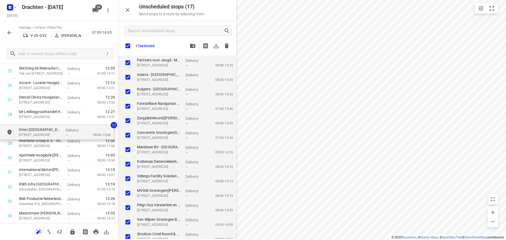
drag, startPoint x: 162, startPoint y: 122, endPoint x: 41, endPoint y: 134, distance: 121.5
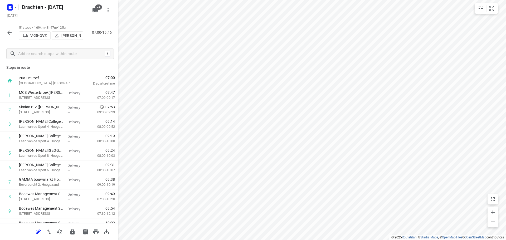
scroll to position [0, 0]
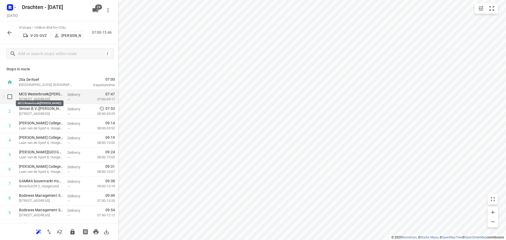
click at [60, 95] on p "MCS Westerbroek([PERSON_NAME])" at bounding box center [41, 93] width 44 height 5
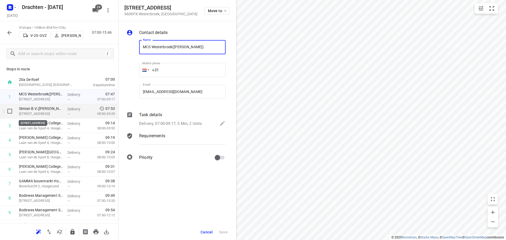
click at [60, 115] on p "[STREET_ADDRESS]" at bounding box center [41, 113] width 44 height 5
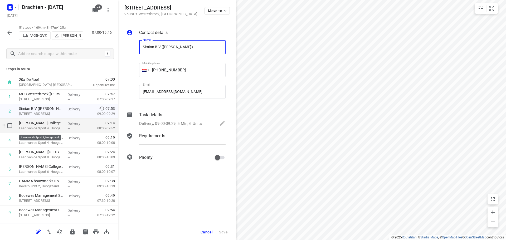
click at [55, 127] on p "Laan van de Sport 4, Hoogezand" at bounding box center [41, 128] width 44 height 5
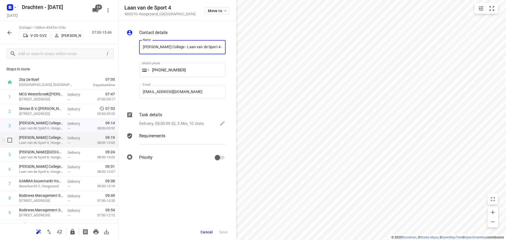
click at [52, 146] on div "Dr. Aletta Jacobs College - Laan van de Sport 4 - Docenten(Gerrit Pama) Laan va…" at bounding box center [41, 140] width 48 height 14
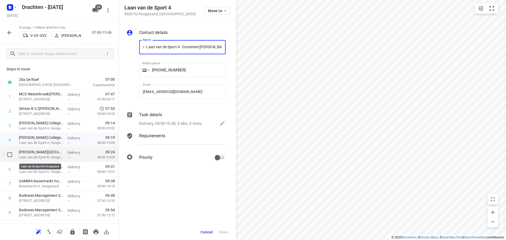
click at [46, 155] on p "Laan van de Sport 8, Hoogezand" at bounding box center [41, 157] width 44 height 5
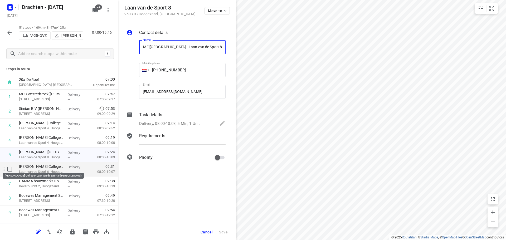
click at [45, 167] on p "[PERSON_NAME] College - Laan van de Sport 6([PERSON_NAME])" at bounding box center [41, 166] width 44 height 5
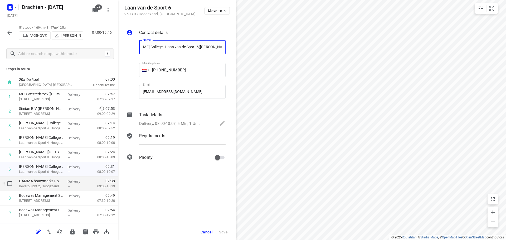
click at [48, 185] on p "Beverburcht 2, Hoogezand" at bounding box center [41, 186] width 44 height 5
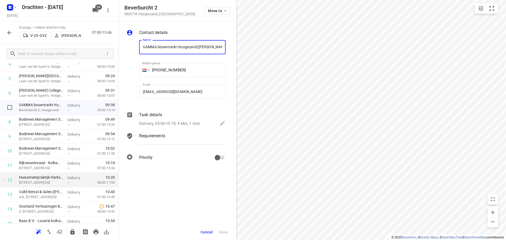
scroll to position [79, 0]
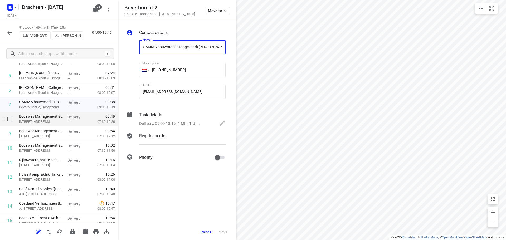
click at [53, 121] on p "[STREET_ADDRESS]" at bounding box center [41, 121] width 44 height 5
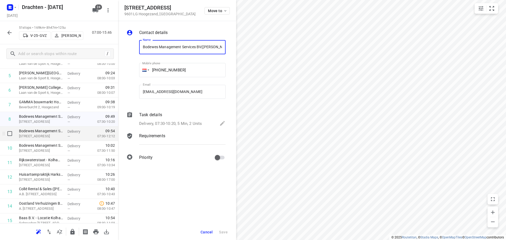
click at [50, 135] on p "[STREET_ADDRESS]" at bounding box center [41, 136] width 44 height 5
click at [48, 154] on div "Bodewes Management Services BV - Industrieweg(Debbie Tingen) Industrieweg 17, H…" at bounding box center [41, 148] width 48 height 14
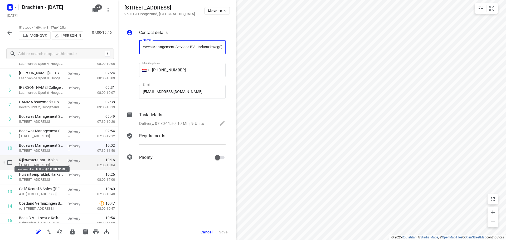
click at [48, 161] on p "Rijkswaterstaat - Kolham([PERSON_NAME])" at bounding box center [41, 159] width 44 height 5
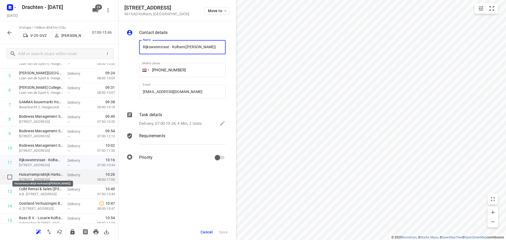
click at [51, 175] on p "Huisartsenpraktijk Harkstede([PERSON_NAME])" at bounding box center [41, 174] width 44 height 5
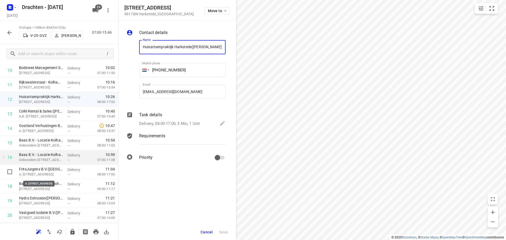
scroll to position [158, 0]
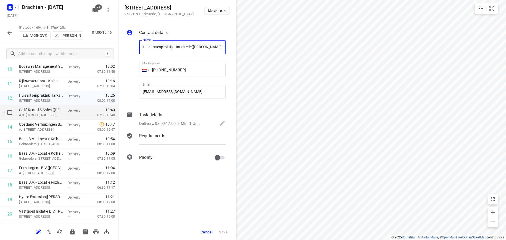
click at [51, 116] on p "A.B. [STREET_ADDRESS]" at bounding box center [41, 115] width 44 height 5
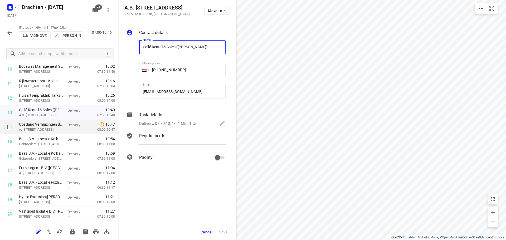
click at [48, 129] on p "A. [STREET_ADDRESS]" at bounding box center [41, 129] width 44 height 5
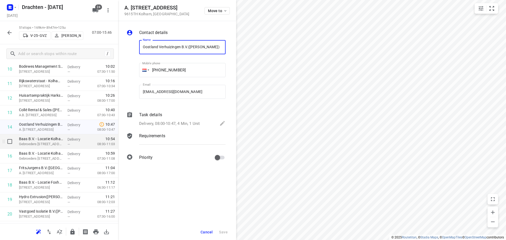
click at [48, 148] on div "Baas B.V. - Locatie Kolham - Nummer 2B(Erica Tamminga) Gebroeders Wrightlaan 2B…" at bounding box center [41, 141] width 48 height 14
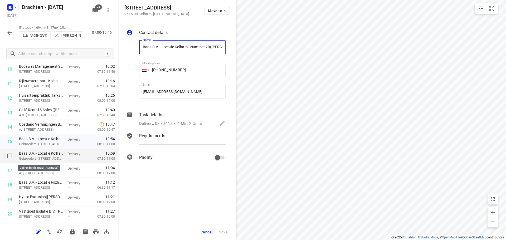
click at [50, 159] on p "Gebroeders [STREET_ADDRESS]" at bounding box center [41, 158] width 44 height 5
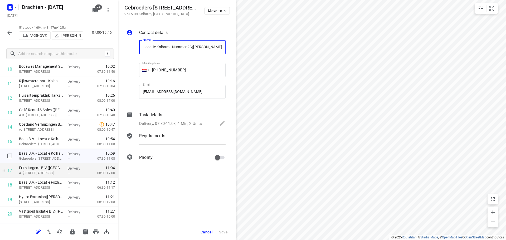
click at [48, 165] on div "FritsJurgens B.V.(Sterre Heemstra) A. Einsteinlaan 1, Kolham" at bounding box center [41, 170] width 48 height 14
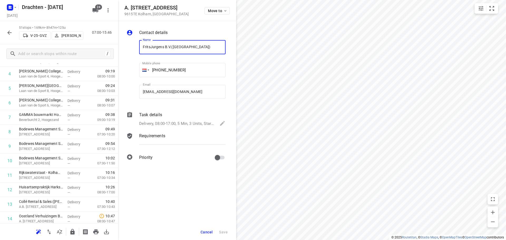
scroll to position [0, 0]
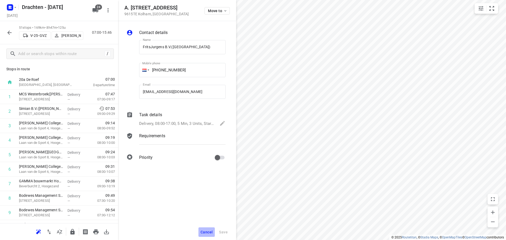
click at [202, 234] on span "Cancel" at bounding box center [207, 232] width 12 height 4
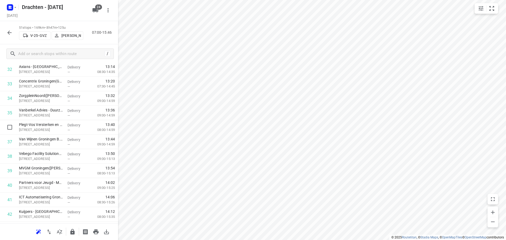
scroll to position [620, 0]
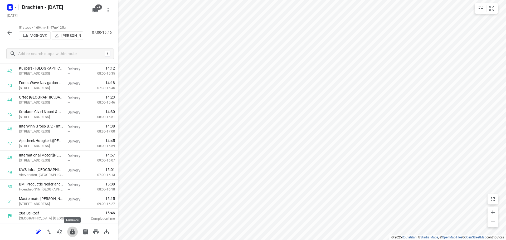
click at [71, 233] on icon "button" at bounding box center [72, 232] width 4 height 6
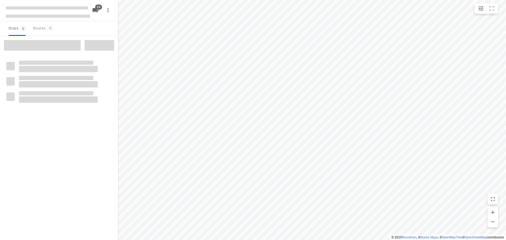
checkbox input "true"
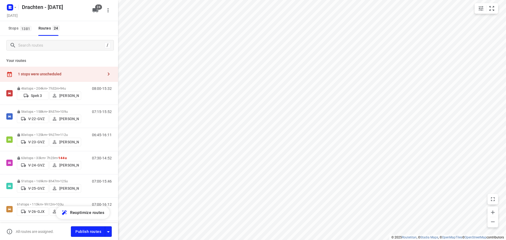
click at [82, 76] on div "1 stops were unscheduled" at bounding box center [59, 74] width 118 height 15
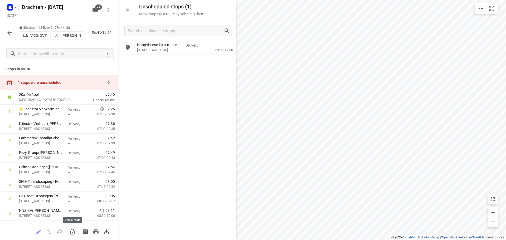
click at [75, 234] on icon "button" at bounding box center [72, 232] width 6 height 6
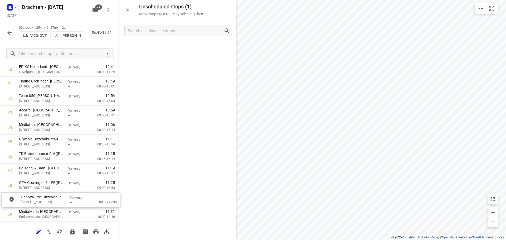
scroll to position [466, 0]
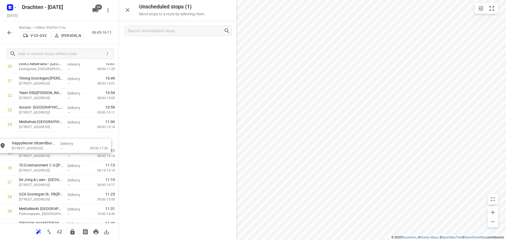
drag, startPoint x: 184, startPoint y: 51, endPoint x: 58, endPoint y: 150, distance: 160.5
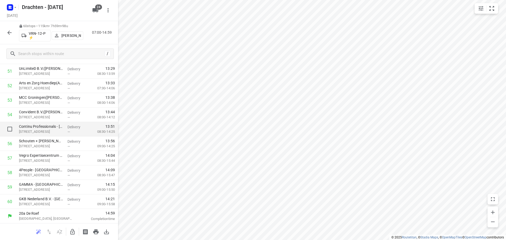
scroll to position [750, 0]
click at [73, 233] on icon "button" at bounding box center [72, 232] width 6 height 6
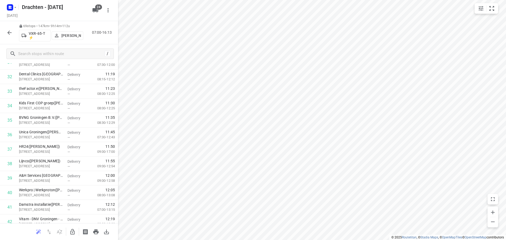
scroll to position [461, 0]
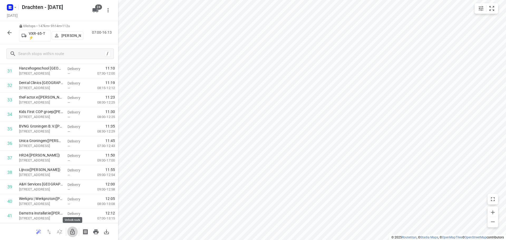
click at [76, 235] on button "button" at bounding box center [72, 232] width 11 height 11
click at [12, 144] on input "checkbox" at bounding box center [9, 143] width 11 height 11
checkbox input "true"
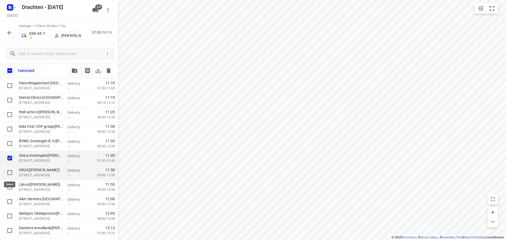
click at [11, 174] on input "checkbox" at bounding box center [9, 172] width 11 height 11
checkbox input "true"
click at [13, 186] on input "checkbox" at bounding box center [9, 187] width 11 height 11
checkbox input "true"
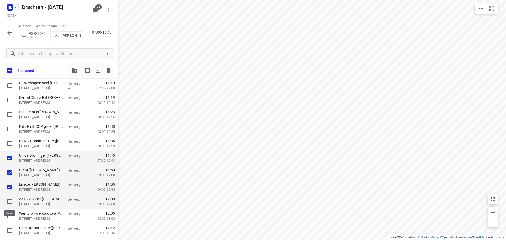
click at [7, 198] on input "checkbox" at bounding box center [9, 201] width 11 height 11
checkbox input "true"
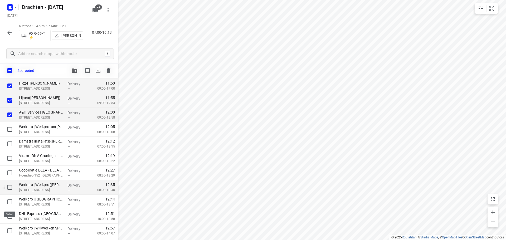
scroll to position [566, 0]
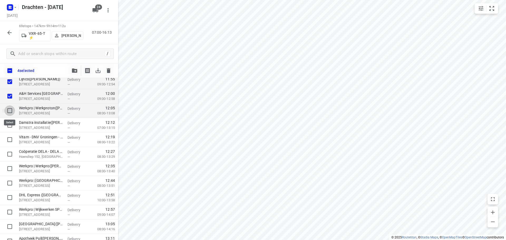
click at [10, 110] on input "checkbox" at bounding box center [9, 110] width 11 height 11
checkbox input "true"
click at [9, 123] on input "checkbox" at bounding box center [9, 125] width 11 height 11
checkbox input "true"
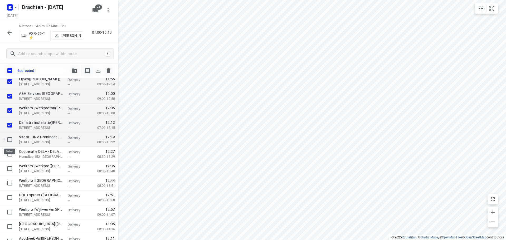
click at [13, 138] on input "checkbox" at bounding box center [9, 139] width 11 height 11
checkbox input "true"
click at [11, 153] on input "checkbox" at bounding box center [9, 154] width 11 height 11
checkbox input "true"
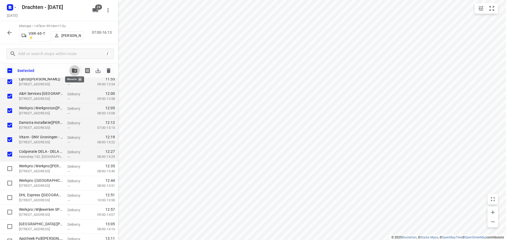
click at [74, 74] on button "button" at bounding box center [74, 70] width 11 height 11
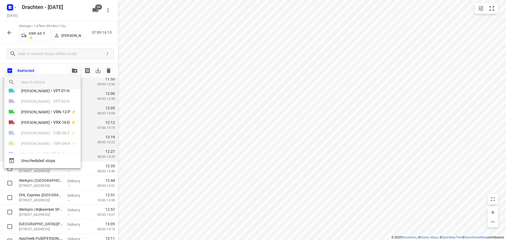
scroll to position [184, 0]
click at [56, 105] on span "VRN-12-P ⚡" at bounding box center [64, 104] width 23 height 6
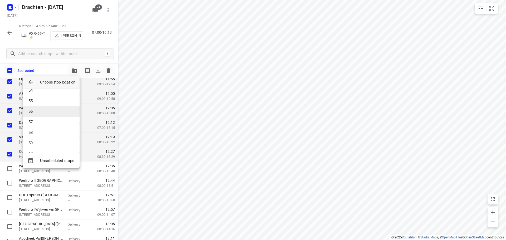
scroll to position [574, 0]
click at [41, 110] on li "57" at bounding box center [51, 112] width 56 height 11
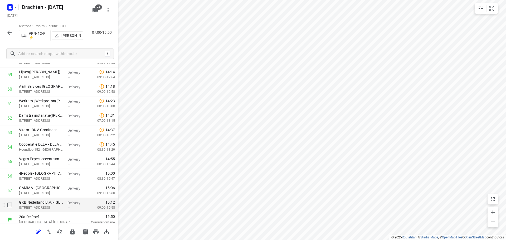
scroll to position [866, 0]
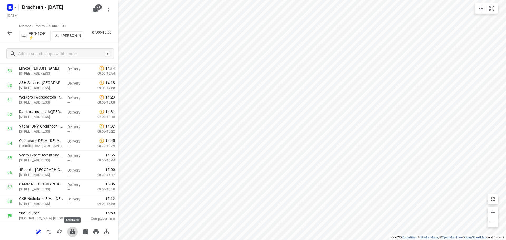
click at [73, 228] on button "button" at bounding box center [72, 232] width 11 height 11
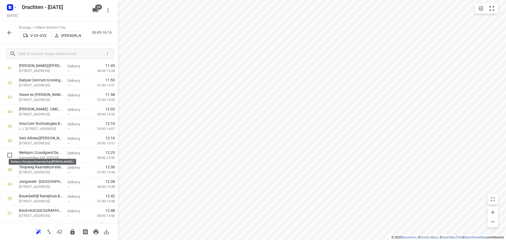
scroll to position [607, 0]
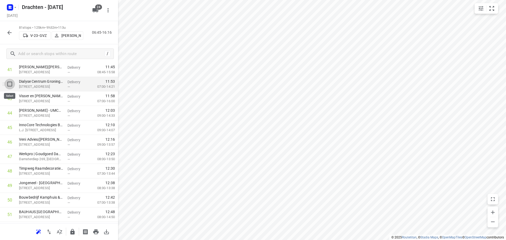
click at [12, 83] on input "checkbox" at bounding box center [9, 84] width 11 height 11
checkbox input "true"
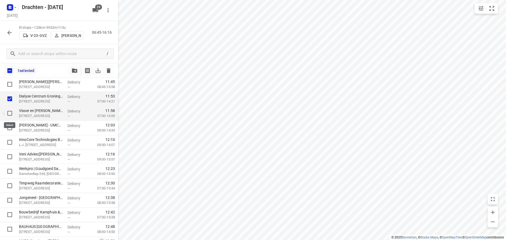
click at [12, 112] on input "checkbox" at bounding box center [9, 113] width 11 height 11
checkbox input "true"
drag, startPoint x: 11, startPoint y: 128, endPoint x: 11, endPoint y: 131, distance: 3.2
click at [11, 128] on input "checkbox" at bounding box center [9, 128] width 11 height 11
checkbox input "true"
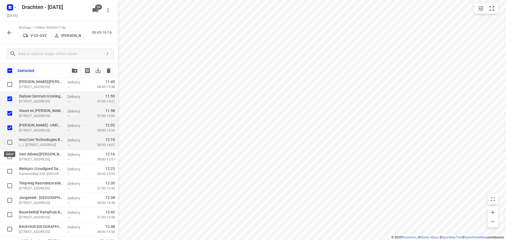
click at [9, 144] on input "checkbox" at bounding box center [9, 142] width 11 height 11
checkbox input "true"
click at [12, 159] on input "checkbox" at bounding box center [9, 157] width 11 height 11
checkbox input "true"
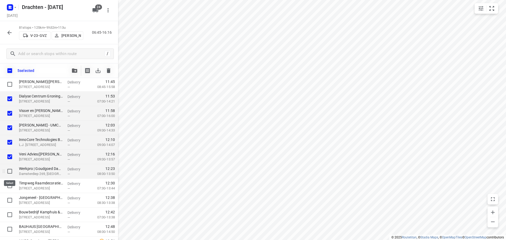
click at [13, 172] on input "checkbox" at bounding box center [9, 171] width 11 height 11
checkbox input "true"
click at [75, 69] on icon "button" at bounding box center [74, 71] width 5 height 4
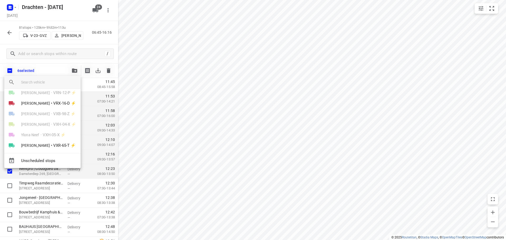
scroll to position [199, 0]
click at [43, 140] on span "[PERSON_NAME]" at bounding box center [35, 141] width 29 height 5
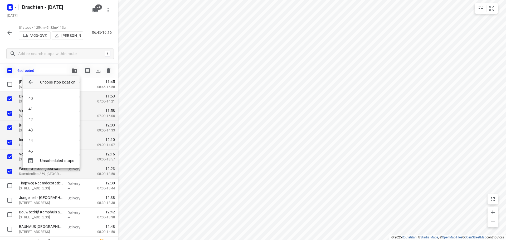
scroll to position [410, 0]
click at [38, 148] on li "45" at bounding box center [51, 150] width 56 height 11
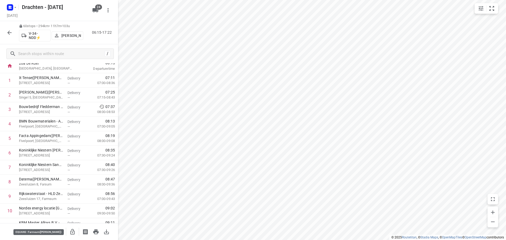
scroll to position [0, 0]
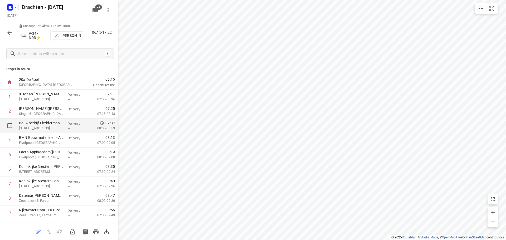
click at [65, 128] on div "Delivery —" at bounding box center [77, 126] width 24 height 14
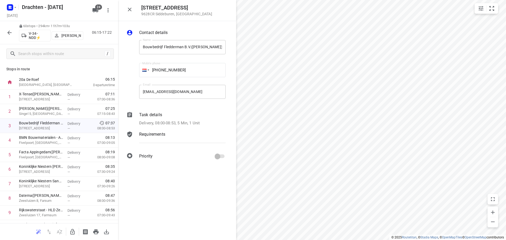
click at [161, 122] on p "Delivery, 08:00-08:53, 5 Min, 1 Unit" at bounding box center [169, 123] width 61 height 6
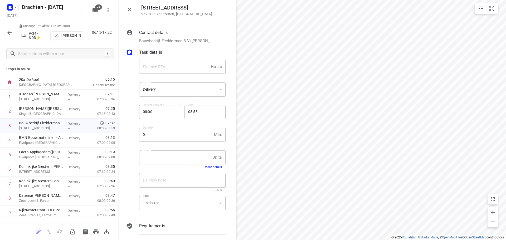
click at [209, 167] on button "More details" at bounding box center [212, 167] width 17 height 4
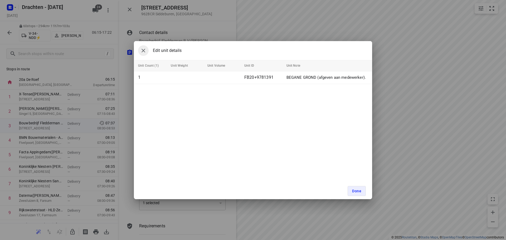
click at [147, 53] on button "button" at bounding box center [143, 50] width 11 height 11
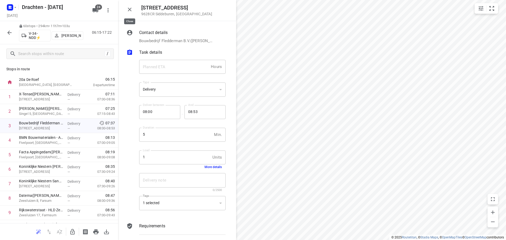
click at [131, 9] on icon "button" at bounding box center [129, 9] width 6 height 6
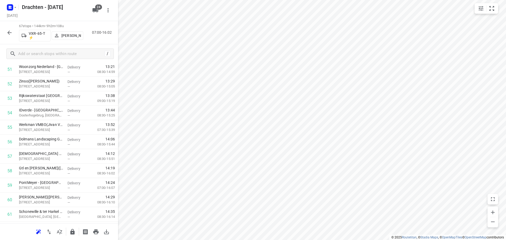
scroll to position [852, 0]
click at [76, 235] on button "button" at bounding box center [72, 232] width 11 height 11
click at [12, 32] on icon "button" at bounding box center [9, 33] width 6 height 6
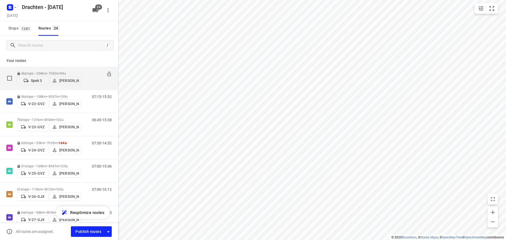
click at [69, 69] on div "46 stops • 204km • 7h32m • 94u Spek 3 [PERSON_NAME]" at bounding box center [49, 78] width 64 height 19
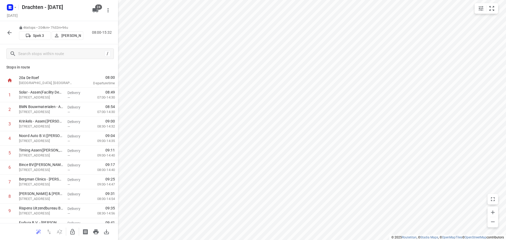
scroll to position [0, 0]
click at [4, 33] on div "46 stops • 204km • 7h32m • 94u Spek 3 [PERSON_NAME] 08:00-15:32" at bounding box center [59, 32] width 118 height 23
click at [8, 30] on icon "button" at bounding box center [9, 33] width 6 height 6
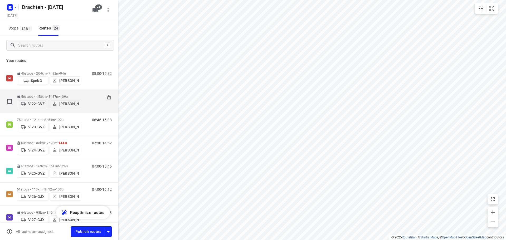
click at [56, 92] on div "56 stops • 158km • 8h37m • 109u V-22-GVZ [PERSON_NAME]" at bounding box center [49, 101] width 64 height 19
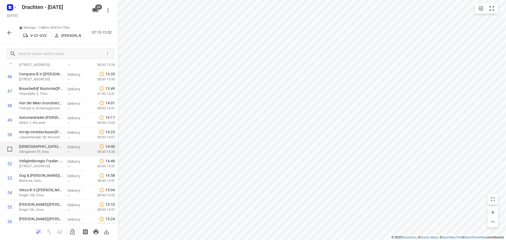
scroll to position [692, 0]
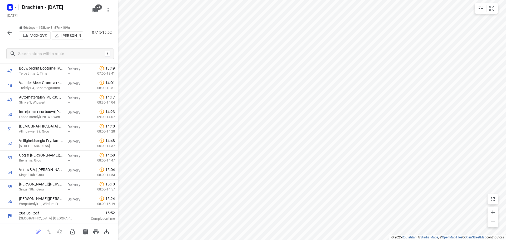
click at [12, 33] on icon "button" at bounding box center [9, 33] width 6 height 6
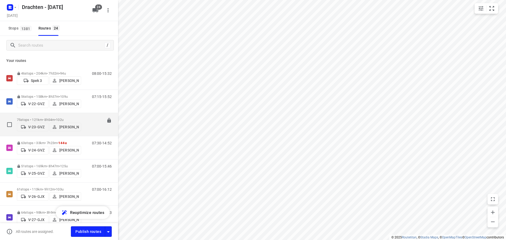
click at [55, 119] on p "75 stops • 121km • 8h54m • 102u" at bounding box center [49, 120] width 64 height 4
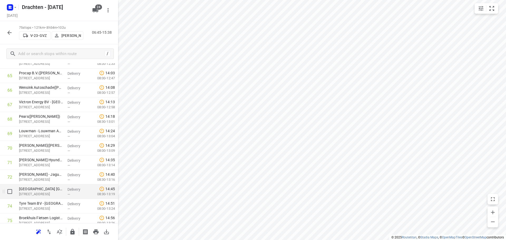
scroll to position [968, 0]
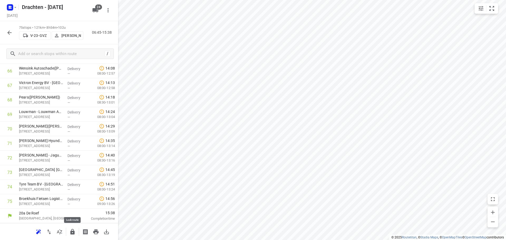
click at [71, 230] on icon "button" at bounding box center [72, 232] width 6 height 6
click at [11, 34] on icon "button" at bounding box center [9, 33] width 6 height 6
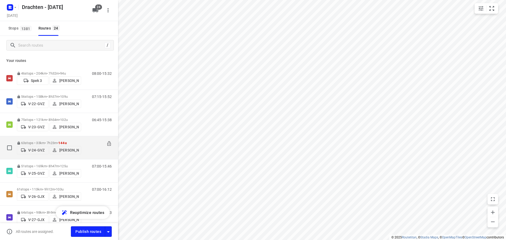
click at [63, 141] on span "144u" at bounding box center [62, 143] width 8 height 4
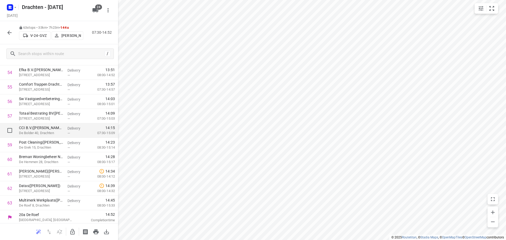
scroll to position [794, 0]
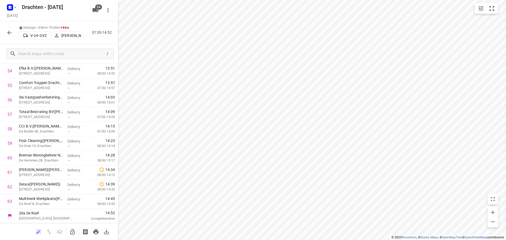
click at [9, 28] on button "button" at bounding box center [9, 32] width 11 height 11
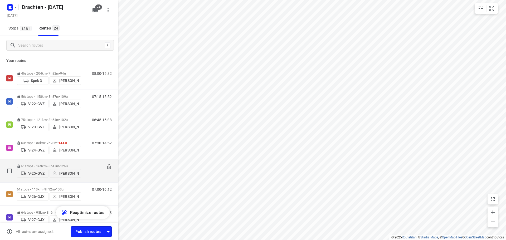
click at [56, 162] on div "51 stops • 169km • 8h47m • 125u V-25-GVZ [PERSON_NAME]" at bounding box center [49, 171] width 64 height 19
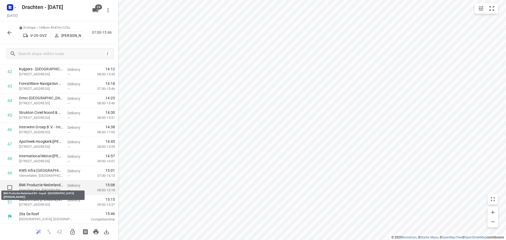
scroll to position [620, 0]
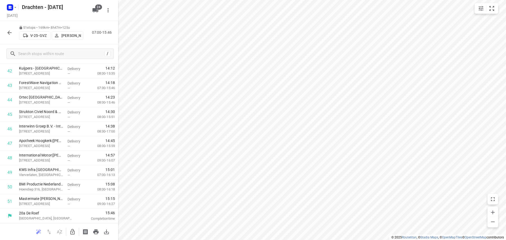
click at [10, 34] on icon "button" at bounding box center [9, 33] width 6 height 6
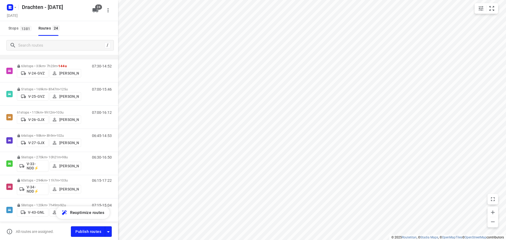
scroll to position [79, 0]
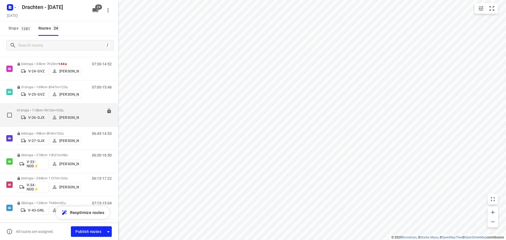
click at [56, 108] on p "61 stops • 113km • 9h12m • 103u" at bounding box center [49, 110] width 64 height 4
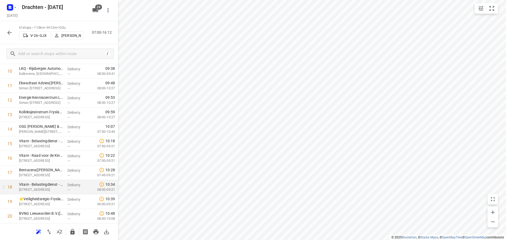
scroll to position [158, 0]
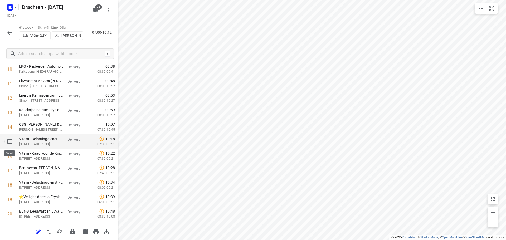
click at [11, 144] on input "checkbox" at bounding box center [9, 141] width 11 height 11
checkbox input "true"
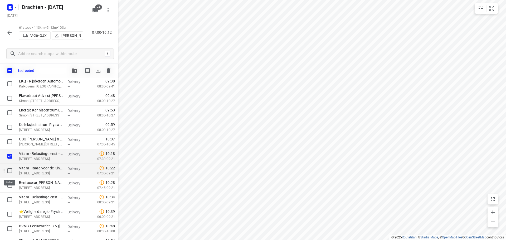
click at [7, 169] on input "checkbox" at bounding box center [9, 170] width 11 height 11
checkbox input "true"
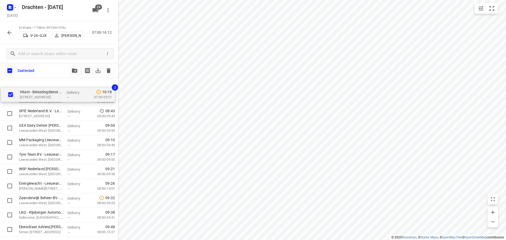
scroll to position [0, 0]
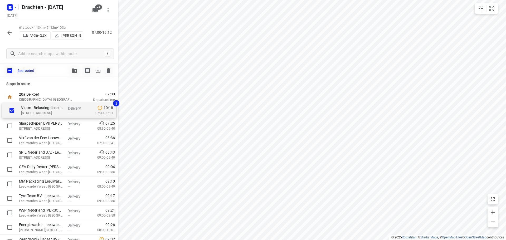
drag, startPoint x: 28, startPoint y: 159, endPoint x: 30, endPoint y: 111, distance: 47.5
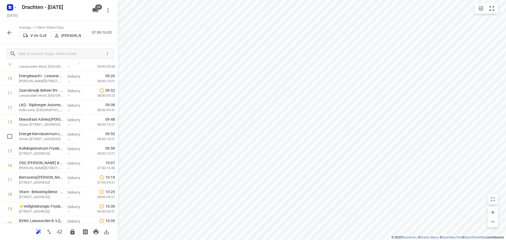
scroll to position [158, 0]
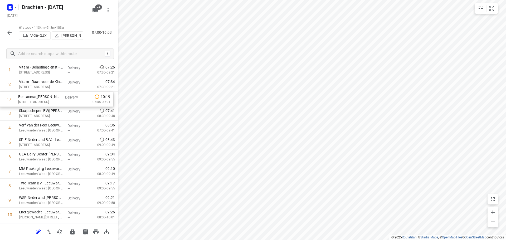
drag, startPoint x: 65, startPoint y: 172, endPoint x: 64, endPoint y: 97, distance: 74.3
drag, startPoint x: 58, startPoint y: 201, endPoint x: 59, endPoint y: 97, distance: 104.1
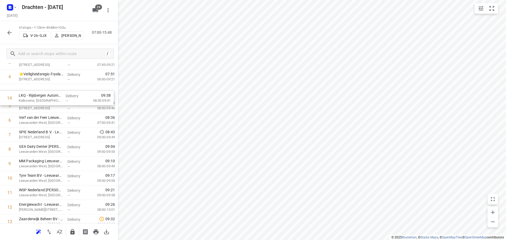
scroll to position [61, 0]
drag, startPoint x: 53, startPoint y: 169, endPoint x: 54, endPoint y: 97, distance: 71.4
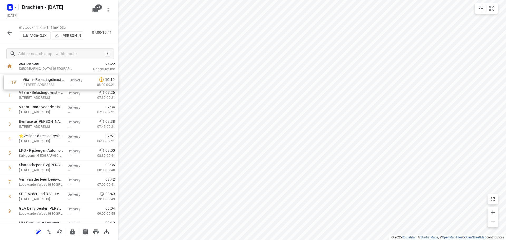
scroll to position [0, 0]
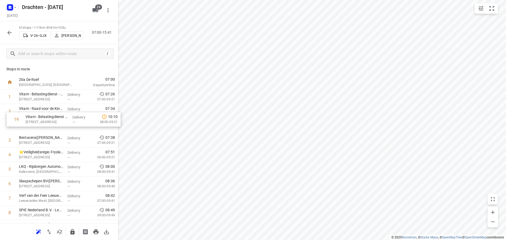
drag, startPoint x: 53, startPoint y: 114, endPoint x: 60, endPoint y: 120, distance: 8.8
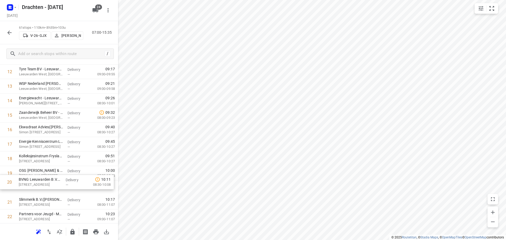
scroll to position [185, 0]
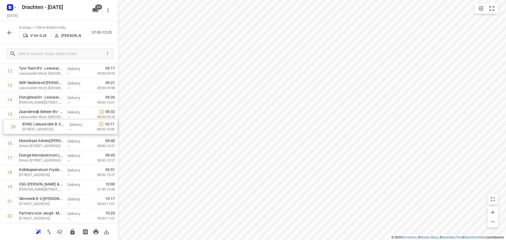
drag, startPoint x: 52, startPoint y: 193, endPoint x: 55, endPoint y: 131, distance: 62.3
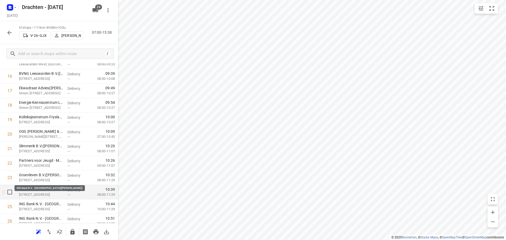
scroll to position [264, 0]
drag, startPoint x: 56, startPoint y: 151, endPoint x: 59, endPoint y: 190, distance: 39.1
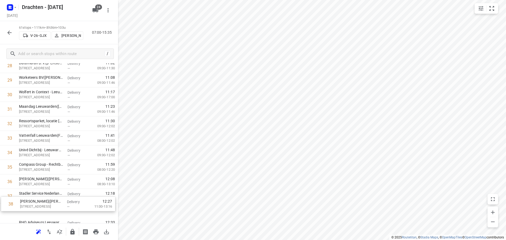
scroll to position [425, 0]
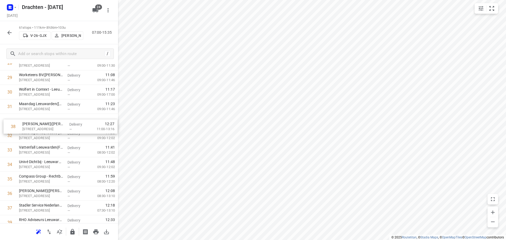
drag, startPoint x: 46, startPoint y: 212, endPoint x: 49, endPoint y: 125, distance: 87.0
click at [49, 125] on div "1 Vitam - Belastingdienst - [GEOGRAPHIC_DATA] - [GEOGRAPHIC_DATA]([PERSON_NAME]…" at bounding box center [59, 107] width 118 height 884
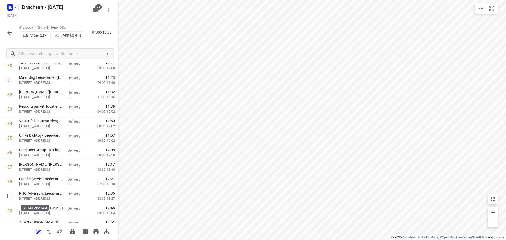
scroll to position [452, 0]
drag, startPoint x: 55, startPoint y: 197, endPoint x: 54, endPoint y: 110, distance: 87.2
click at [54, 110] on div "1 Vitam - Belastingdienst - [GEOGRAPHIC_DATA] - [GEOGRAPHIC_DATA]([PERSON_NAME]…" at bounding box center [59, 79] width 118 height 884
drag, startPoint x: 48, startPoint y: 180, endPoint x: 52, endPoint y: 121, distance: 59.4
click at [52, 121] on div "1 Vitam - Belastingdienst - [GEOGRAPHIC_DATA] - [GEOGRAPHIC_DATA]([PERSON_NAME]…" at bounding box center [59, 79] width 118 height 884
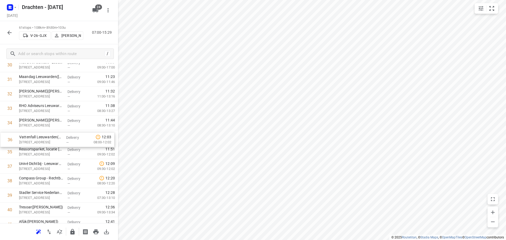
drag, startPoint x: 56, startPoint y: 156, endPoint x: 57, endPoint y: 142, distance: 13.5
click at [57, 142] on div "1 Vitam - Belastingdienst - [GEOGRAPHIC_DATA] - [GEOGRAPHIC_DATA]([PERSON_NAME]…" at bounding box center [59, 79] width 118 height 884
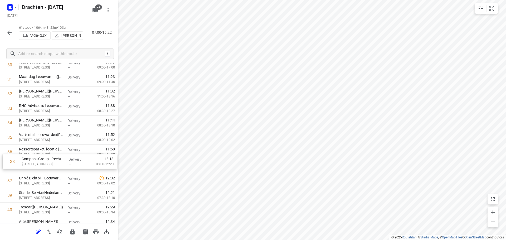
drag, startPoint x: 43, startPoint y: 181, endPoint x: 47, endPoint y: 151, distance: 30.2
click at [47, 151] on div "1 Vitam - Belastingdienst - [GEOGRAPHIC_DATA] - [GEOGRAPHIC_DATA]([PERSON_NAME]…" at bounding box center [59, 79] width 118 height 884
drag, startPoint x: 37, startPoint y: 180, endPoint x: 41, endPoint y: 164, distance: 16.3
click at [41, 164] on div "1 Vitam - Belastingdienst - [GEOGRAPHIC_DATA] - [GEOGRAPHIC_DATA]([PERSON_NAME]…" at bounding box center [59, 79] width 118 height 884
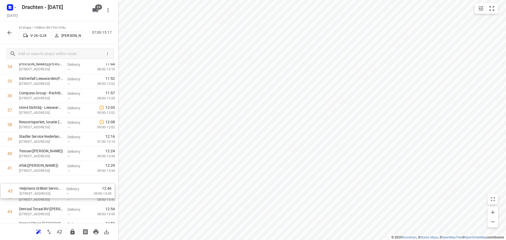
scroll to position [509, 0]
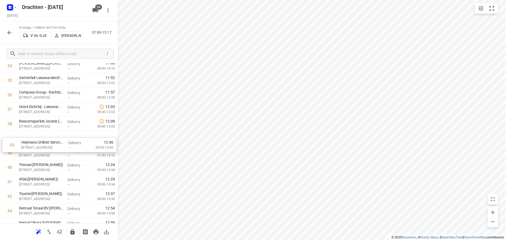
drag, startPoint x: 41, startPoint y: 200, endPoint x: 43, endPoint y: 138, distance: 61.4
click at [43, 138] on div "1 Vitam - Belastingdienst - [GEOGRAPHIC_DATA] - [GEOGRAPHIC_DATA]([PERSON_NAME]…" at bounding box center [59, 23] width 118 height 884
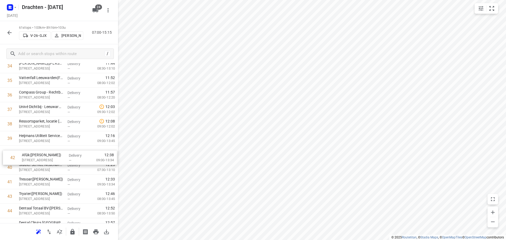
drag, startPoint x: 56, startPoint y: 184, endPoint x: 59, endPoint y: 157, distance: 27.0
click at [59, 157] on div "1 Vitam - Belastingdienst - [GEOGRAPHIC_DATA] - [GEOGRAPHIC_DATA]([PERSON_NAME]…" at bounding box center [59, 23] width 118 height 884
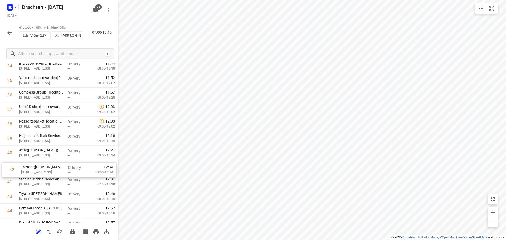
drag, startPoint x: 53, startPoint y: 183, endPoint x: 57, endPoint y: 164, distance: 19.3
click at [57, 164] on div "1 Vitam - Belastingdienst - [GEOGRAPHIC_DATA] - [GEOGRAPHIC_DATA]([PERSON_NAME]…" at bounding box center [59, 23] width 118 height 884
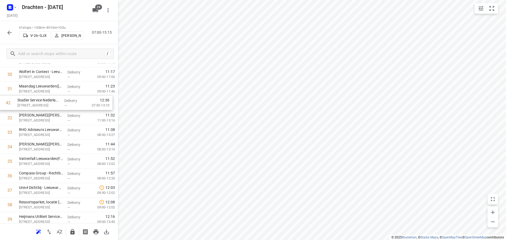
scroll to position [442, 0]
drag, startPoint x: 58, startPoint y: 134, endPoint x: 56, endPoint y: 110, distance: 24.9
click at [56, 110] on div "1 Vitam - Belastingdienst - [GEOGRAPHIC_DATA] - [GEOGRAPHIC_DATA]([PERSON_NAME]…" at bounding box center [59, 90] width 118 height 884
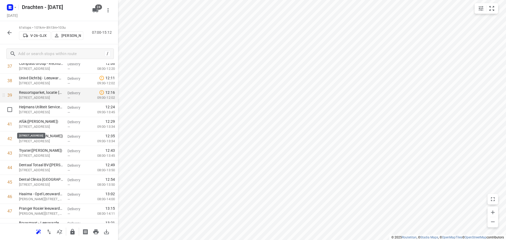
scroll to position [574, 0]
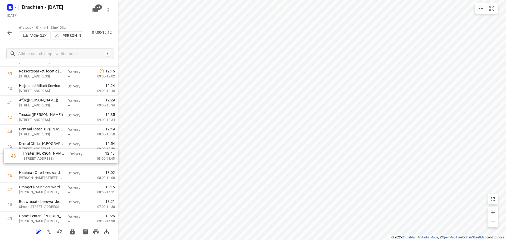
drag, startPoint x: 47, startPoint y: 133, endPoint x: 51, endPoint y: 160, distance: 26.6
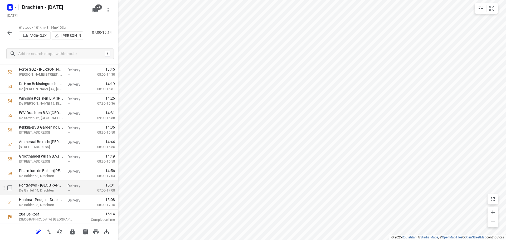
scroll to position [765, 0]
click at [72, 229] on icon "button" at bounding box center [72, 232] width 4 height 6
click at [11, 31] on icon "button" at bounding box center [9, 33] width 6 height 6
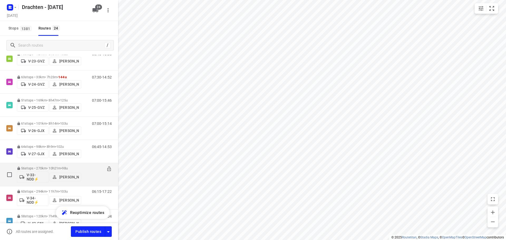
scroll to position [53, 0]
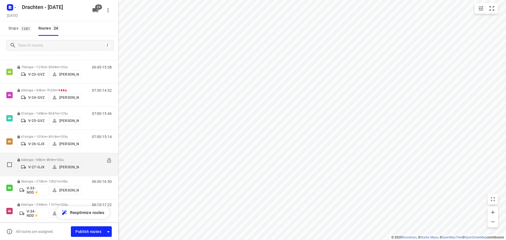
click at [67, 156] on div "64 stops • 98km • 8h9m • 102u V-27-GJX [PERSON_NAME]" at bounding box center [49, 164] width 64 height 19
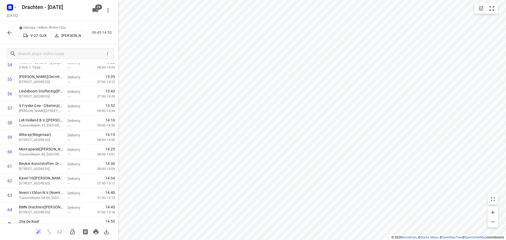
scroll to position [808, 0]
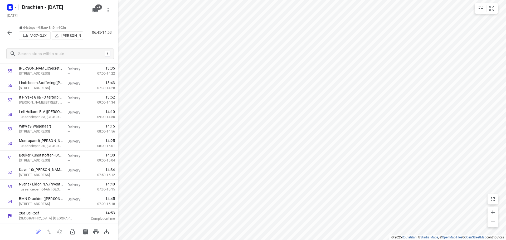
click at [10, 31] on icon "button" at bounding box center [9, 33] width 6 height 6
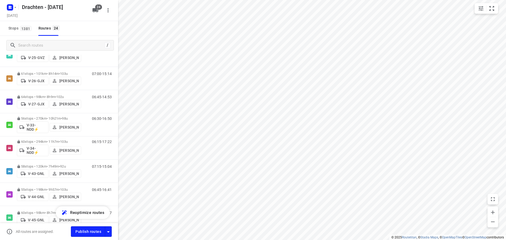
scroll to position [132, 0]
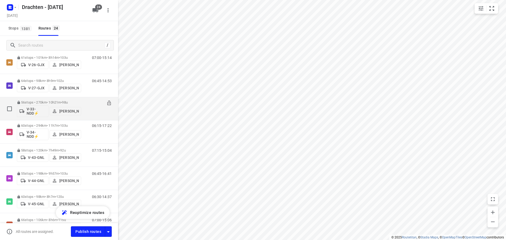
click at [75, 99] on div "56 stops • 270km • 10h21m • 98u V-33-NDD⚡ [PERSON_NAME]" at bounding box center [49, 109] width 64 height 22
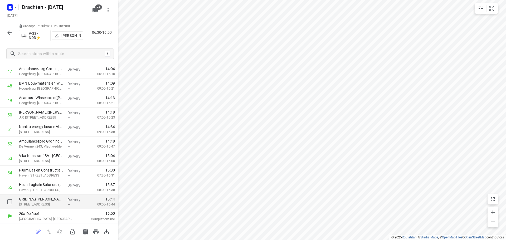
scroll to position [692, 0]
click at [8, 32] on icon "button" at bounding box center [9, 33] width 4 height 4
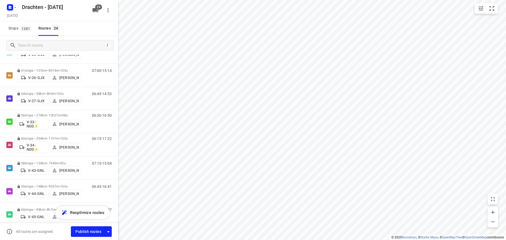
scroll to position [132, 0]
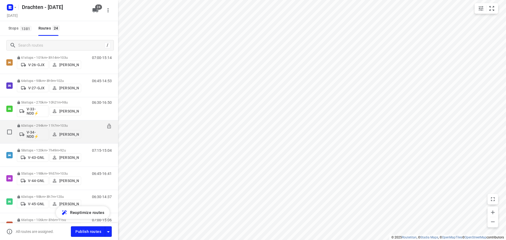
click at [55, 122] on div "60 stops • 294km • 11h7m • 103u V-34-NDD⚡ [PERSON_NAME]" at bounding box center [49, 132] width 64 height 22
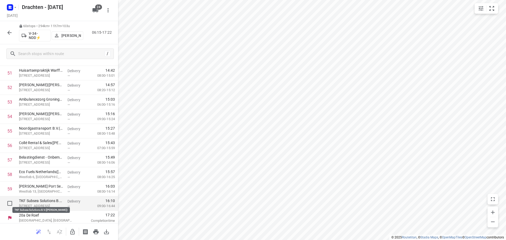
scroll to position [750, 0]
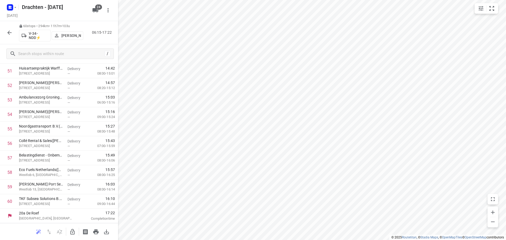
click at [7, 32] on icon "button" at bounding box center [9, 33] width 6 height 6
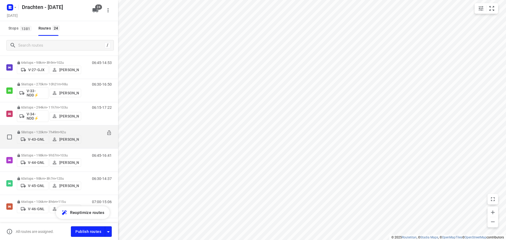
scroll to position [158, 0]
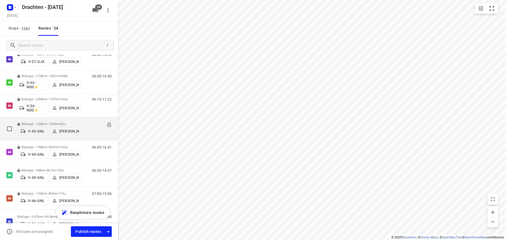
click at [56, 122] on p "58 stops • 120km • 7h49m • 92u" at bounding box center [49, 124] width 64 height 4
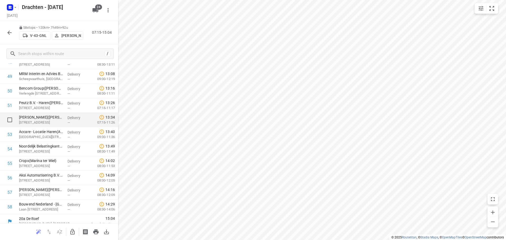
scroll to position [721, 0]
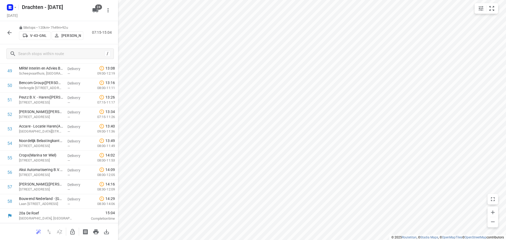
click at [73, 233] on icon "button" at bounding box center [72, 232] width 4 height 6
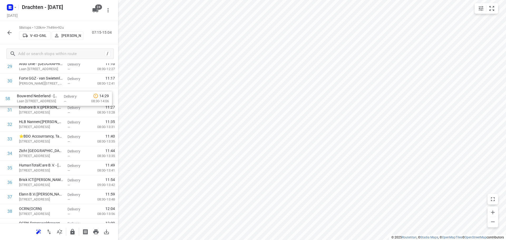
drag, startPoint x: 55, startPoint y: 201, endPoint x: 52, endPoint y: 97, distance: 104.6
click at [52, 97] on div "1 Gomarus College vmbo([PERSON_NAME]) Vondelpad 2, [GEOGRAPHIC_DATA] Delivery —…" at bounding box center [59, 74] width 118 height 841
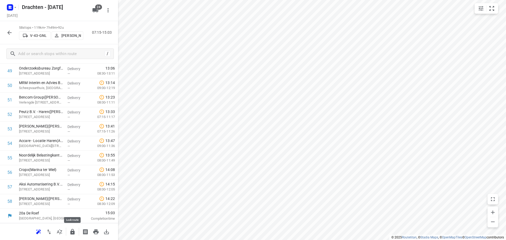
click at [73, 232] on icon "button" at bounding box center [72, 232] width 4 height 6
click at [7, 34] on icon "button" at bounding box center [9, 33] width 6 height 6
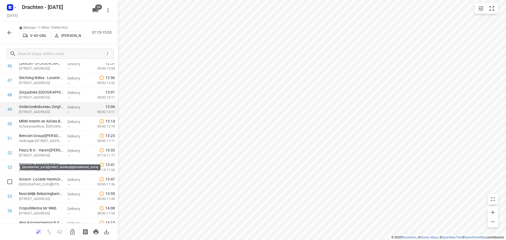
scroll to position [711, 0]
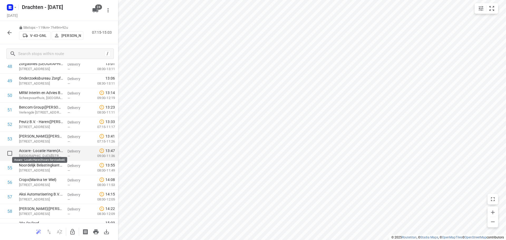
click at [46, 152] on p "Accare - Locatie Haren(Accare Servicedesk)" at bounding box center [41, 150] width 44 height 5
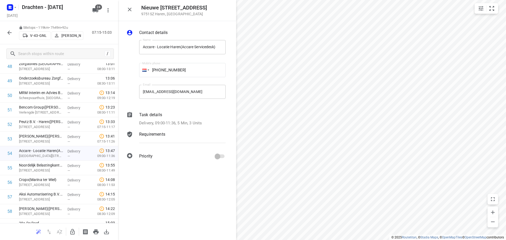
click at [150, 123] on p "Delivery, 09:00-11:36, 5 Min, 3 Units" at bounding box center [170, 123] width 63 height 6
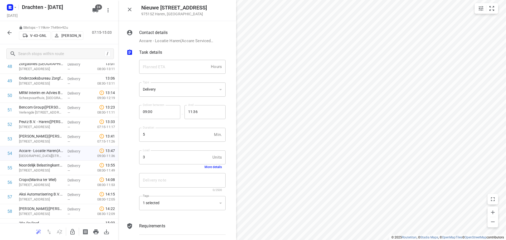
click at [207, 166] on button "More details" at bounding box center [212, 167] width 17 height 4
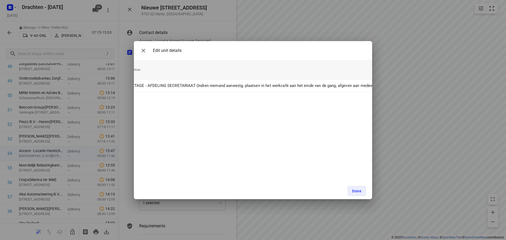
scroll to position [0, 128]
click at [143, 53] on icon "button" at bounding box center [143, 50] width 6 height 6
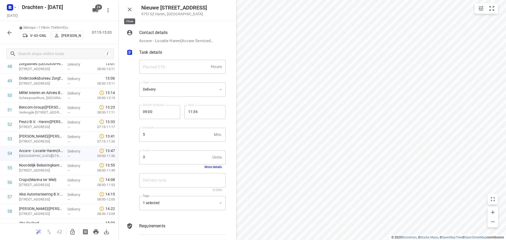
click at [129, 7] on icon "button" at bounding box center [129, 9] width 6 height 6
